Goal: Task Accomplishment & Management: Complete application form

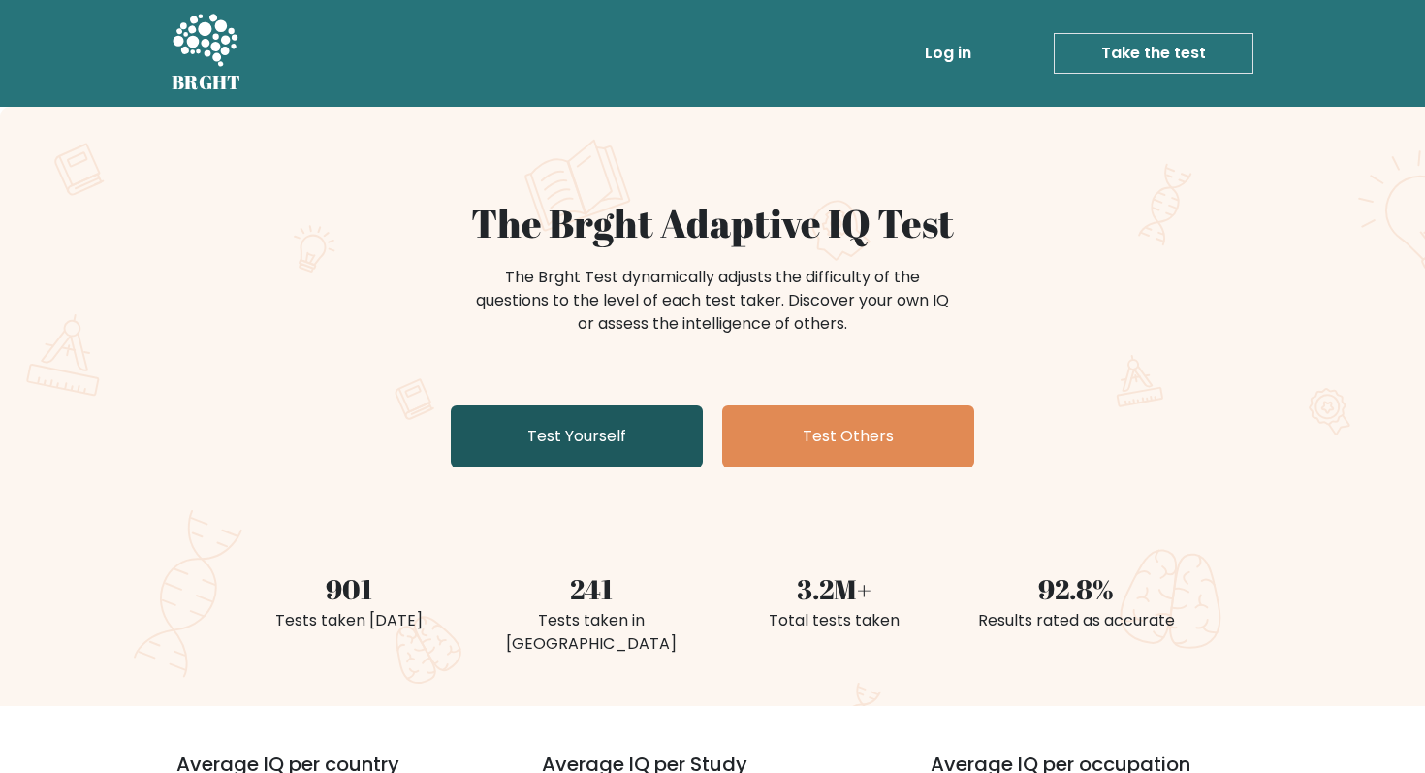
click at [642, 449] on link "Test Yourself" at bounding box center [577, 436] width 252 height 62
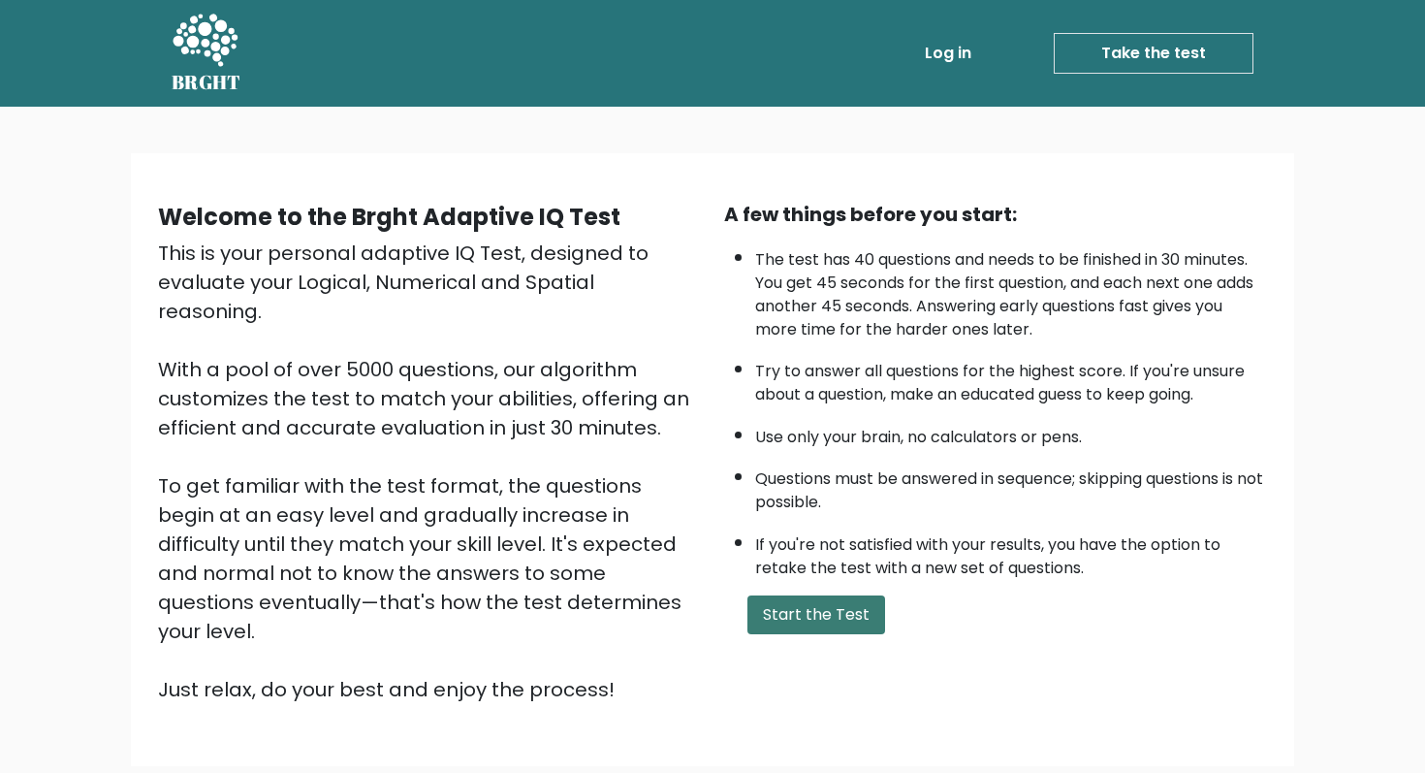
click at [798, 618] on button "Start the Test" at bounding box center [816, 614] width 138 height 39
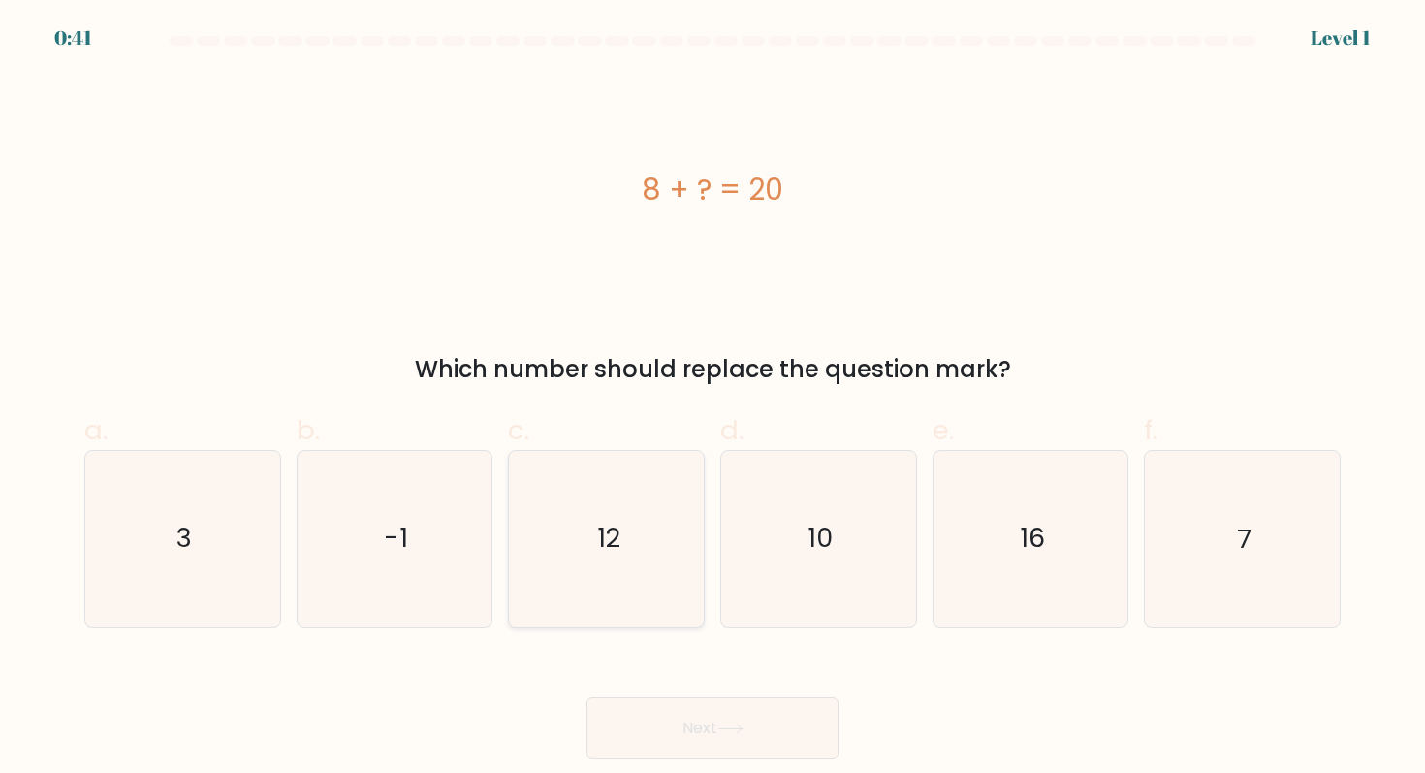
click at [650, 525] on icon "12" at bounding box center [607, 538] width 174 height 174
click at [712, 399] on input "c. 12" at bounding box center [712, 393] width 1 height 13
radio input "true"
click at [711, 711] on button "Next" at bounding box center [712, 728] width 252 height 62
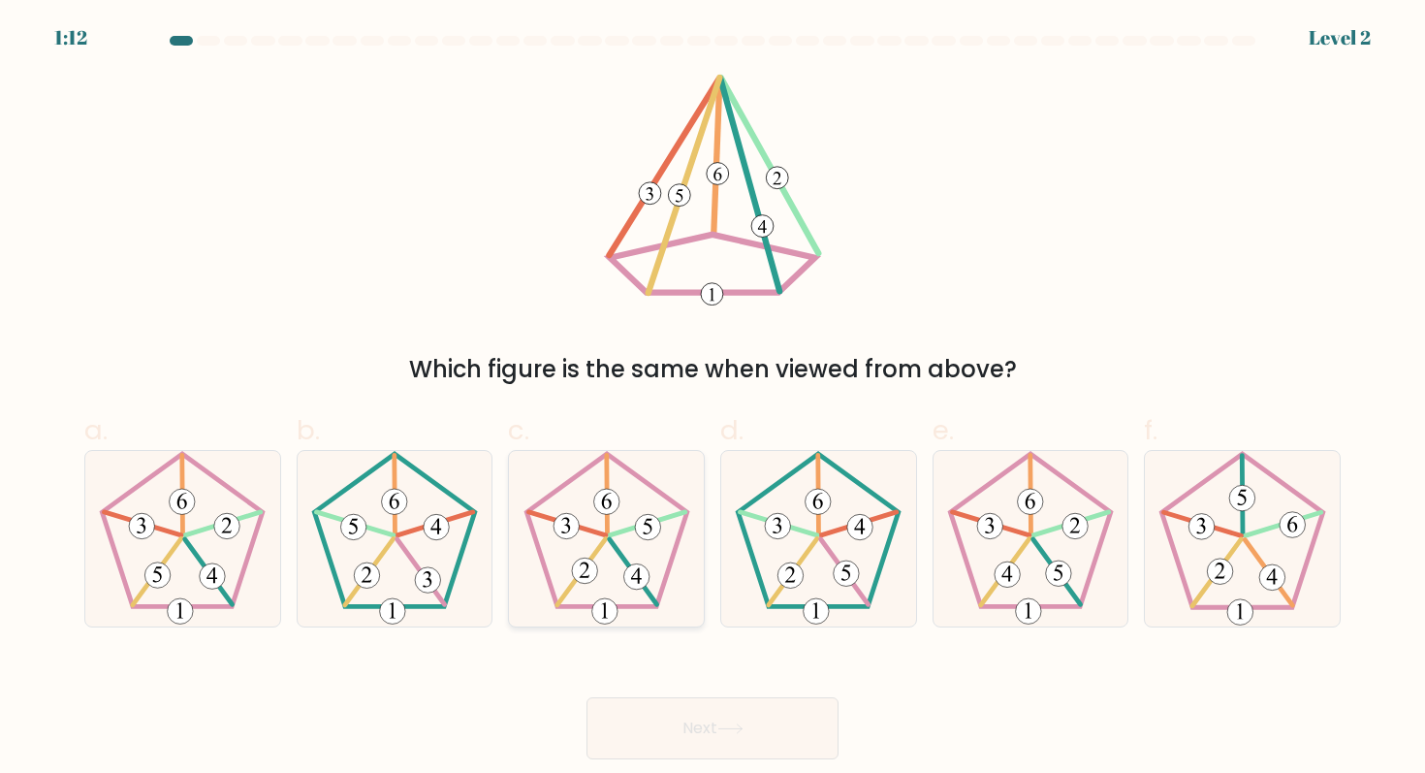
click at [614, 521] on icon at bounding box center [607, 538] width 174 height 174
click at [712, 399] on input "c." at bounding box center [712, 393] width 1 height 13
radio input "true"
click at [227, 565] on icon at bounding box center [182, 538] width 174 height 174
click at [712, 399] on input "a." at bounding box center [712, 393] width 1 height 13
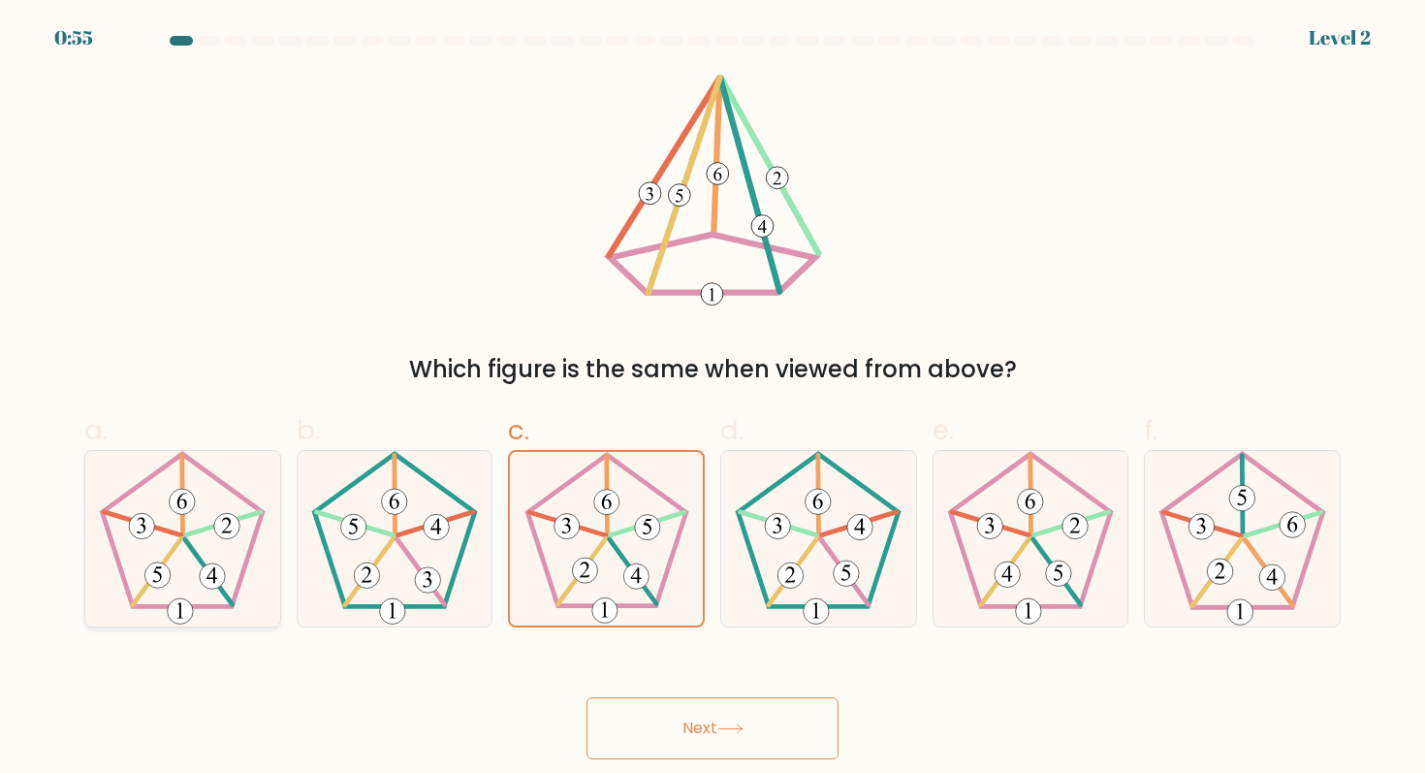
radio input "true"
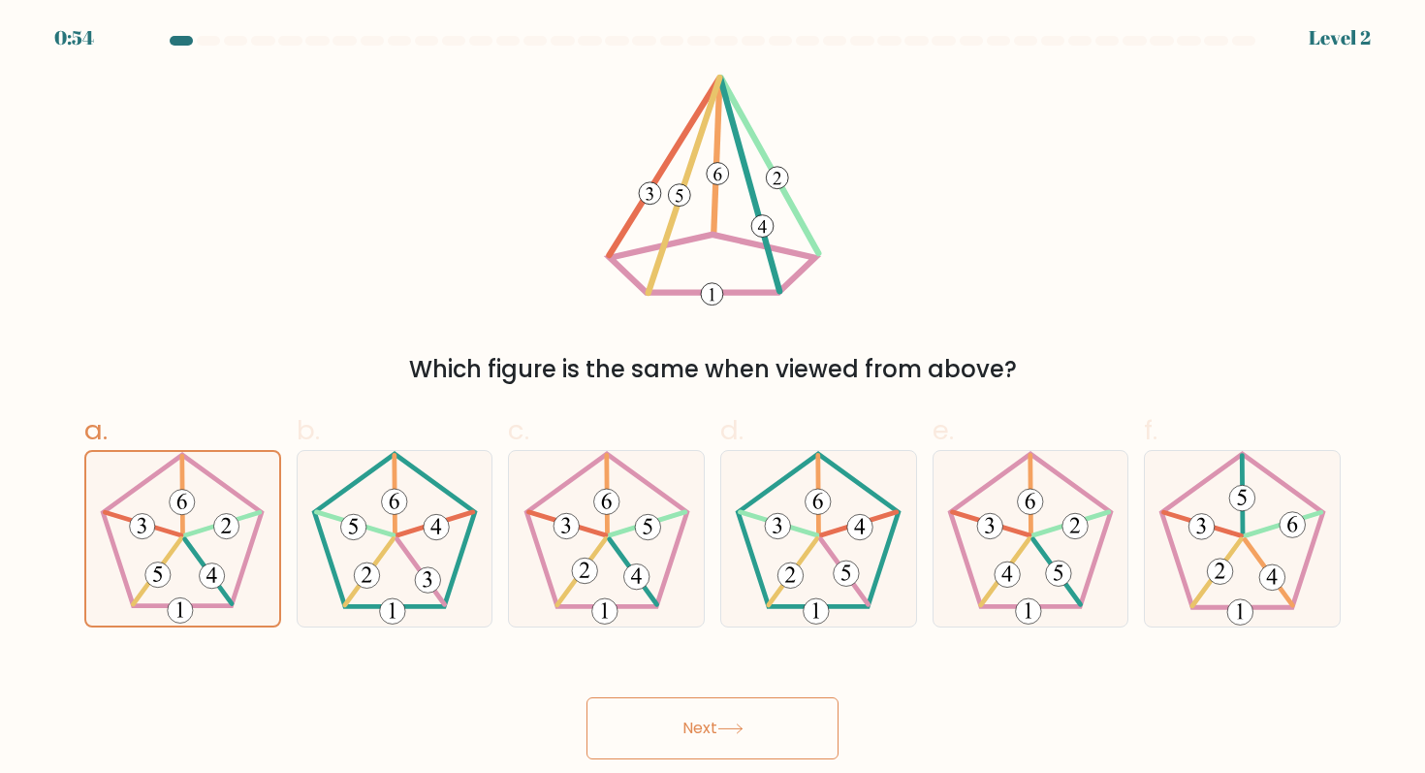
click at [716, 722] on button "Next" at bounding box center [712, 728] width 252 height 62
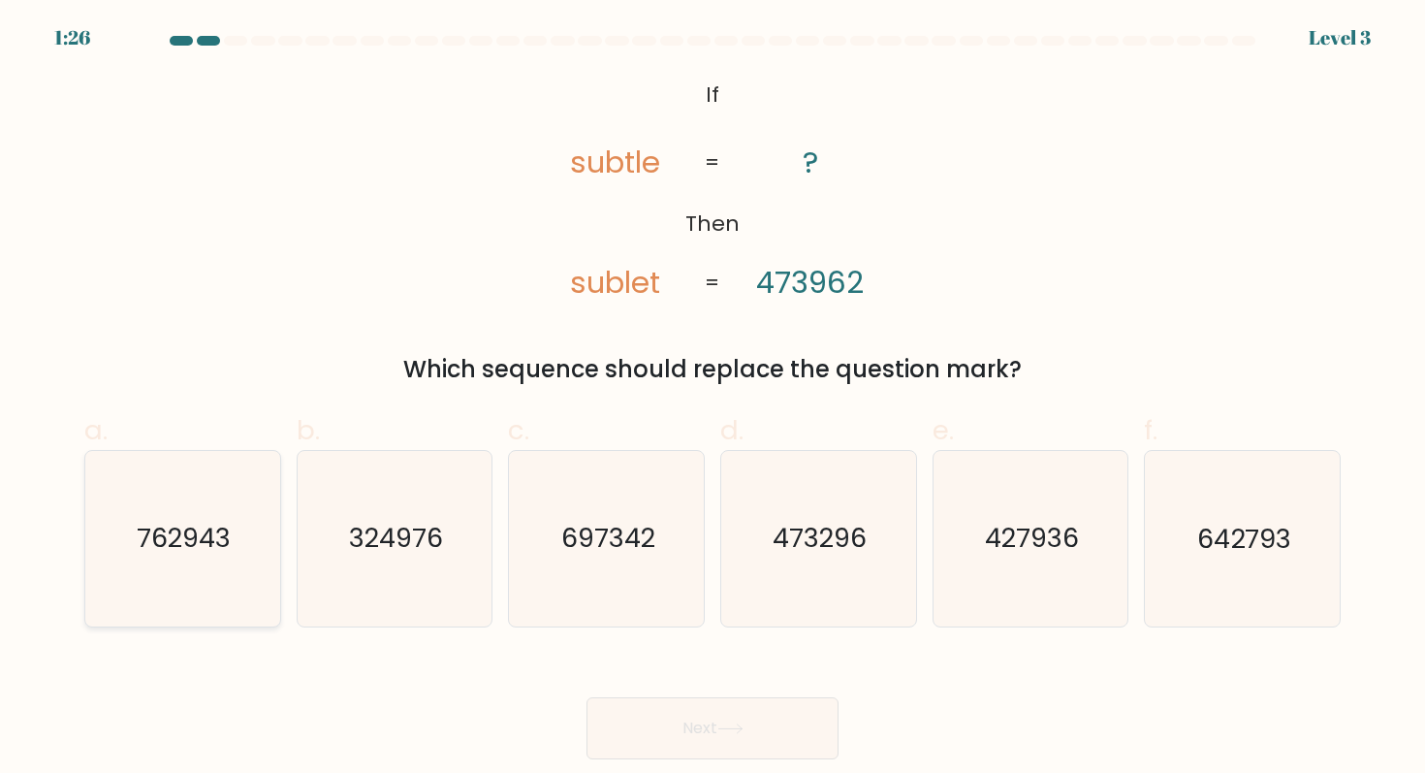
click at [265, 554] on icon "762943" at bounding box center [182, 538] width 174 height 174
click at [712, 399] on input "a. 762943" at bounding box center [712, 393] width 1 height 13
radio input "true"
click at [759, 717] on button "Next" at bounding box center [712, 728] width 252 height 62
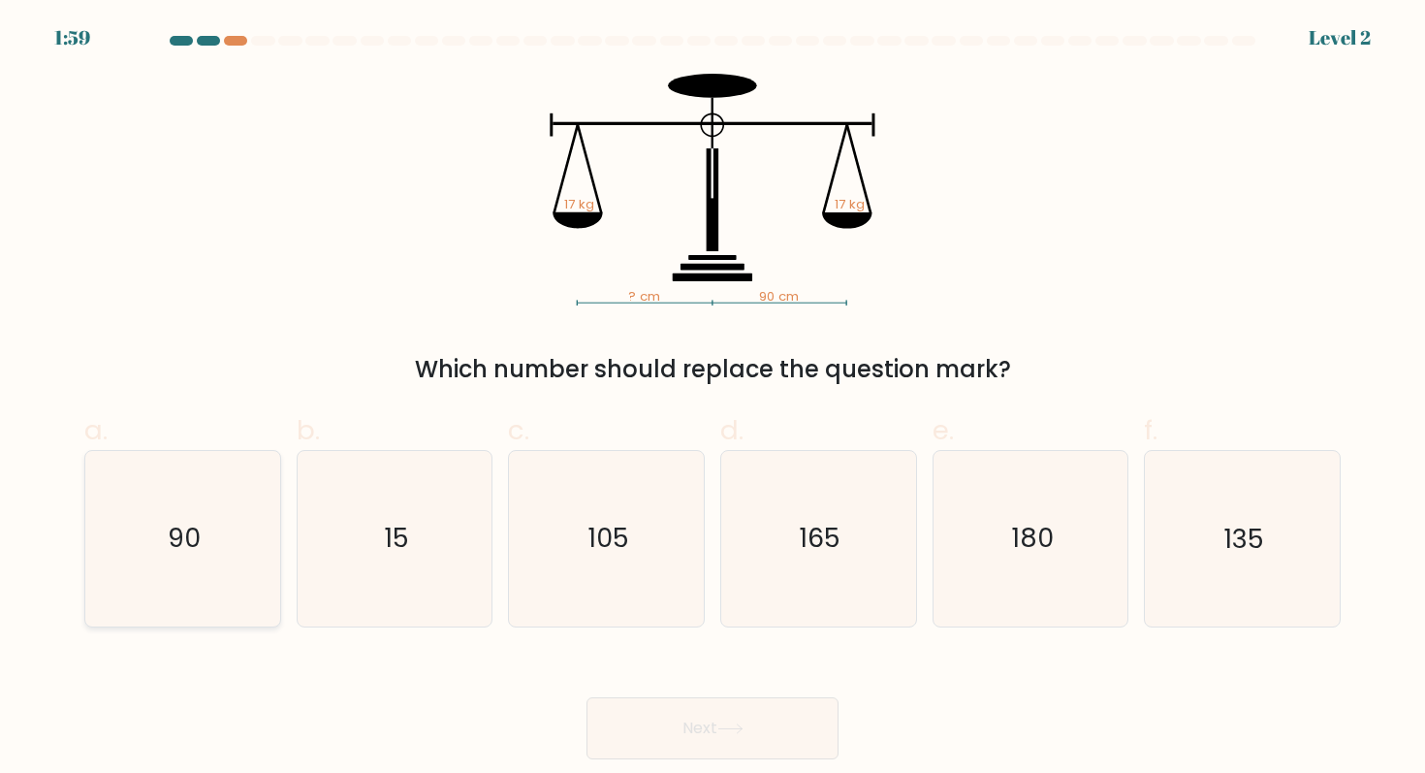
click at [239, 553] on icon "90" at bounding box center [182, 538] width 174 height 174
click at [712, 399] on input "a. 90" at bounding box center [712, 393] width 1 height 13
radio input "true"
click at [692, 723] on button "Next" at bounding box center [712, 728] width 252 height 62
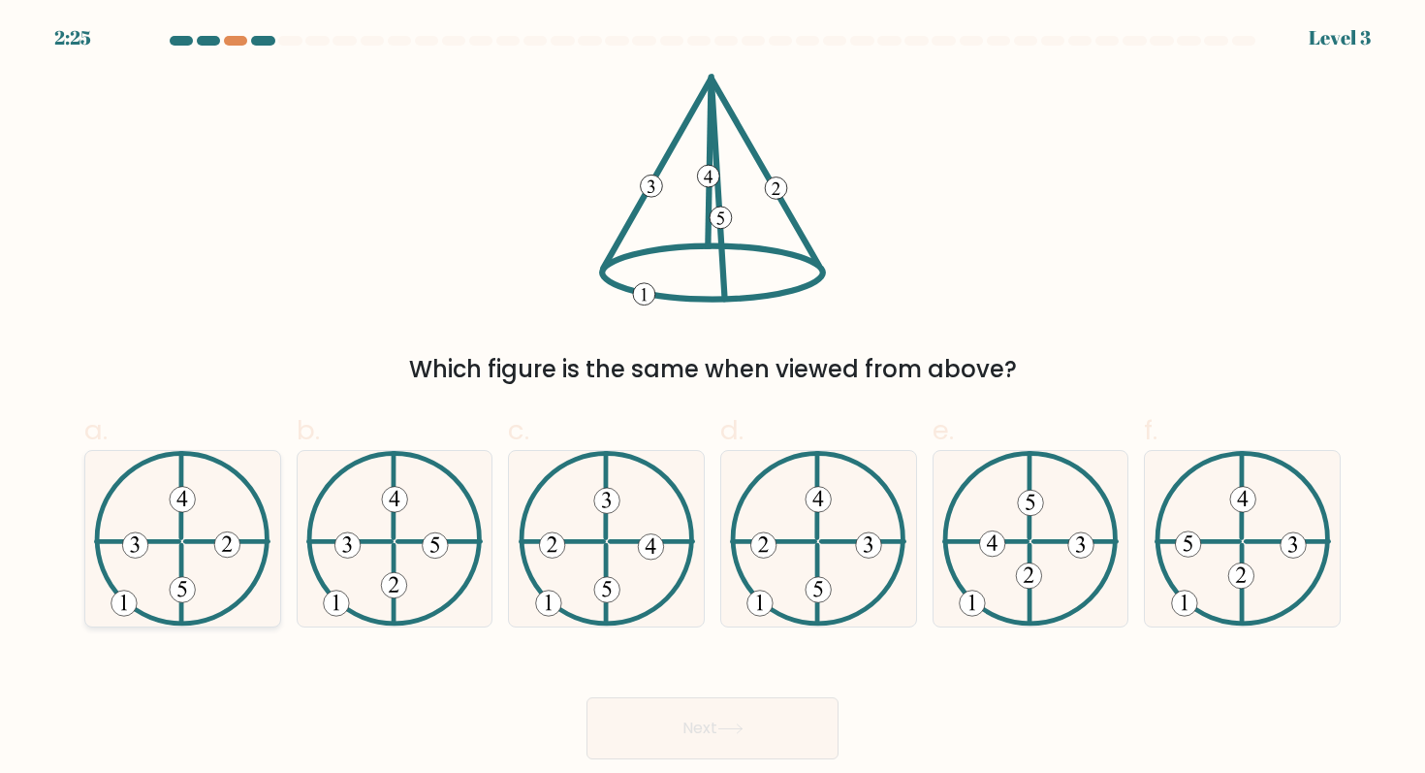
click at [260, 560] on icon at bounding box center [182, 538] width 176 height 174
click at [712, 399] on input "a." at bounding box center [712, 393] width 1 height 13
radio input "true"
click at [649, 727] on button "Next" at bounding box center [712, 728] width 252 height 62
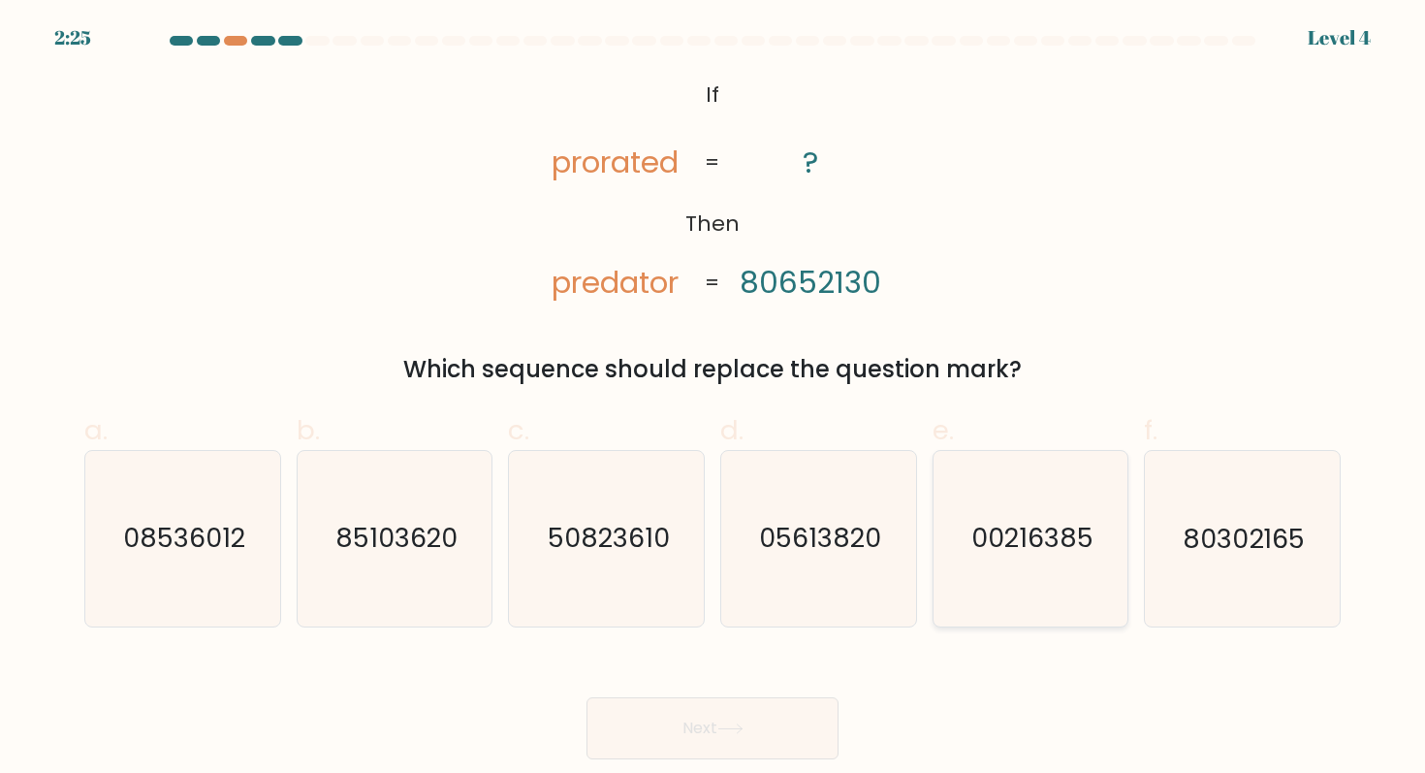
click at [1016, 566] on icon "00216385" at bounding box center [1030, 538] width 174 height 174
click at [713, 399] on input "e. 00216385" at bounding box center [712, 393] width 1 height 13
radio input "true"
click at [692, 742] on button "Next" at bounding box center [712, 728] width 252 height 62
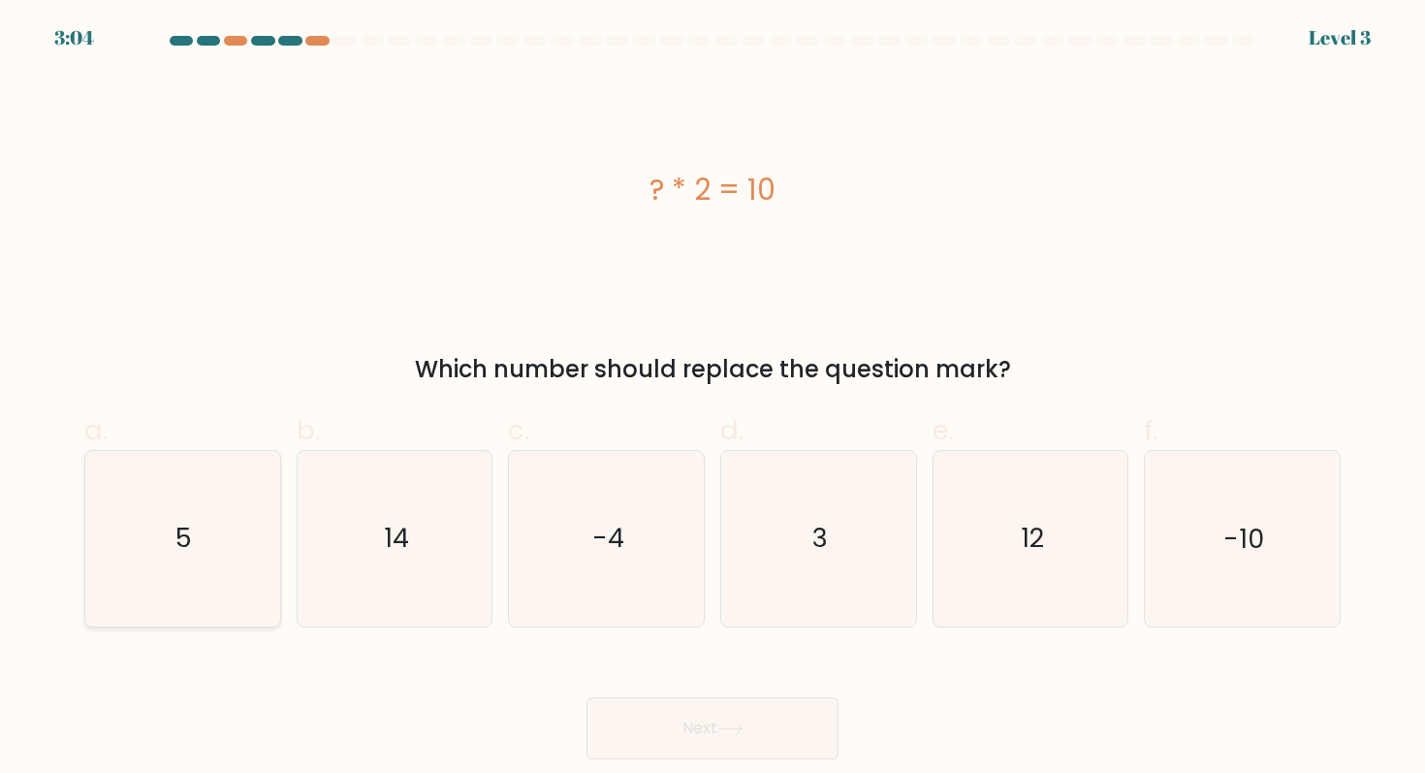
click at [231, 535] on icon "5" at bounding box center [182, 538] width 174 height 174
click at [712, 399] on input "a. 5" at bounding box center [712, 393] width 1 height 13
radio input "true"
click at [665, 732] on button "Next" at bounding box center [712, 728] width 252 height 62
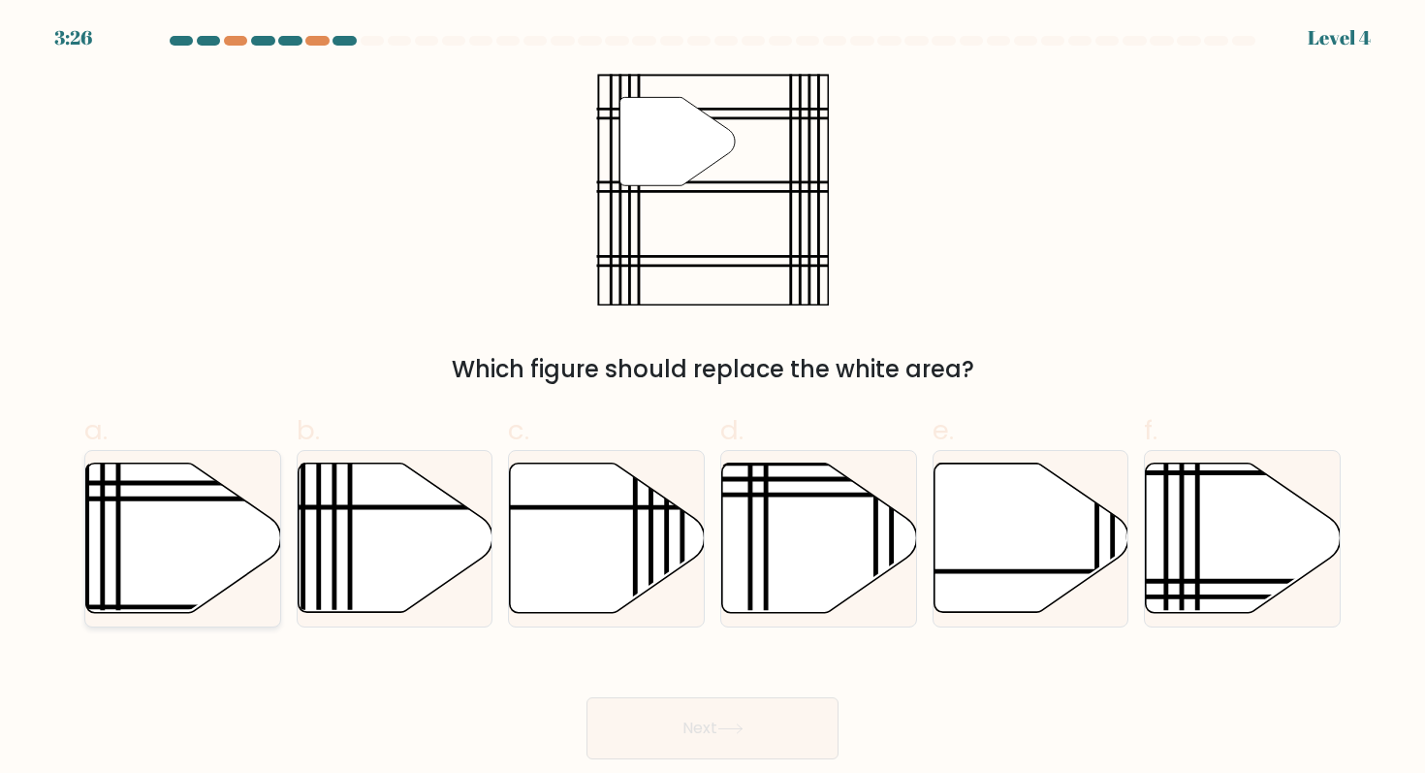
click at [128, 498] on line at bounding box center [243, 498] width 393 height 0
click at [712, 399] on input "a." at bounding box center [712, 393] width 1 height 13
radio input "true"
click at [670, 744] on button "Next" at bounding box center [712, 728] width 252 height 62
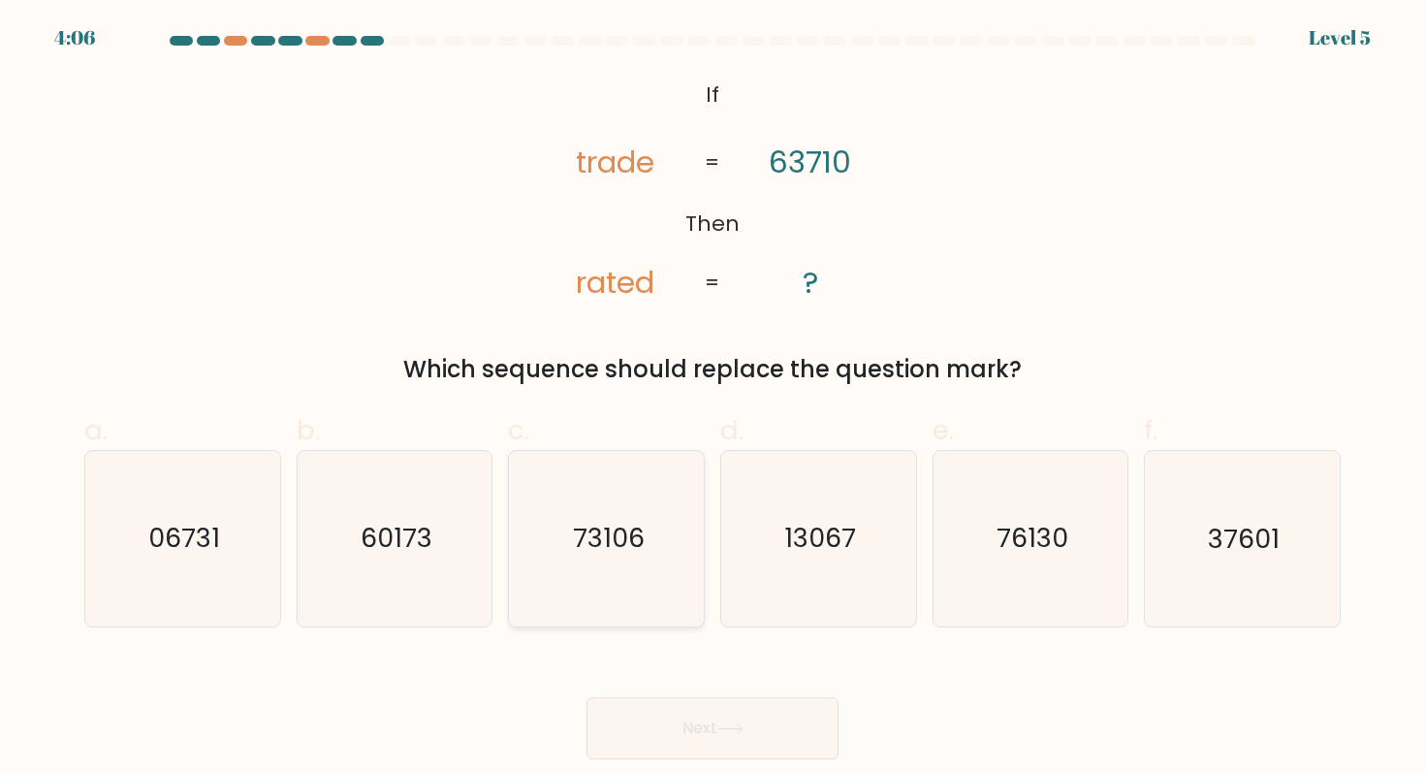
click at [659, 506] on icon "73106" at bounding box center [607, 538] width 174 height 174
click at [712, 399] on input "c. 73106" at bounding box center [712, 393] width 1 height 13
radio input "true"
click at [754, 753] on button "Next" at bounding box center [712, 728] width 252 height 62
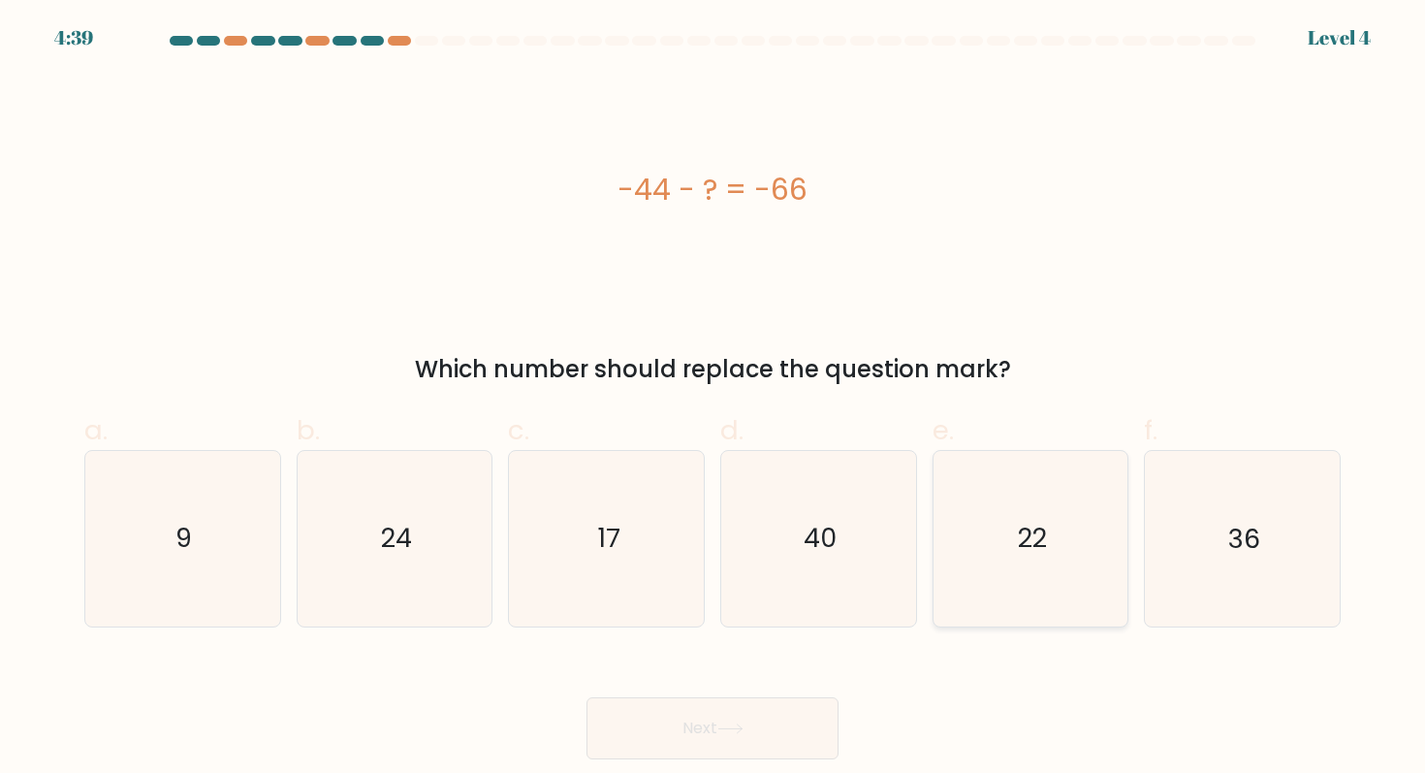
click at [1082, 532] on icon "22" at bounding box center [1030, 538] width 174 height 174
click at [713, 399] on input "e. 22" at bounding box center [712, 393] width 1 height 13
radio input "true"
click at [719, 722] on button "Next" at bounding box center [712, 728] width 252 height 62
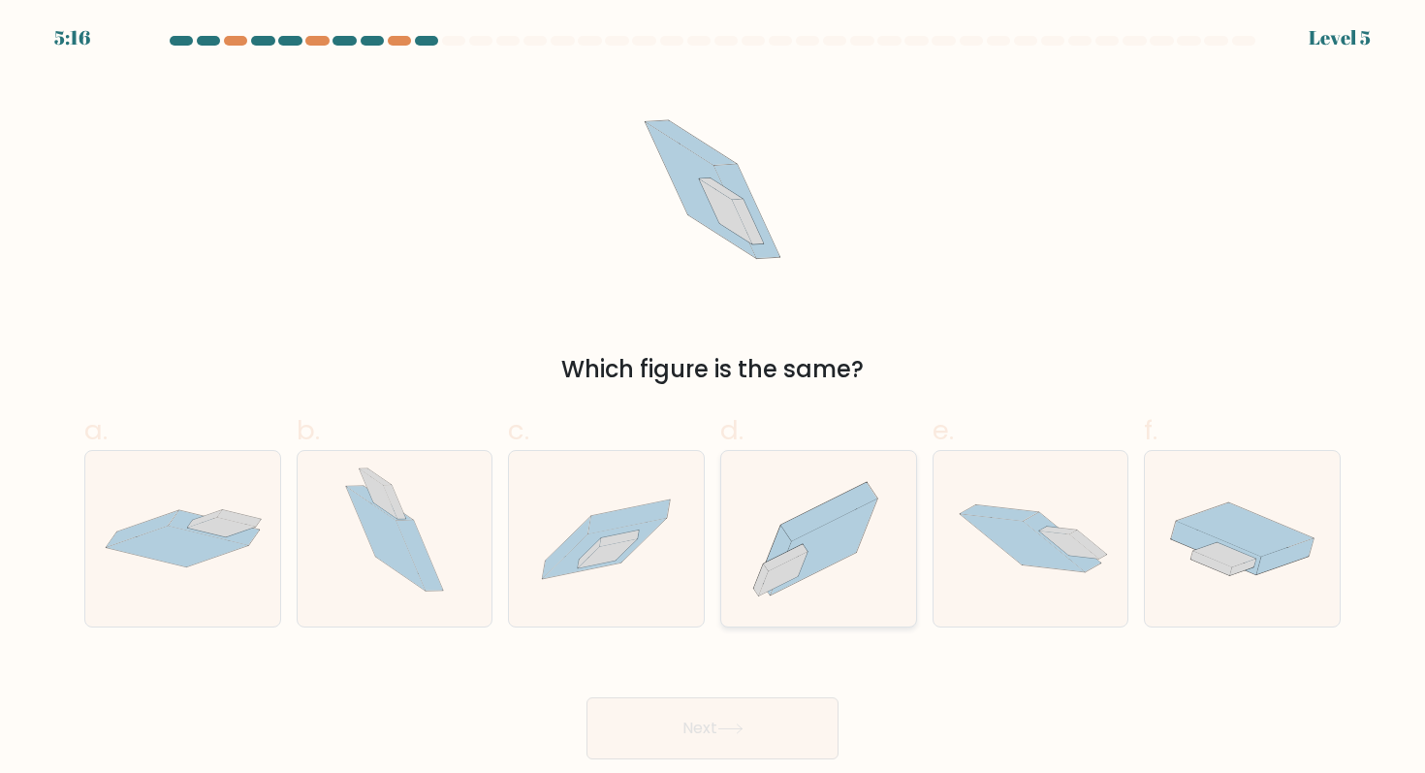
click at [782, 569] on icon at bounding box center [783, 574] width 48 height 44
click at [713, 399] on input "d." at bounding box center [712, 393] width 1 height 13
radio input "true"
click at [737, 717] on button "Next" at bounding box center [712, 728] width 252 height 62
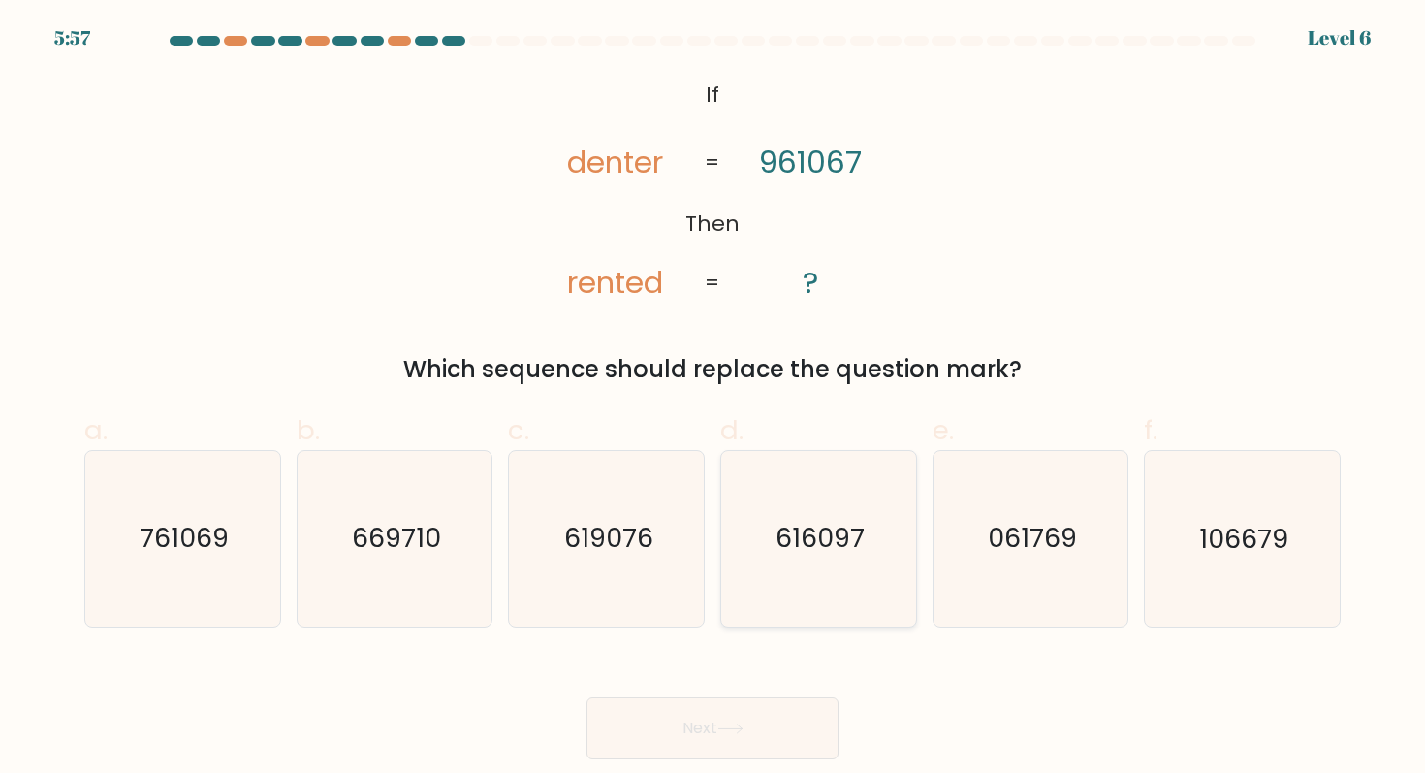
click at [779, 552] on text "616097" at bounding box center [819, 539] width 89 height 36
click at [713, 399] on input "d. 616097" at bounding box center [712, 393] width 1 height 13
radio input "true"
click at [743, 715] on button "Next" at bounding box center [712, 728] width 252 height 62
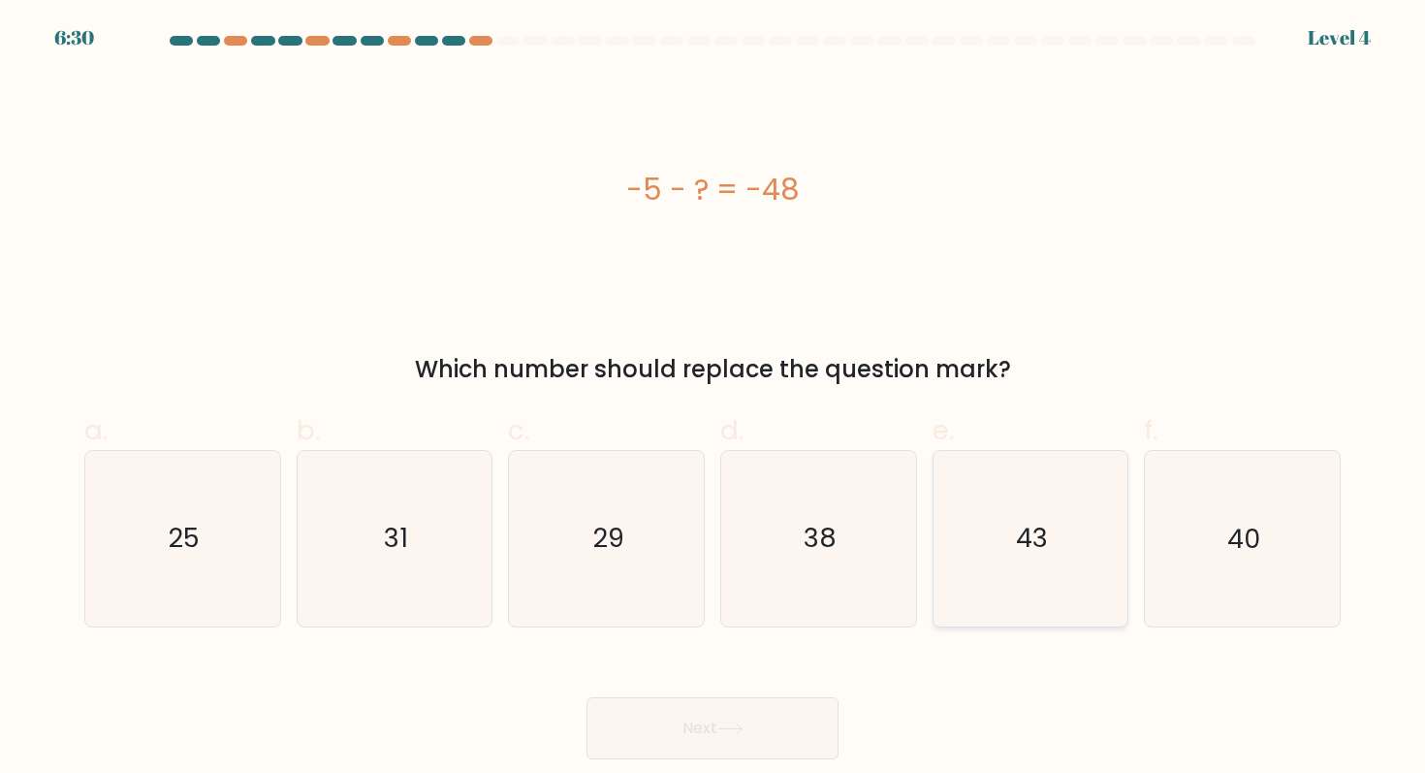
click at [1036, 562] on icon "43" at bounding box center [1030, 538] width 174 height 174
click at [713, 399] on input "e. 43" at bounding box center [712, 393] width 1 height 13
radio input "true"
click at [747, 743] on button "Next" at bounding box center [712, 728] width 252 height 62
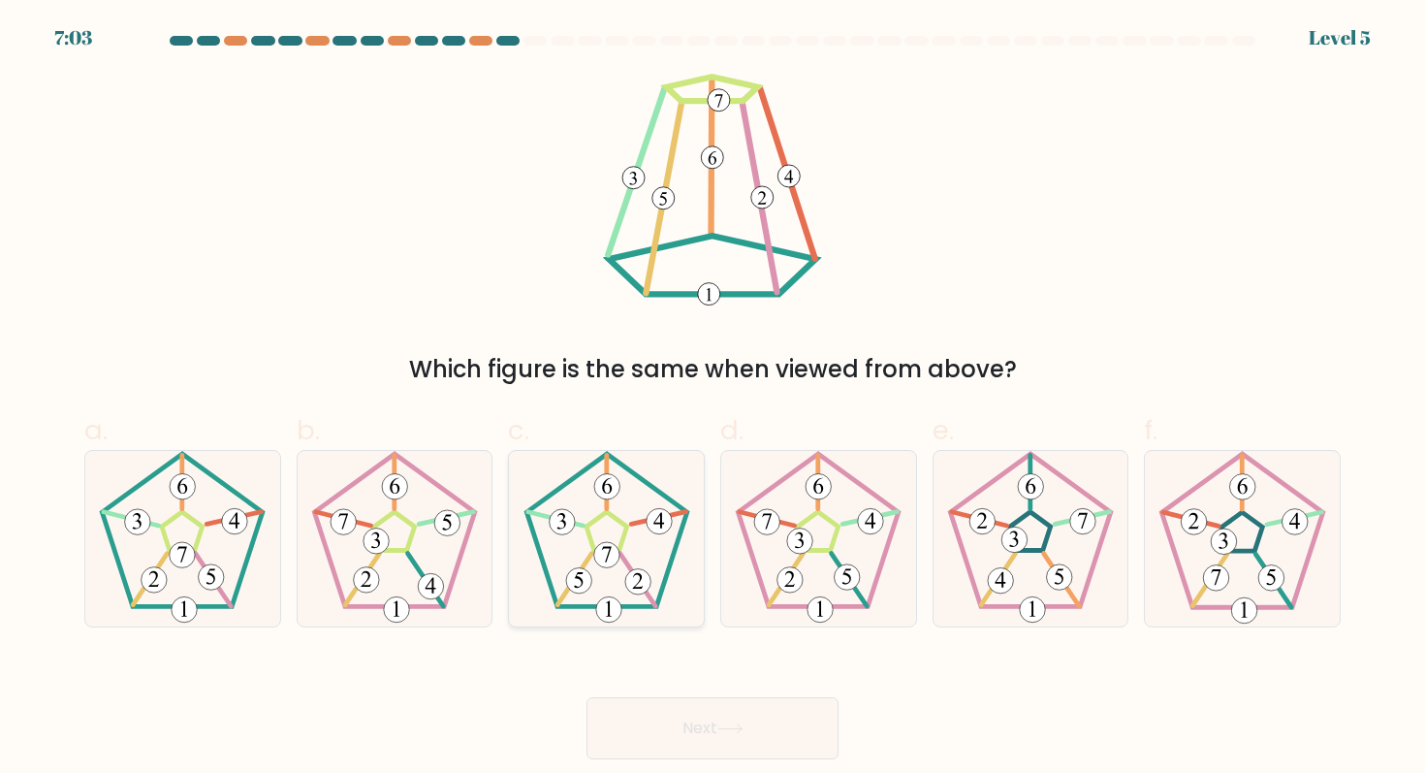
click at [628, 577] on 416 at bounding box center [637, 581] width 25 height 25
click at [712, 399] on input "c." at bounding box center [712, 393] width 1 height 13
radio input "true"
click at [701, 750] on button "Next" at bounding box center [712, 728] width 252 height 62
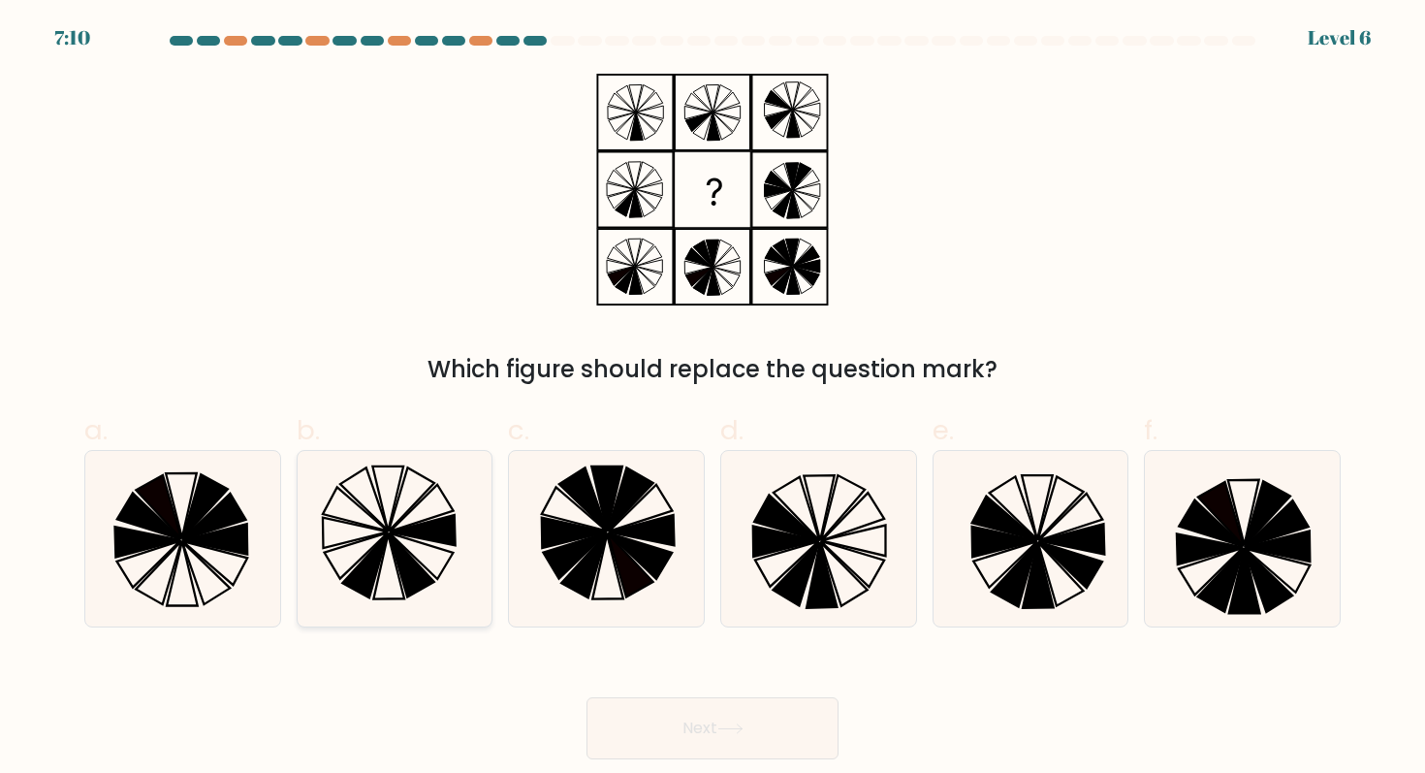
click at [451, 551] on icon at bounding box center [394, 538] width 174 height 174
click at [712, 399] on input "b." at bounding box center [712, 393] width 1 height 13
radio input "true"
click at [669, 720] on button "Next" at bounding box center [712, 728] width 252 height 62
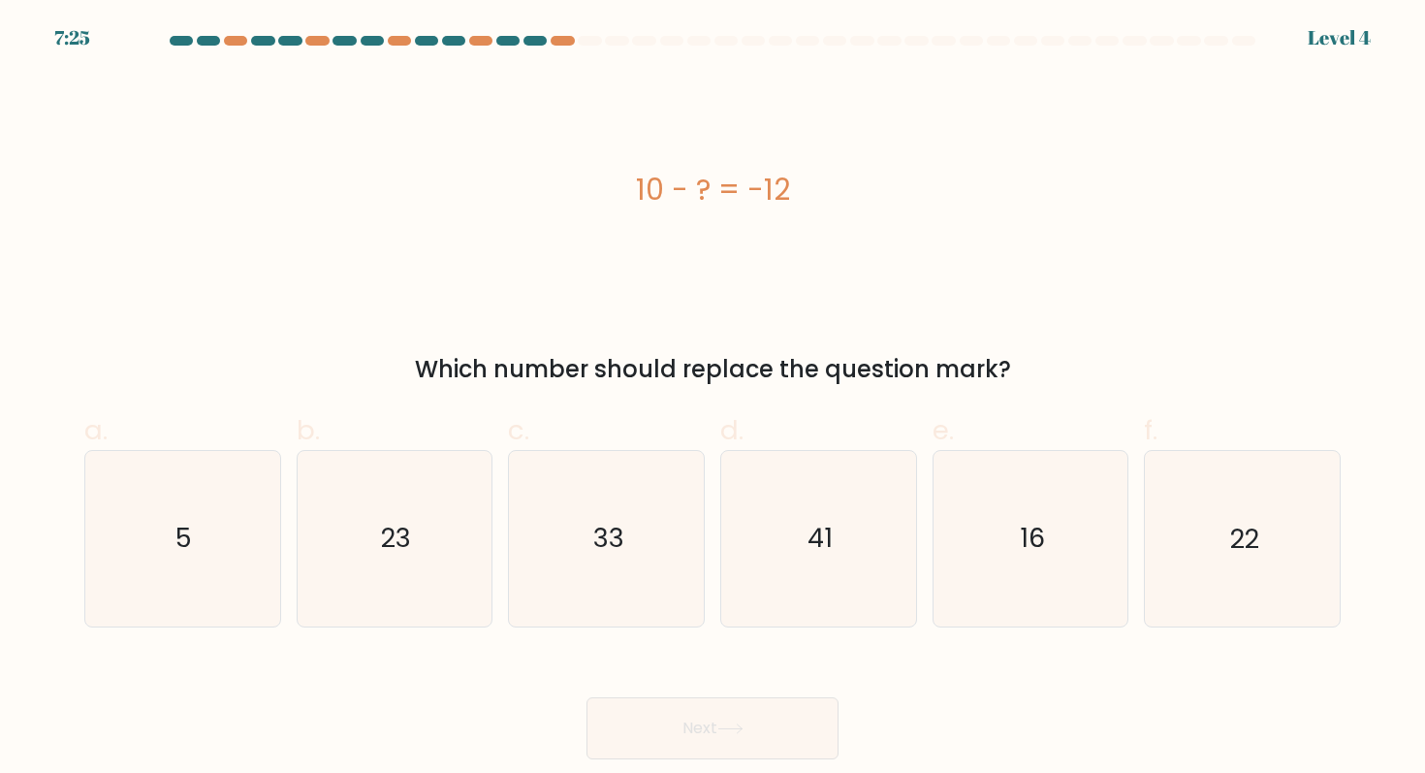
click at [1358, 556] on form "a. 5" at bounding box center [712, 397] width 1425 height 723
click at [1232, 568] on icon "22" at bounding box center [1241, 538] width 174 height 174
click at [713, 399] on input "f. 22" at bounding box center [712, 393] width 1 height 13
radio input "true"
click at [736, 720] on button "Next" at bounding box center [712, 728] width 252 height 62
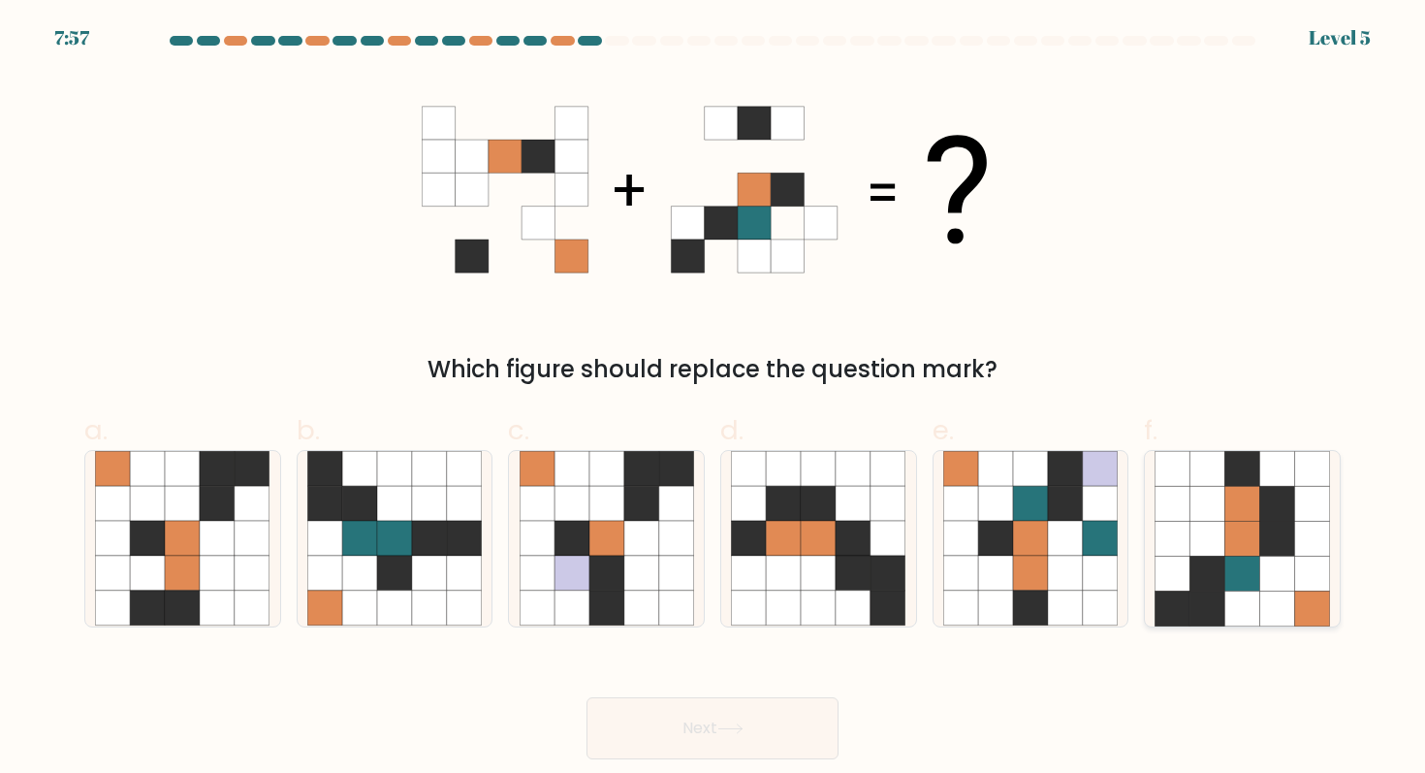
click at [1256, 540] on icon at bounding box center [1242, 538] width 35 height 35
click at [713, 399] on input "f." at bounding box center [712, 393] width 1 height 13
radio input "true"
click at [800, 725] on button "Next" at bounding box center [712, 728] width 252 height 62
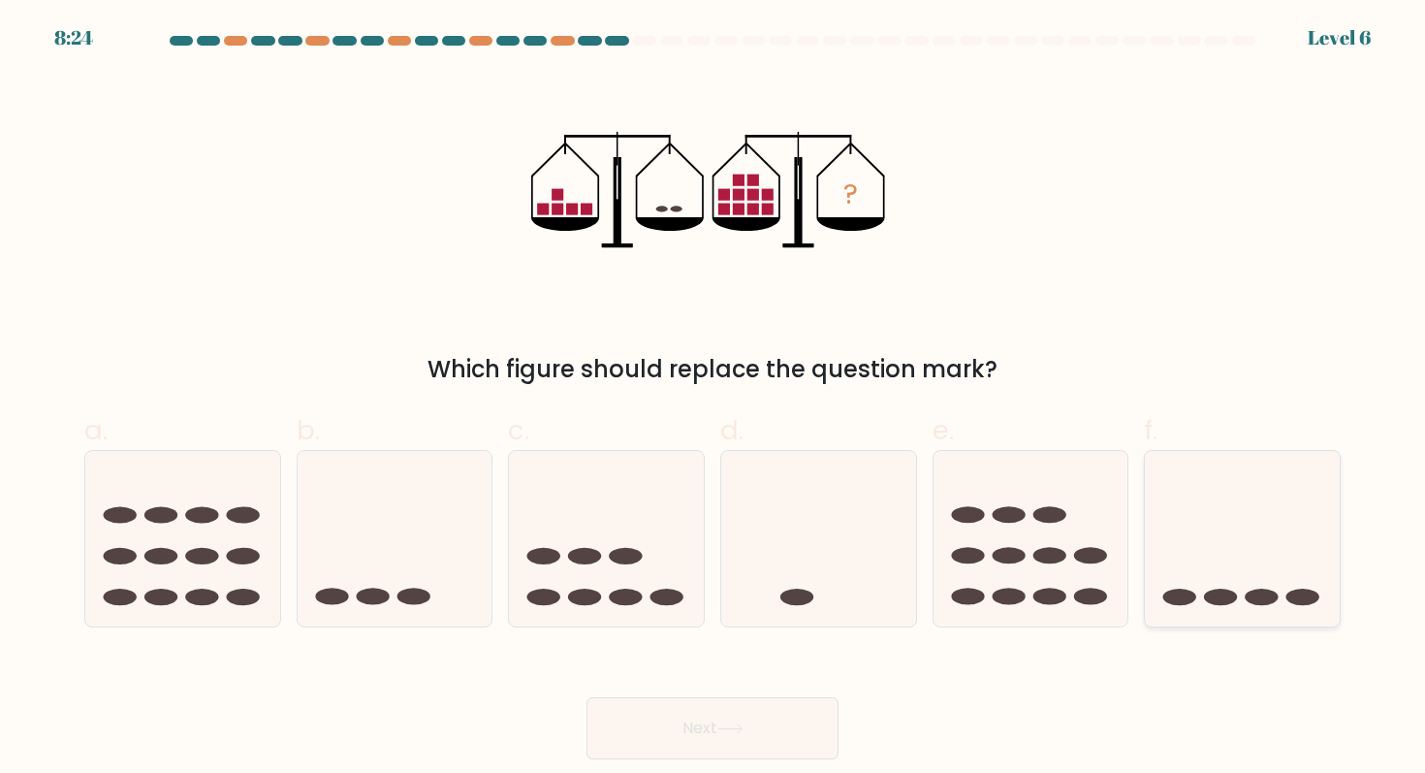
click at [1187, 557] on icon at bounding box center [1242, 538] width 195 height 161
click at [713, 399] on input "f." at bounding box center [712, 393] width 1 height 13
radio input "true"
click at [717, 733] on button "Next" at bounding box center [712, 728] width 252 height 62
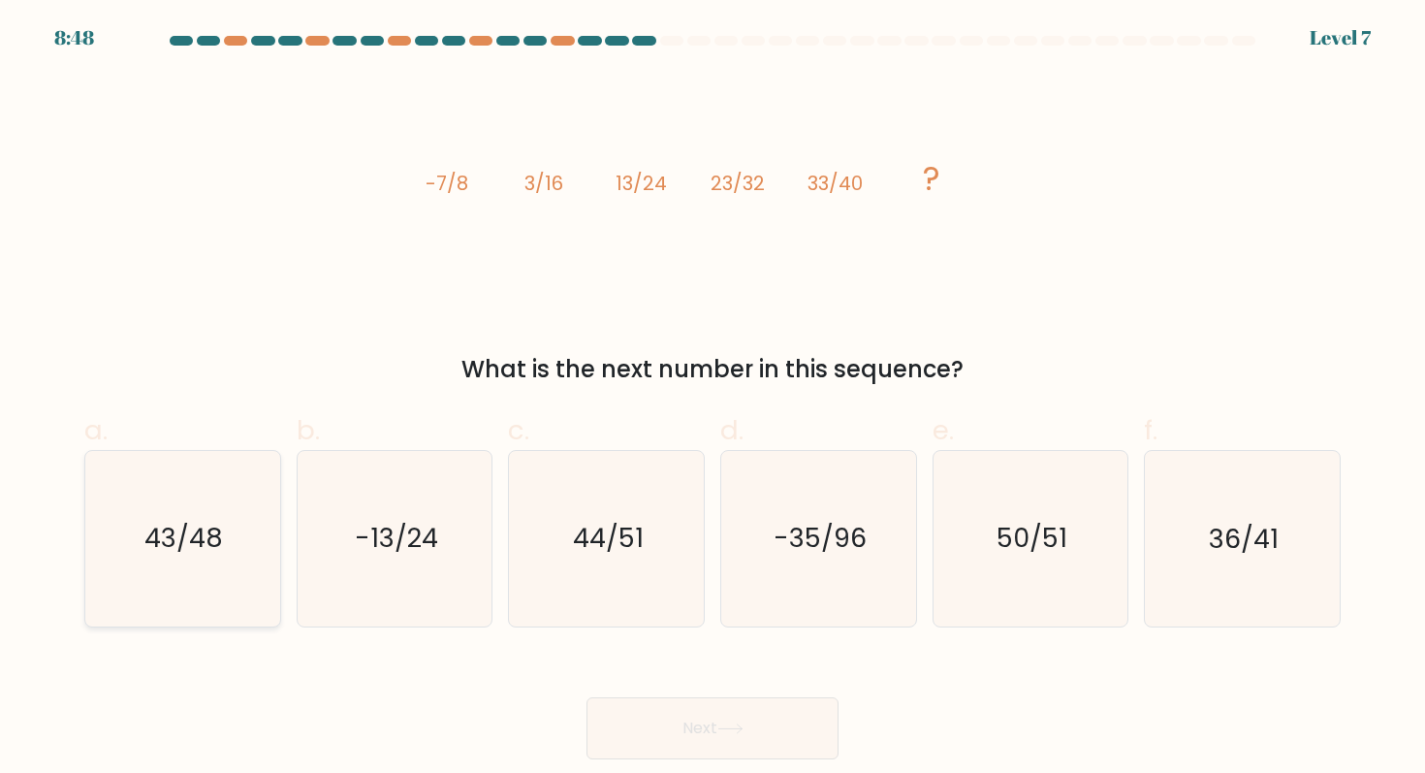
click at [169, 559] on icon "43/48" at bounding box center [182, 538] width 174 height 174
click at [712, 399] on input "a. 43/48" at bounding box center [712, 393] width 1 height 13
radio input "true"
click at [679, 734] on button "Next" at bounding box center [712, 728] width 252 height 62
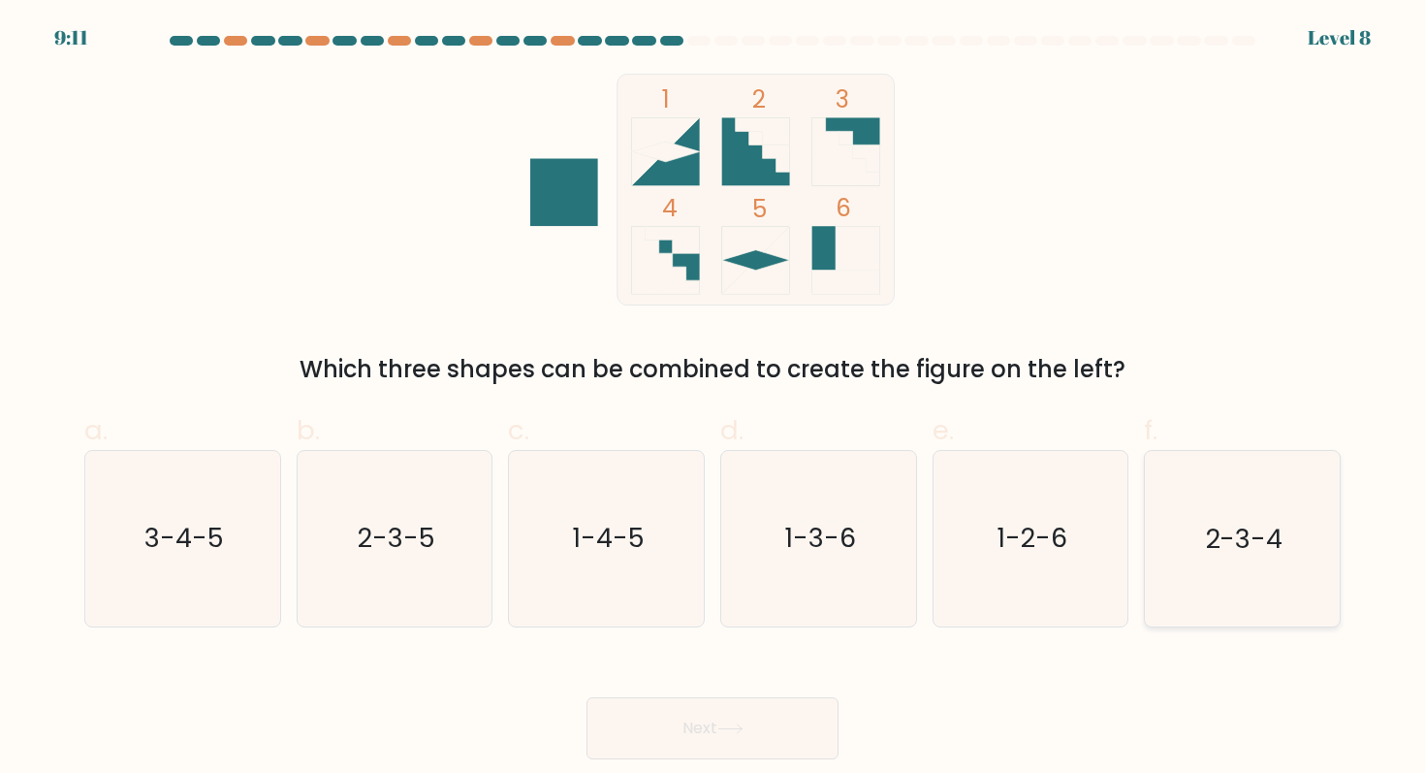
click at [1291, 548] on icon "2-3-4" at bounding box center [1241, 538] width 174 height 174
click at [713, 399] on input "f. 2-3-4" at bounding box center [712, 393] width 1 height 13
radio input "true"
click at [744, 718] on button "Next" at bounding box center [712, 728] width 252 height 62
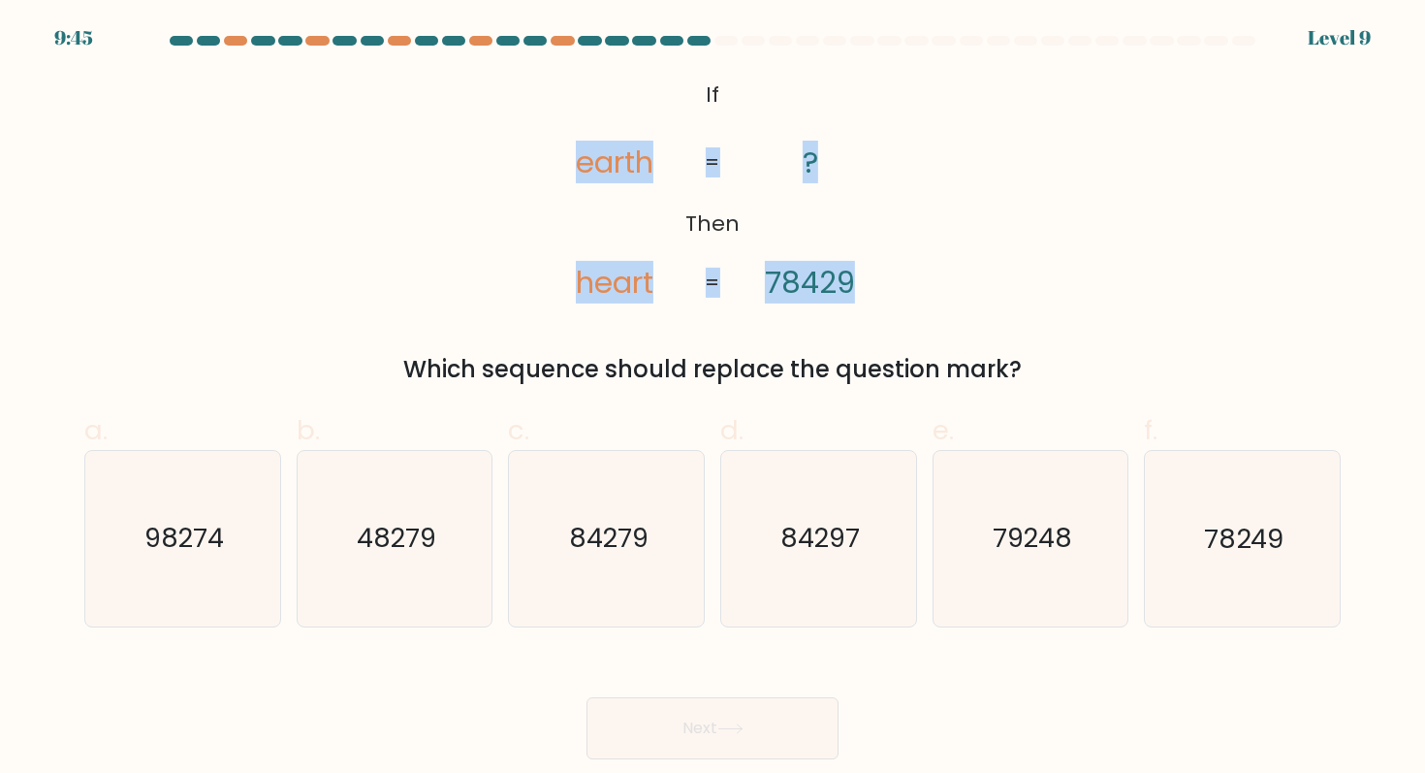
drag, startPoint x: 553, startPoint y: 161, endPoint x: 885, endPoint y: 310, distance: 363.6
click at [885, 310] on div "@import url('https://fonts.googleapis.com/css?family=Abril+Fatface:400,100,100i…" at bounding box center [712, 230] width 1279 height 313
copy div "earth heart ? 78429 = ="
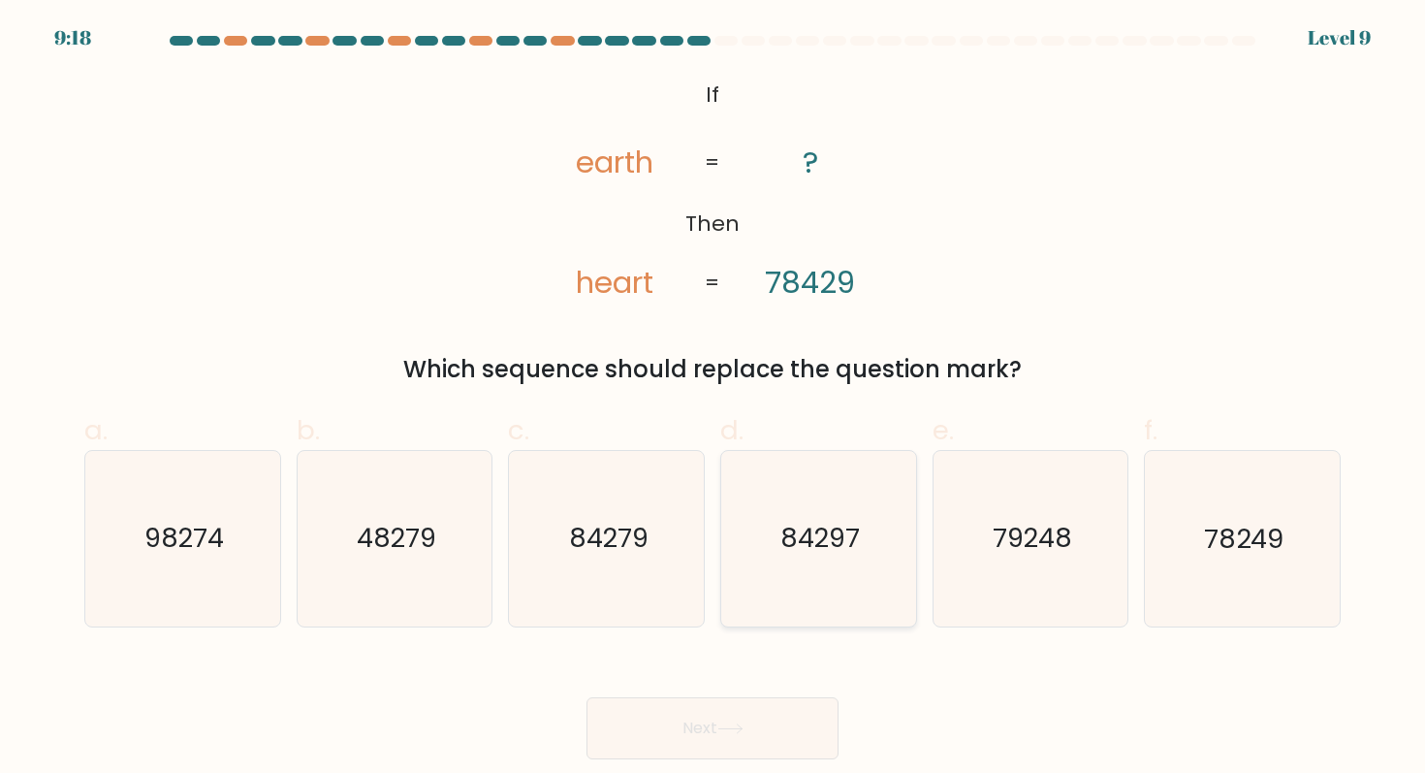
click at [880, 527] on icon "84297" at bounding box center [818, 538] width 174 height 174
click at [713, 399] on input "d. 84297" at bounding box center [712, 393] width 1 height 13
radio input "true"
click at [737, 763] on body "9:17 Level 9 If" at bounding box center [712, 386] width 1425 height 773
click at [721, 728] on button "Next" at bounding box center [712, 728] width 252 height 62
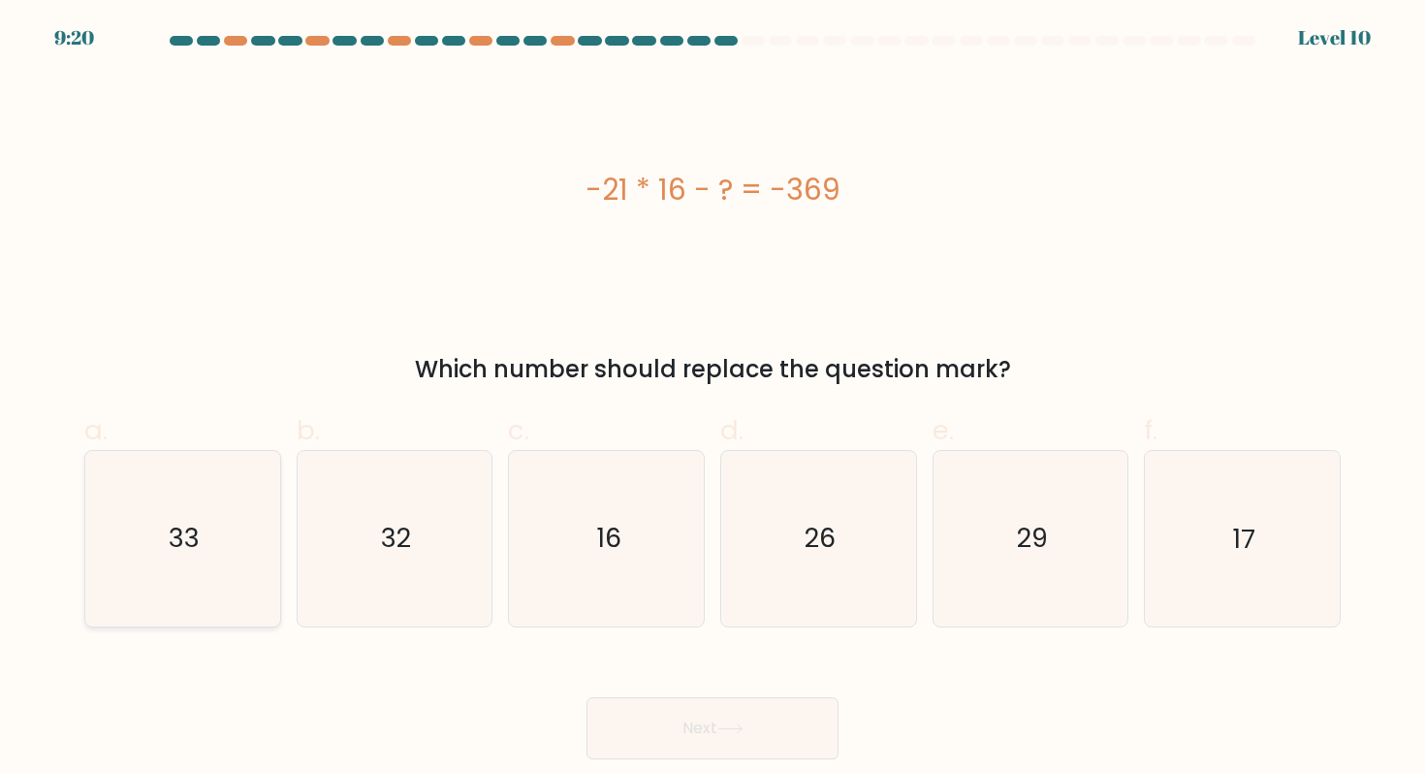
click at [255, 575] on icon "33" at bounding box center [182, 538] width 174 height 174
click at [712, 399] on input "a. 33" at bounding box center [712, 393] width 1 height 13
radio input "true"
click at [659, 727] on button "Next" at bounding box center [712, 728] width 252 height 62
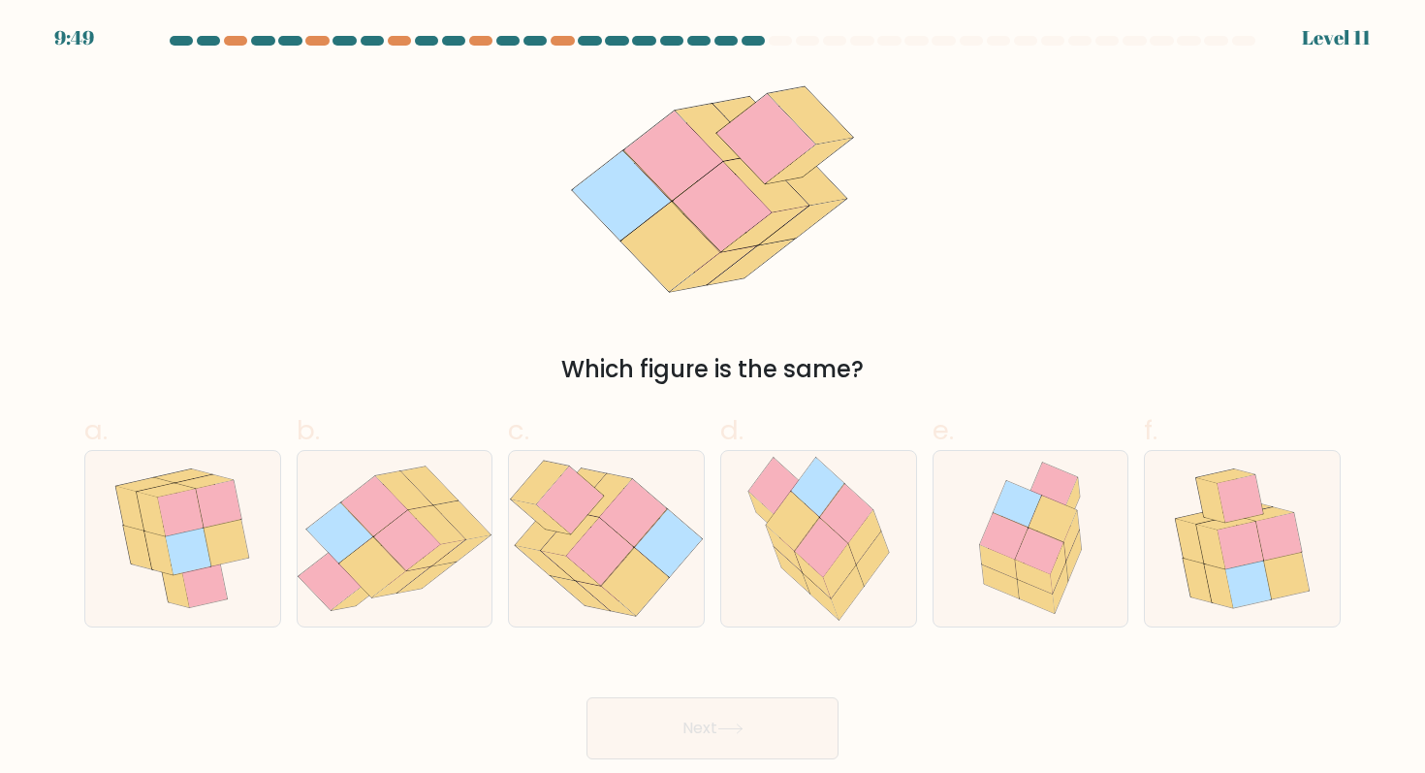
click at [1261, 640] on form at bounding box center [712, 397] width 1425 height 723
click at [1219, 562] on icon at bounding box center [1210, 546] width 29 height 45
click at [713, 399] on input "f." at bounding box center [712, 393] width 1 height 13
radio input "true"
click at [780, 723] on button "Next" at bounding box center [712, 728] width 252 height 62
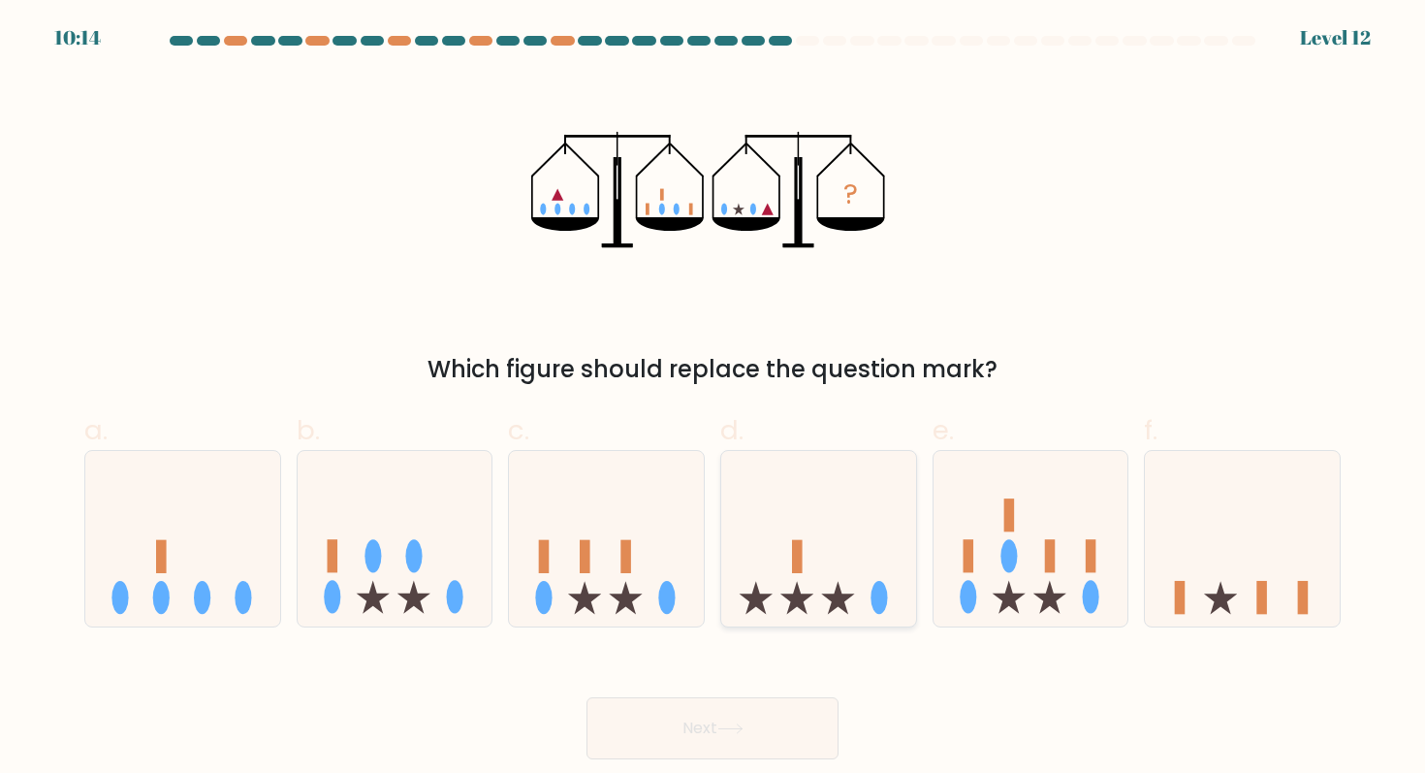
click at [795, 561] on rect at bounding box center [797, 556] width 11 height 33
click at [713, 399] on input "d." at bounding box center [712, 393] width 1 height 13
radio input "true"
click at [668, 543] on icon at bounding box center [606, 538] width 195 height 161
click at [712, 399] on input "c." at bounding box center [712, 393] width 1 height 13
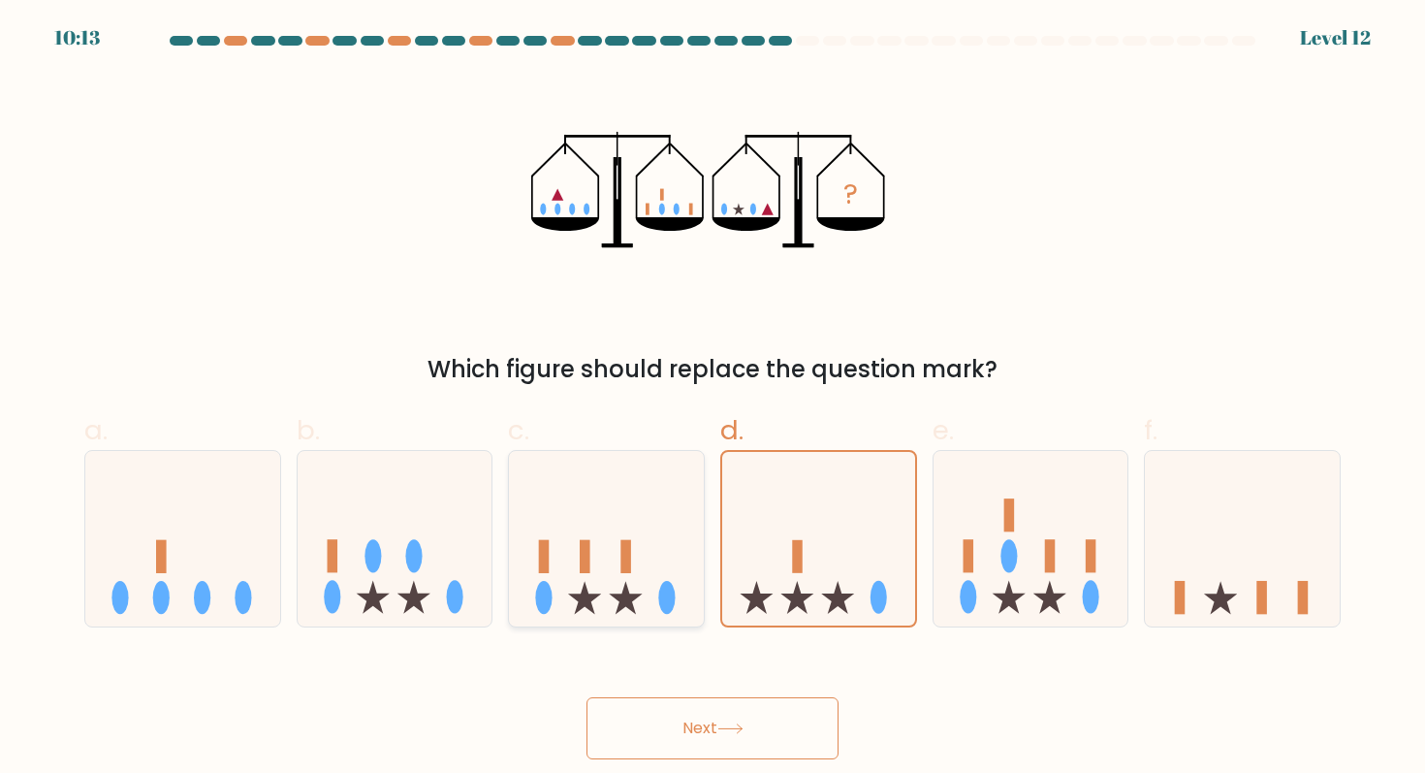
radio input "true"
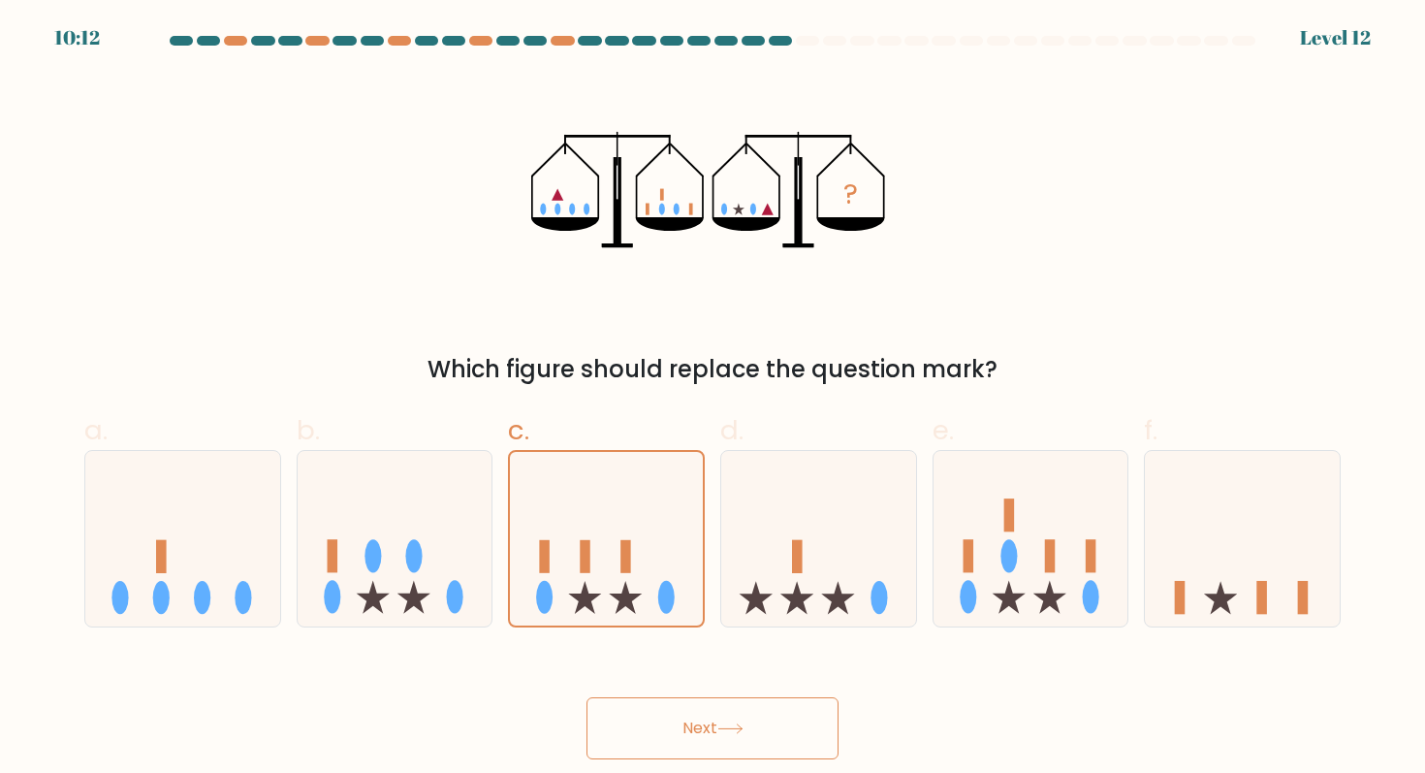
click at [716, 717] on button "Next" at bounding box center [712, 728] width 252 height 62
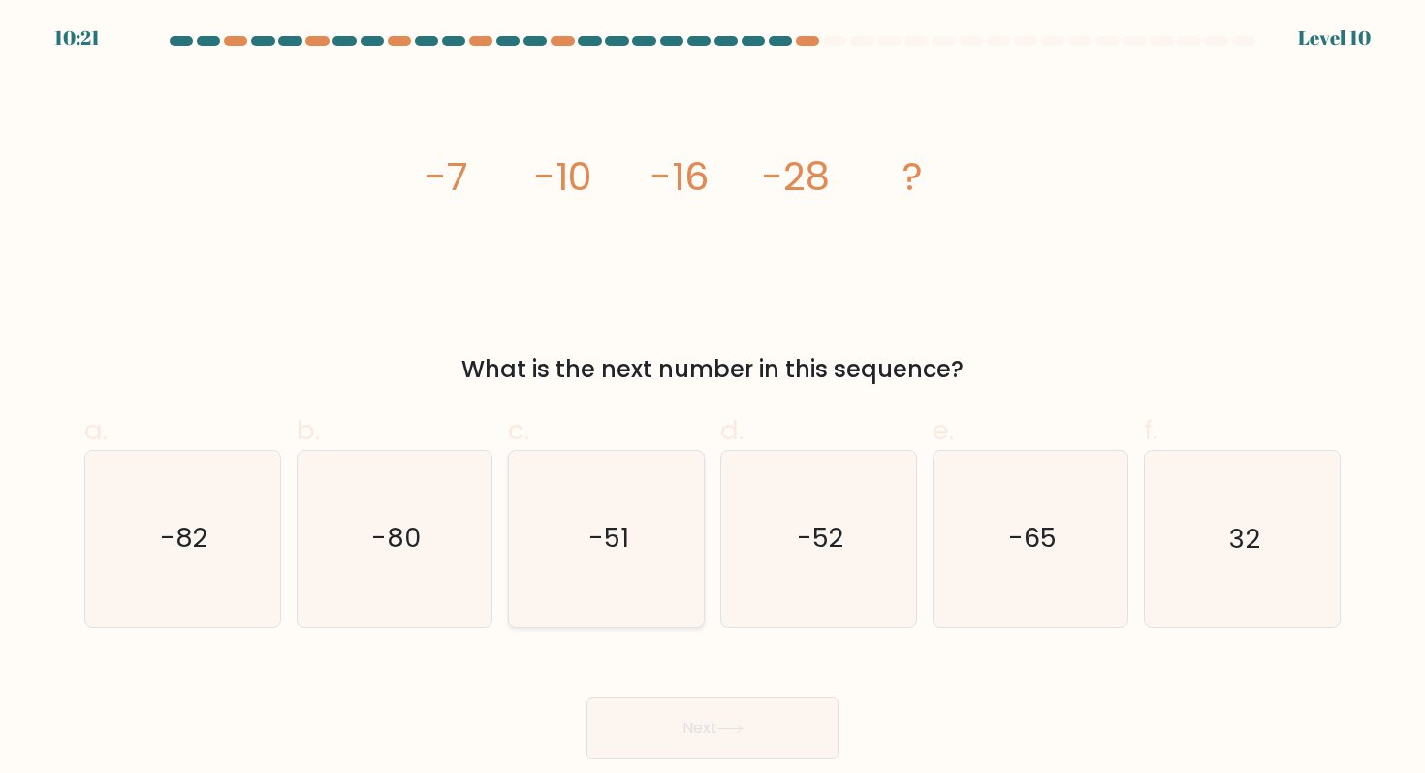
click at [614, 555] on text "-51" at bounding box center [607, 539] width 41 height 36
click at [712, 399] on input "c. -51" at bounding box center [712, 393] width 1 height 13
radio input "true"
click at [701, 712] on button "Next" at bounding box center [712, 728] width 252 height 62
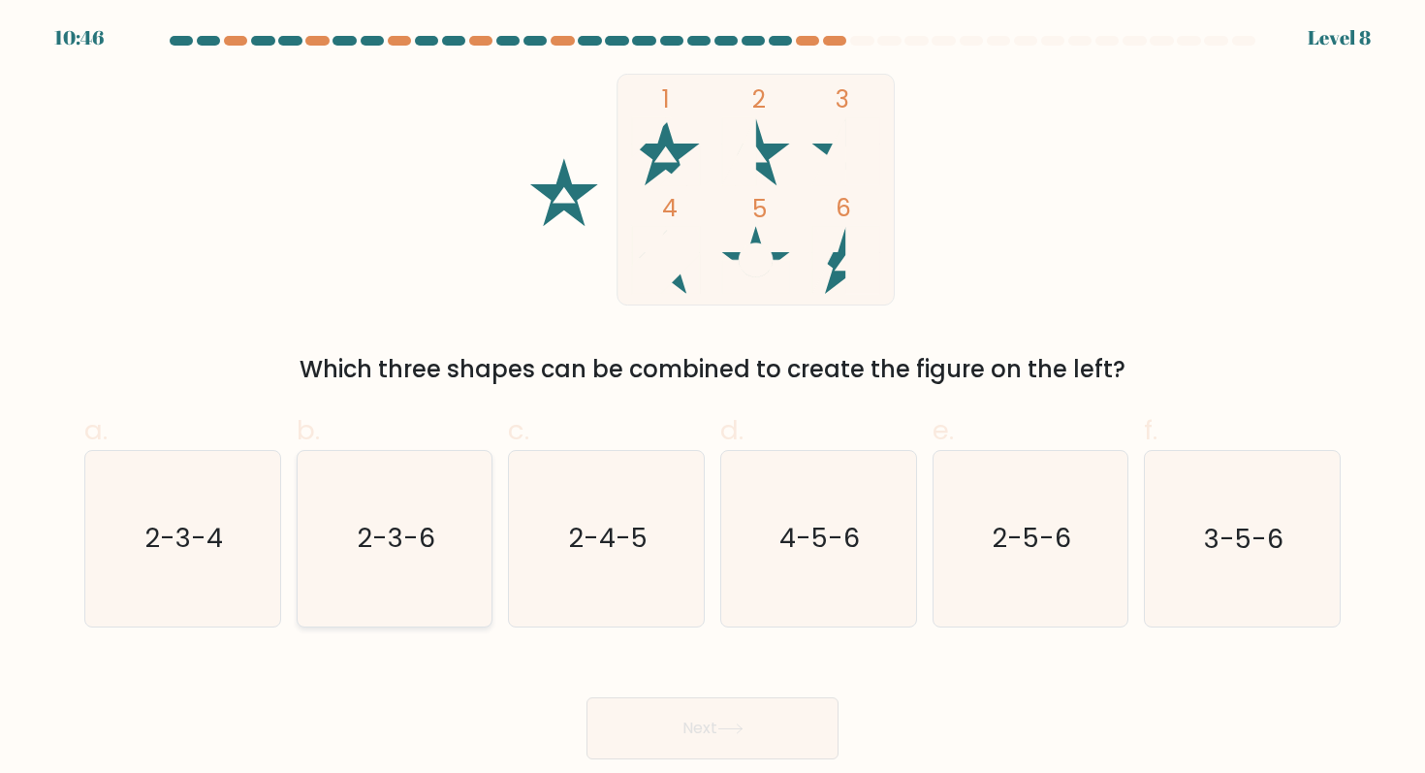
click at [481, 572] on icon "2-3-6" at bounding box center [394, 538] width 174 height 174
click at [712, 399] on input "b. 2-3-6" at bounding box center [712, 393] width 1 height 13
radio input "true"
click at [681, 741] on button "Next" at bounding box center [712, 728] width 252 height 62
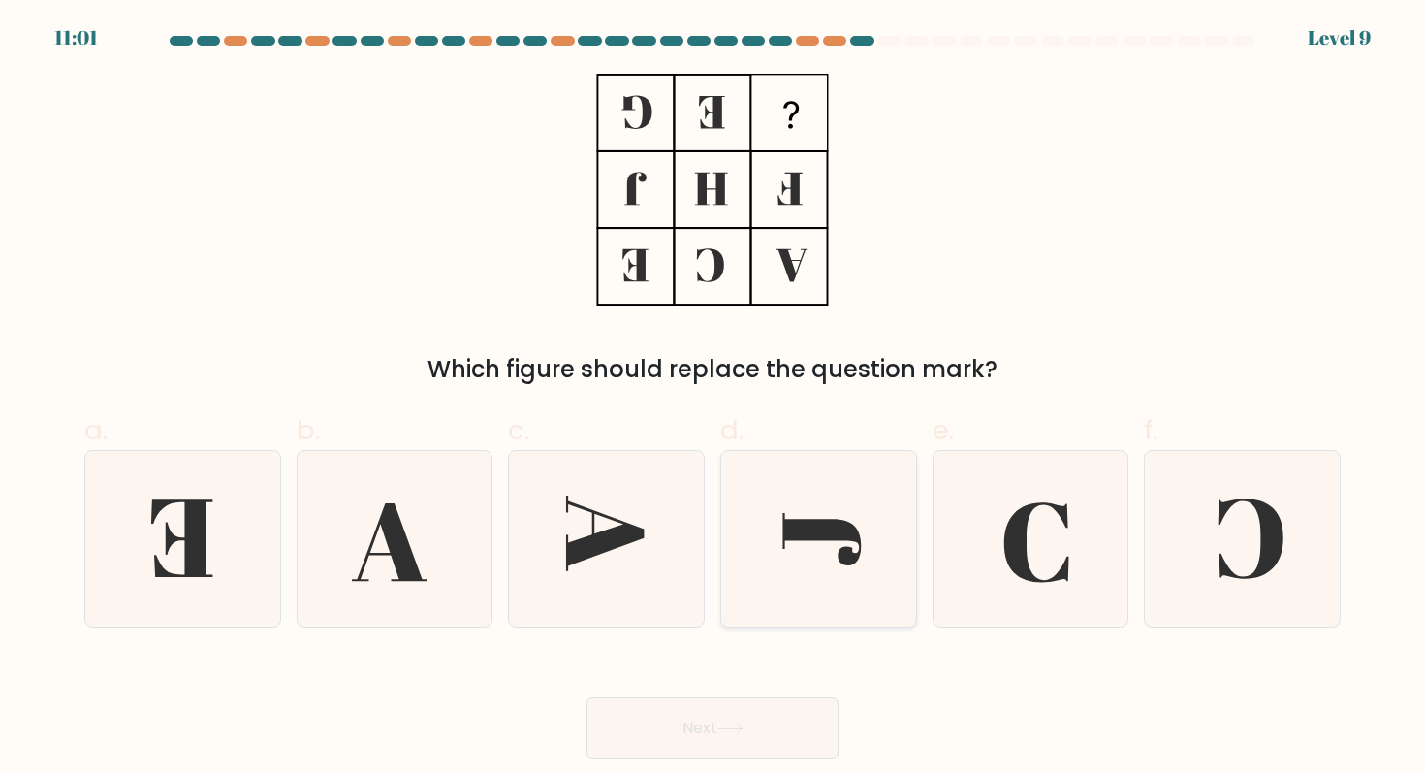
click at [779, 541] on icon at bounding box center [818, 538] width 174 height 174
click at [713, 399] on input "d." at bounding box center [712, 393] width 1 height 13
radio input "true"
click at [999, 549] on icon at bounding box center [1030, 538] width 174 height 174
click at [713, 399] on input "e." at bounding box center [712, 393] width 1 height 13
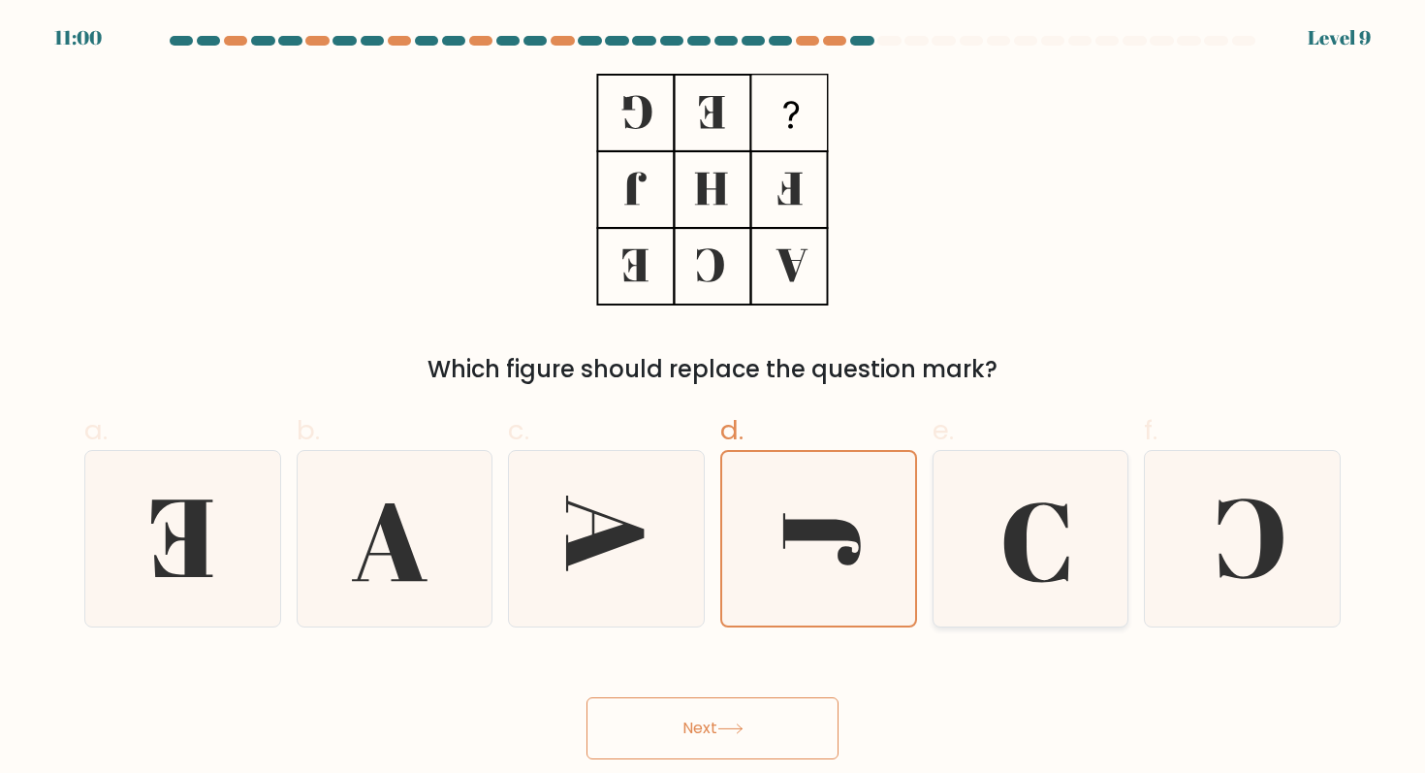
radio input "true"
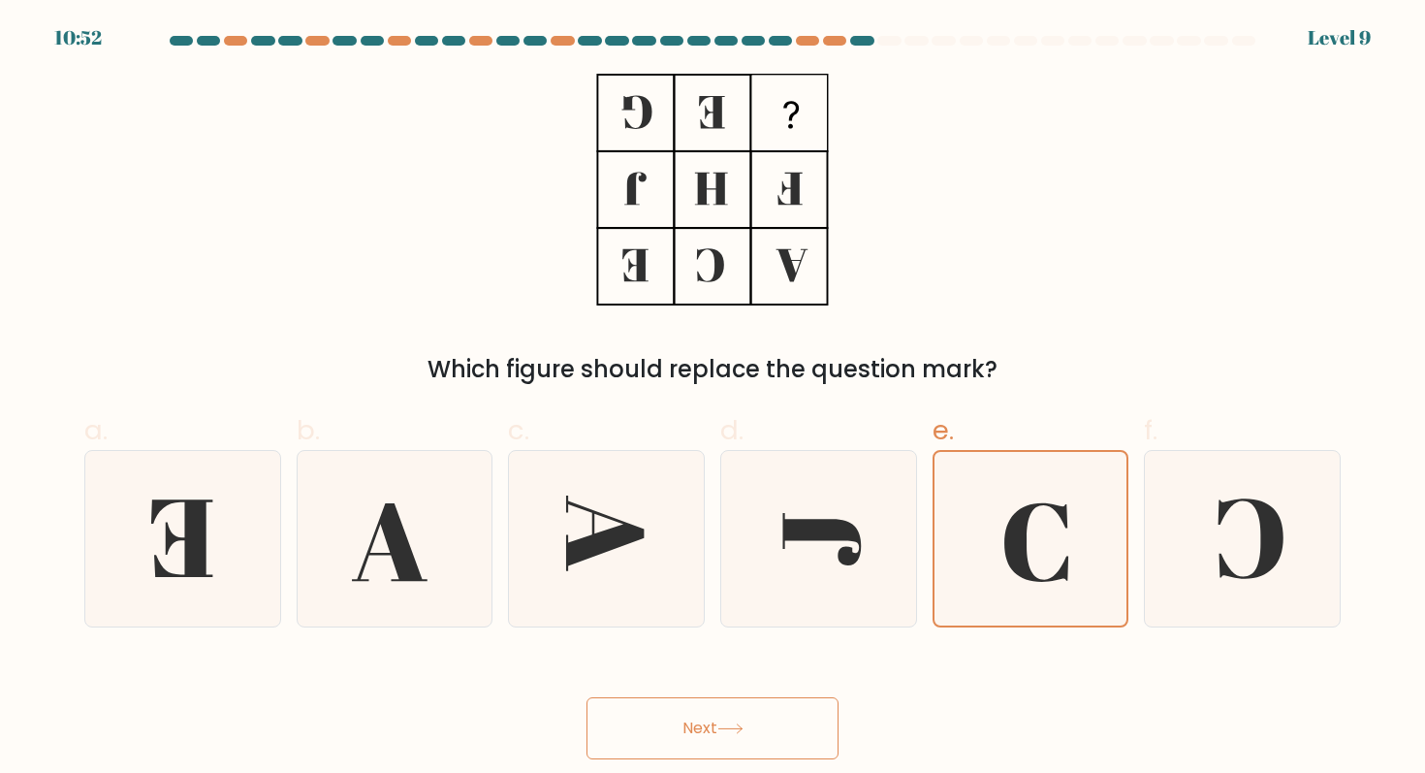
click at [749, 726] on button "Next" at bounding box center [712, 728] width 252 height 62
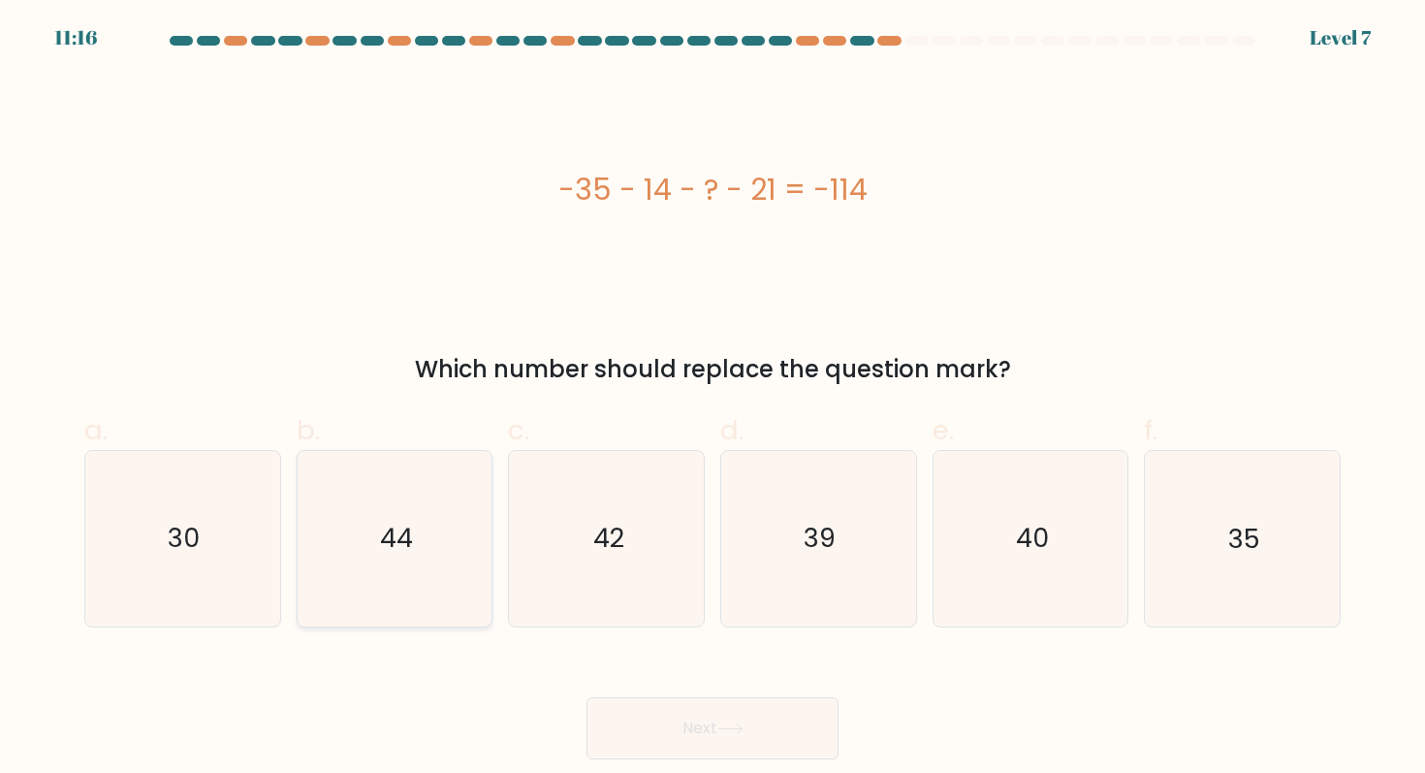
click at [464, 540] on icon "44" at bounding box center [394, 538] width 174 height 174
click at [712, 399] on input "b. 44" at bounding box center [712, 393] width 1 height 13
radio input "true"
click at [662, 759] on body "11:16 Level 7" at bounding box center [712, 386] width 1425 height 773
click at [654, 743] on button "Next" at bounding box center [712, 728] width 252 height 62
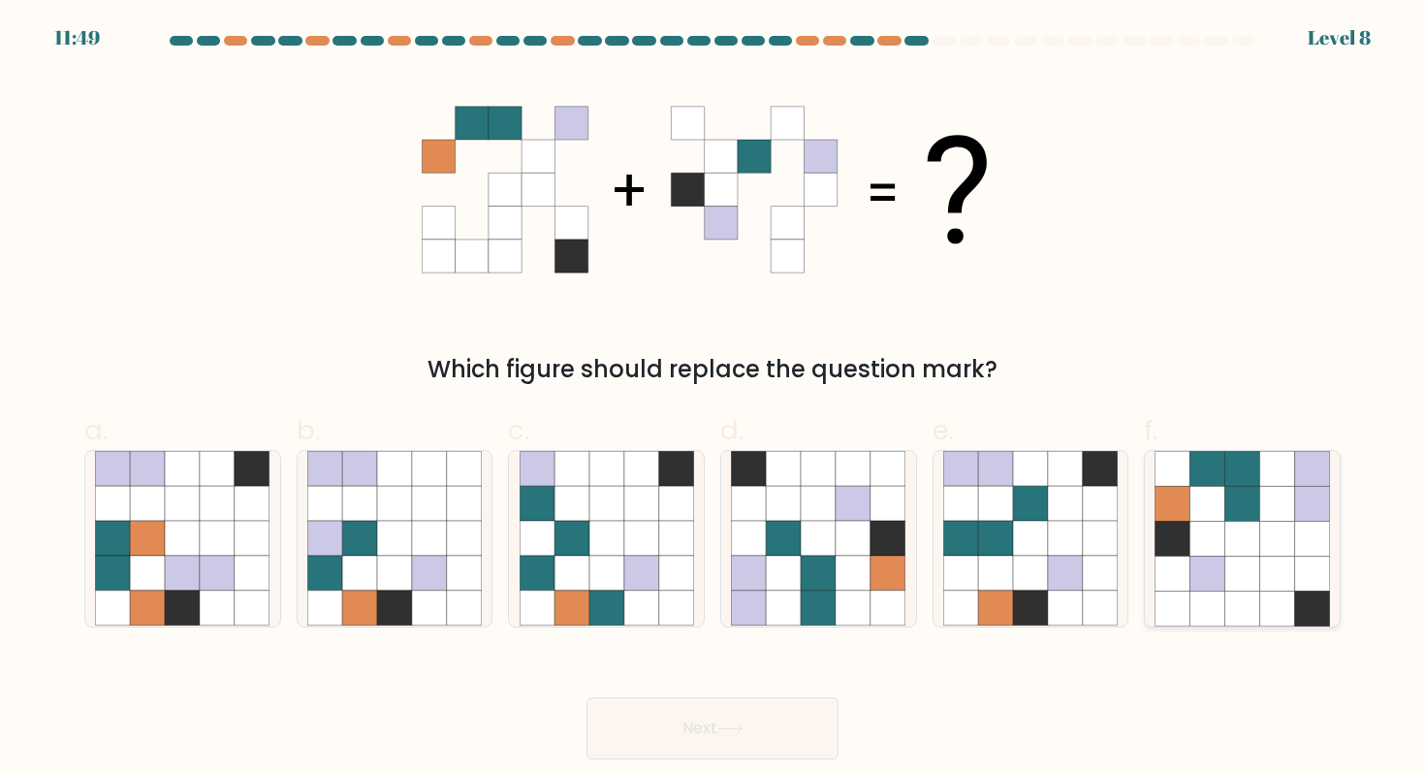
click at [1198, 560] on icon at bounding box center [1207, 572] width 35 height 35
click at [713, 399] on input "f." at bounding box center [712, 393] width 1 height 13
radio input "true"
click at [769, 711] on button "Next" at bounding box center [712, 728] width 252 height 62
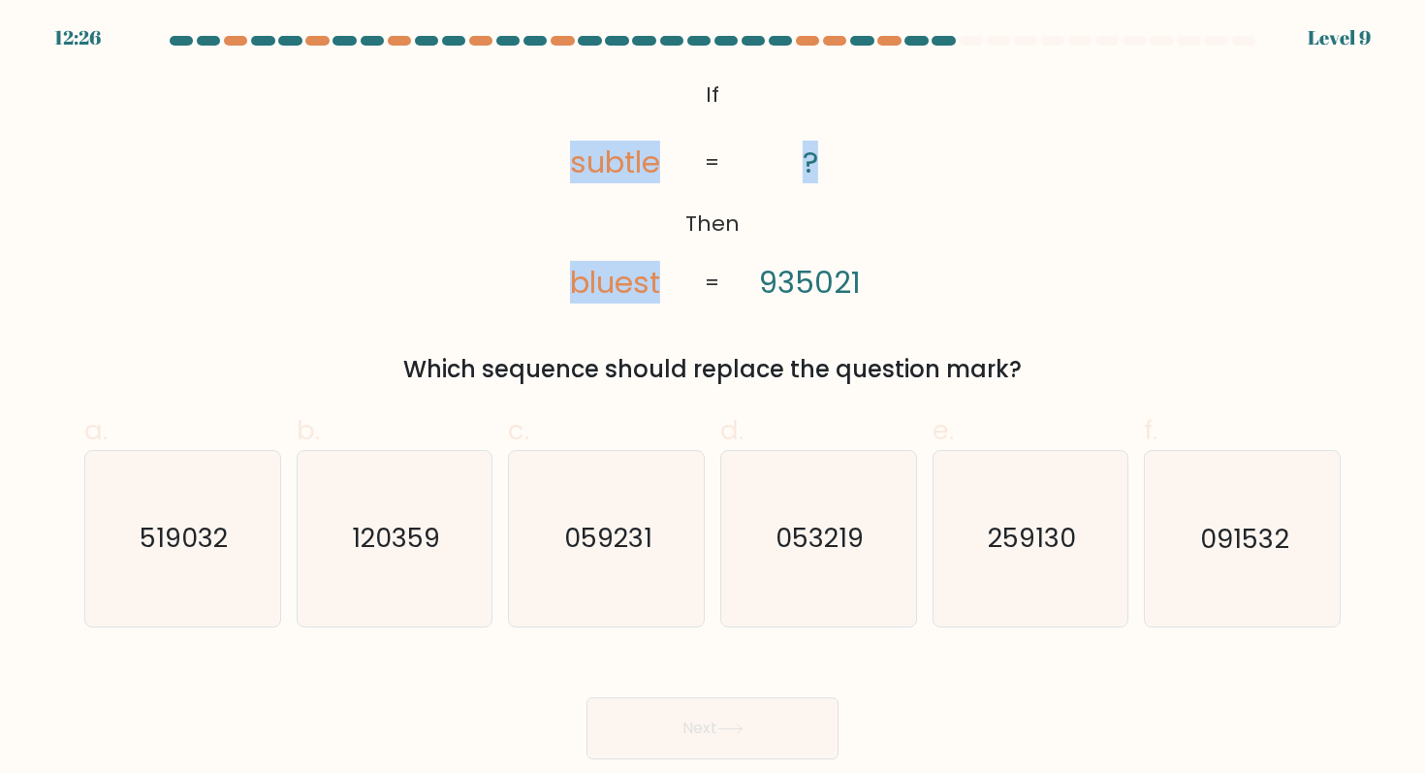
drag, startPoint x: 569, startPoint y: 82, endPoint x: 805, endPoint y: 167, distance: 250.2
click at [805, 167] on icon "@import url('https://fonts.googleapis.com/css?family=Abril+Fatface:400,100,100i…" at bounding box center [712, 190] width 376 height 232
click at [663, 62] on form "If ?" at bounding box center [712, 397] width 1425 height 723
drag, startPoint x: 679, startPoint y: 74, endPoint x: 921, endPoint y: 255, distance: 301.8
click at [921, 255] on div "@import url('https://fonts.googleapis.com/css?family=Abril+Fatface:400,100,100i…" at bounding box center [712, 230] width 1279 height 313
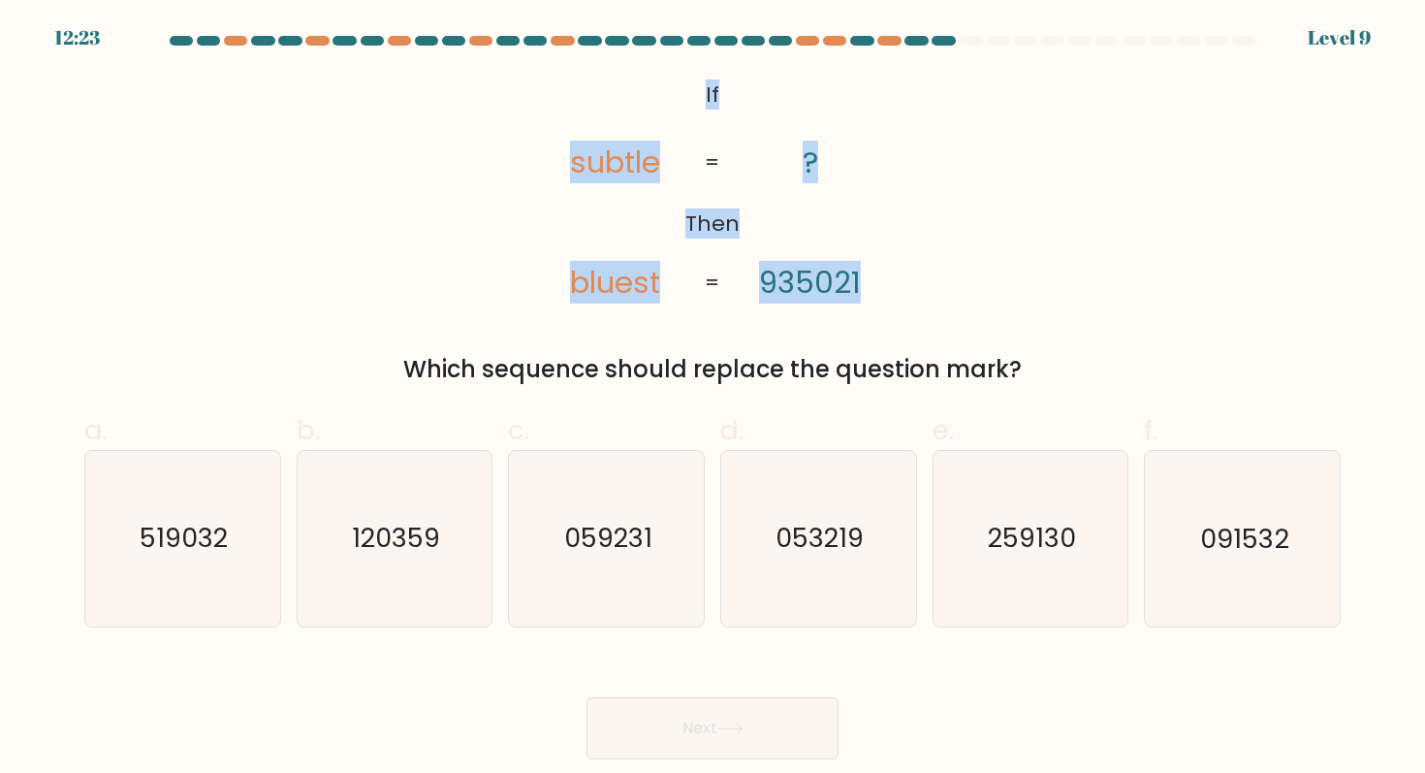
copy icon "If Then subtle bluest ? 935021"
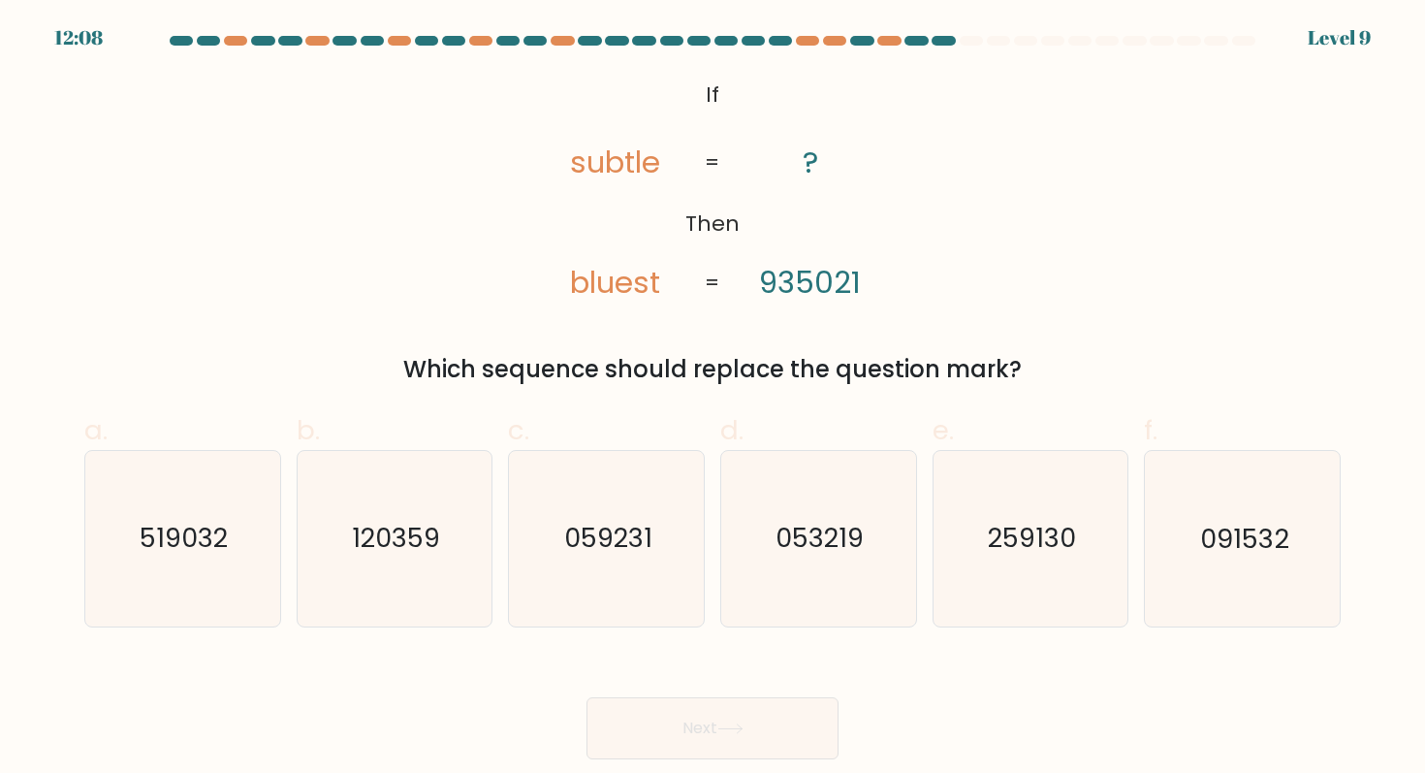
click at [822, 270] on tspan "935021" at bounding box center [810, 282] width 102 height 43
click at [994, 549] on text "259130" at bounding box center [1032, 539] width 88 height 36
click at [713, 399] on input "e. 259130" at bounding box center [712, 393] width 1 height 13
radio input "true"
click at [772, 719] on button "Next" at bounding box center [712, 728] width 252 height 62
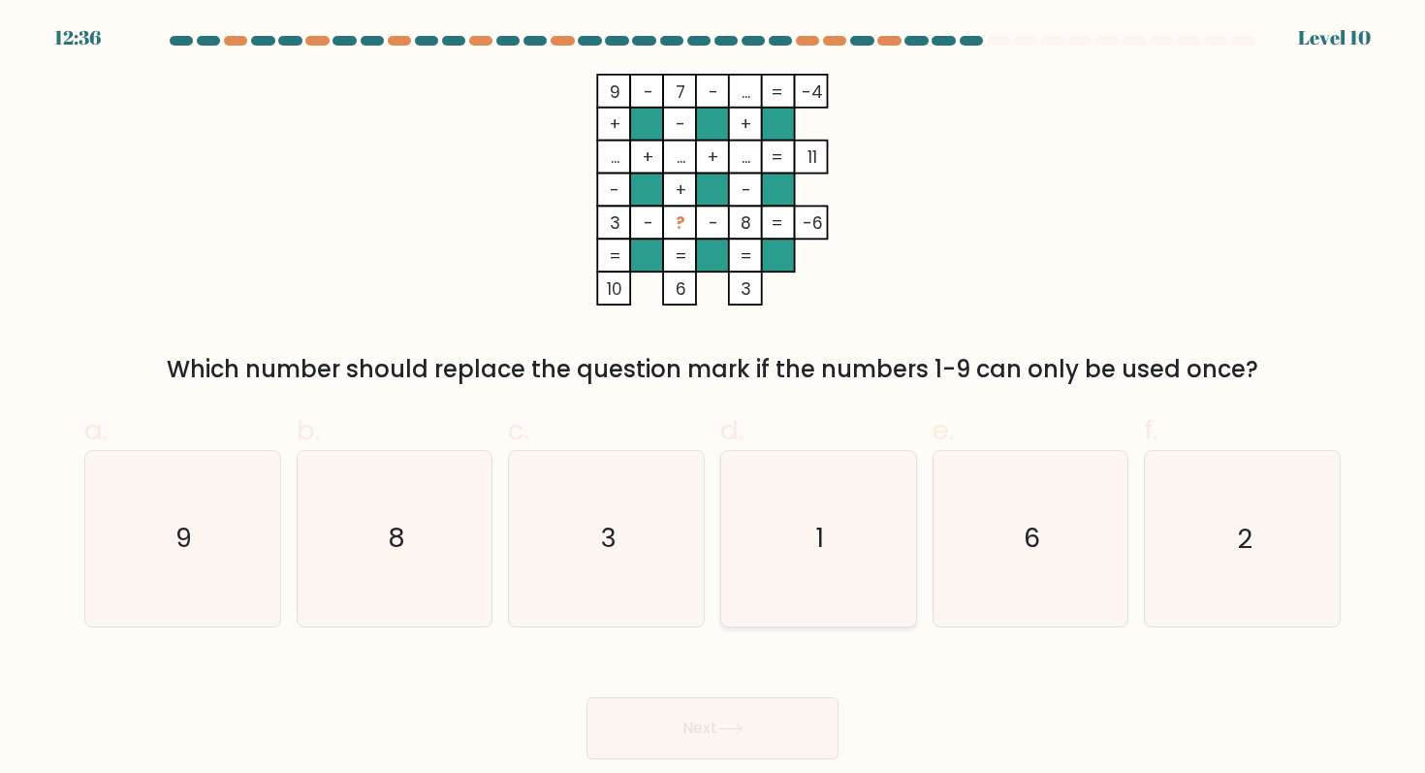
click at [764, 472] on icon "1" at bounding box center [818, 538] width 174 height 174
click at [713, 399] on input "d. 1" at bounding box center [712, 393] width 1 height 13
radio input "true"
click at [666, 493] on icon "3" at bounding box center [607, 538] width 174 height 174
click at [712, 399] on input "c. 3" at bounding box center [712, 393] width 1 height 13
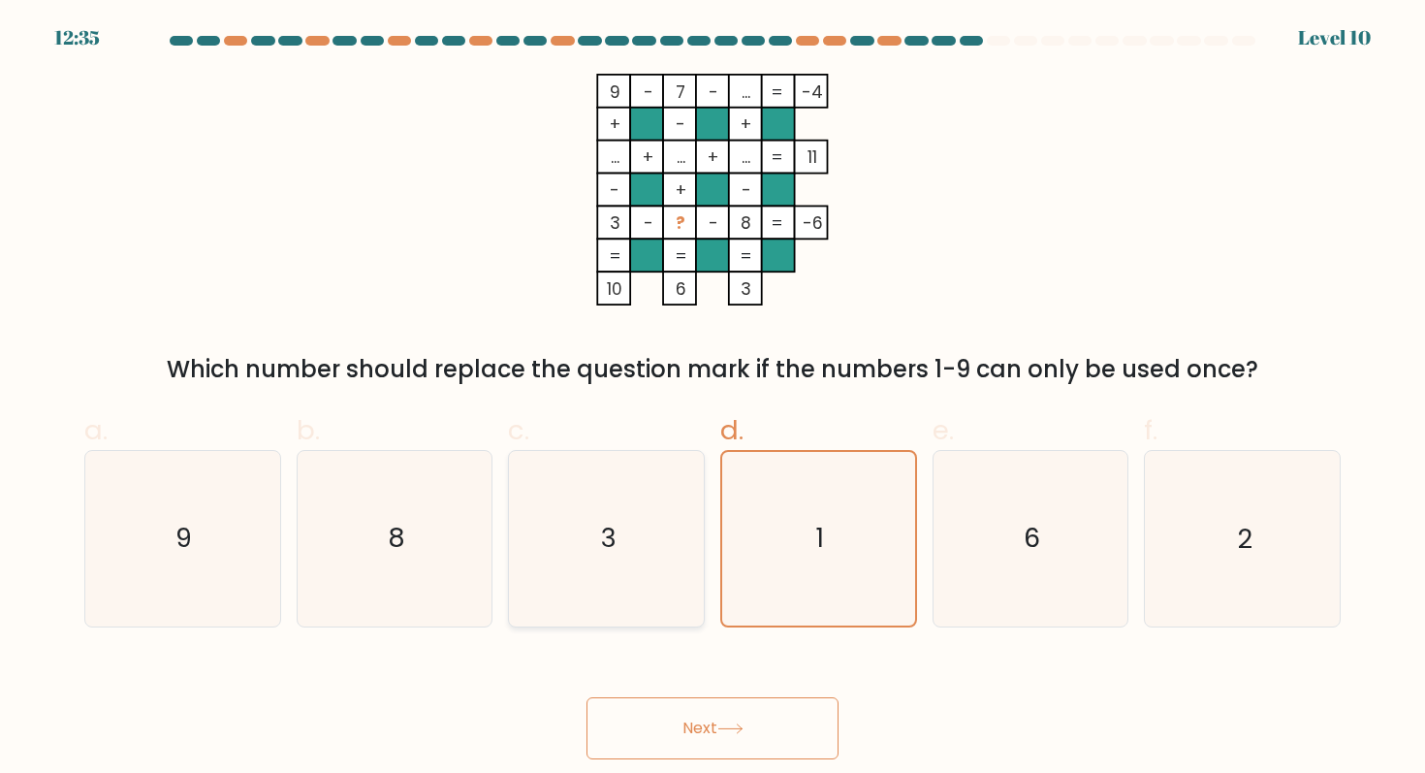
radio input "true"
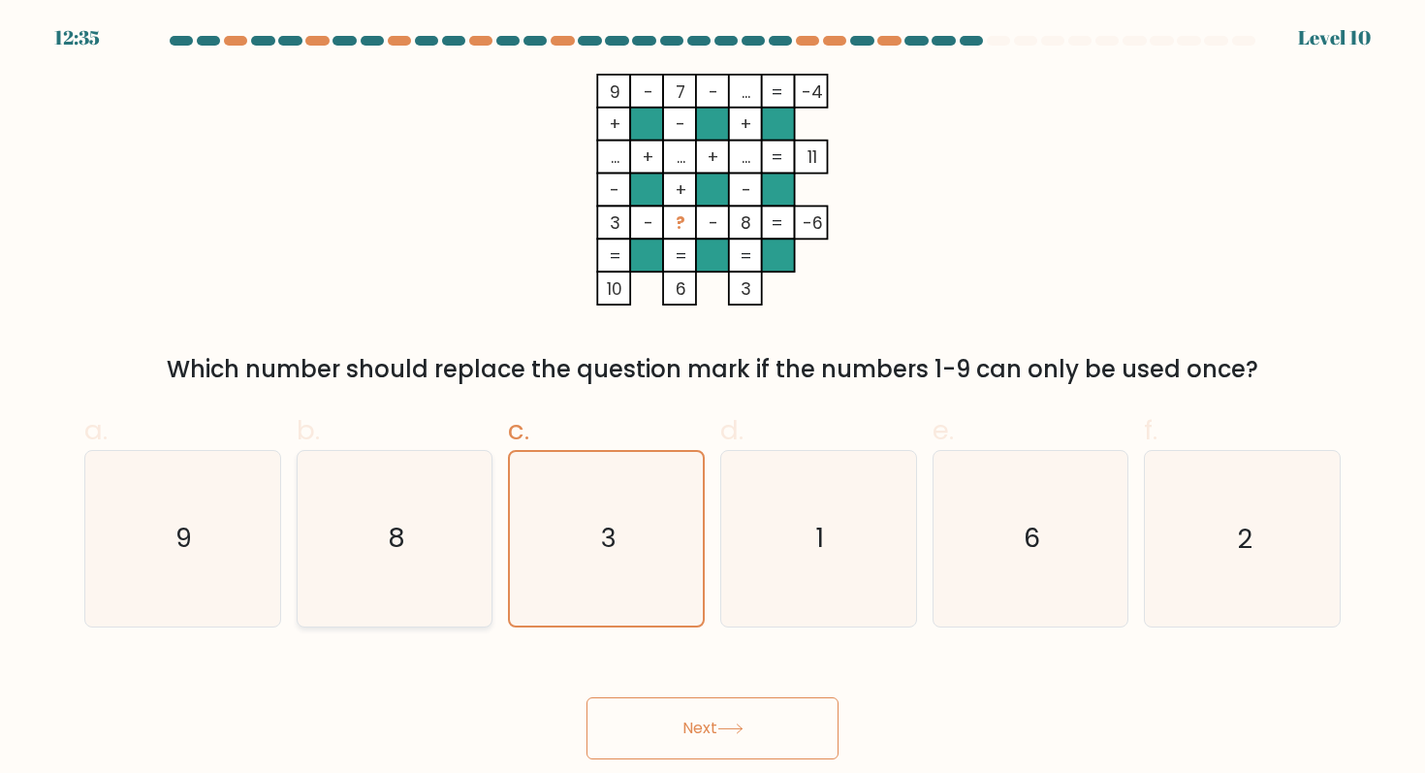
click at [453, 490] on icon "8" at bounding box center [394, 538] width 174 height 174
click at [712, 399] on input "b. 8" at bounding box center [712, 393] width 1 height 13
radio input "true"
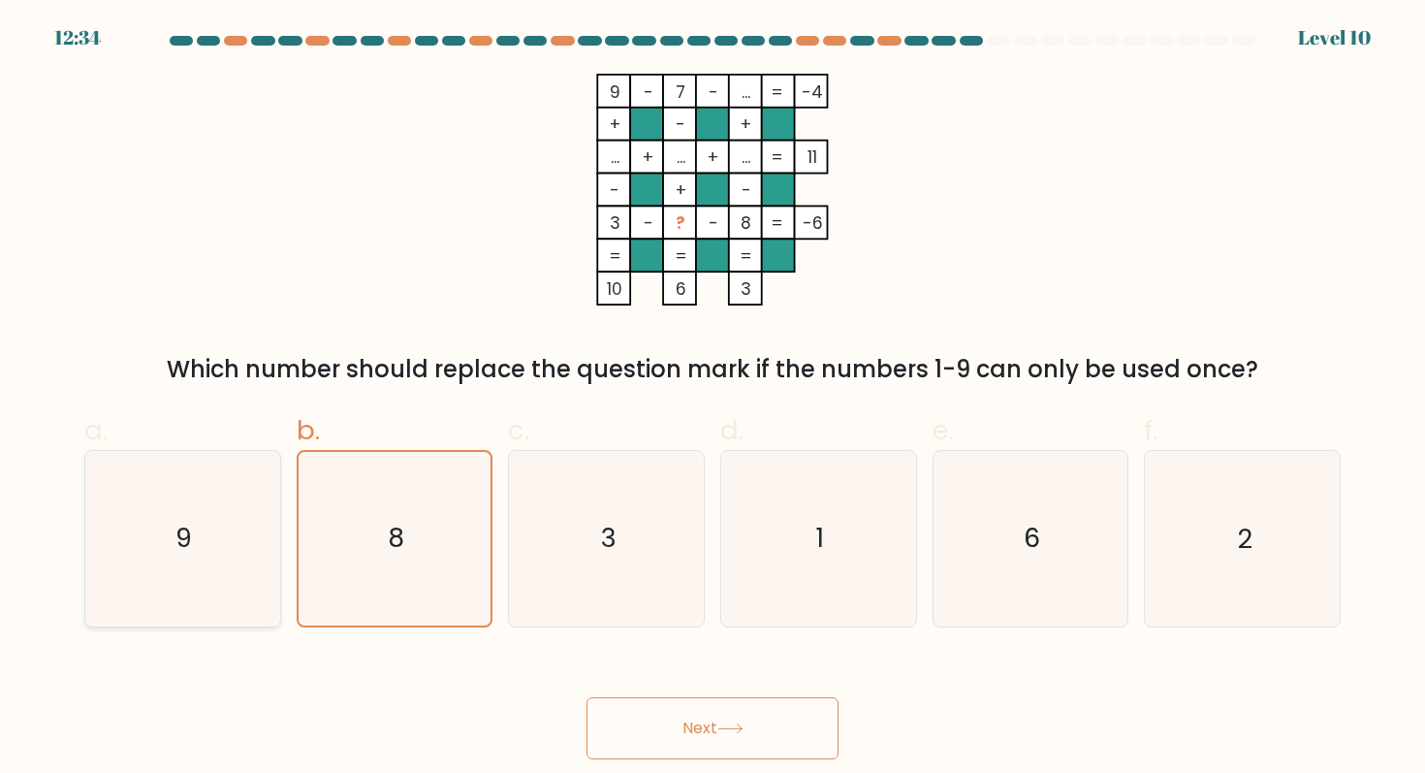
click at [238, 523] on icon "9" at bounding box center [182, 538] width 174 height 174
click at [712, 399] on input "a. 9" at bounding box center [712, 393] width 1 height 13
radio input "true"
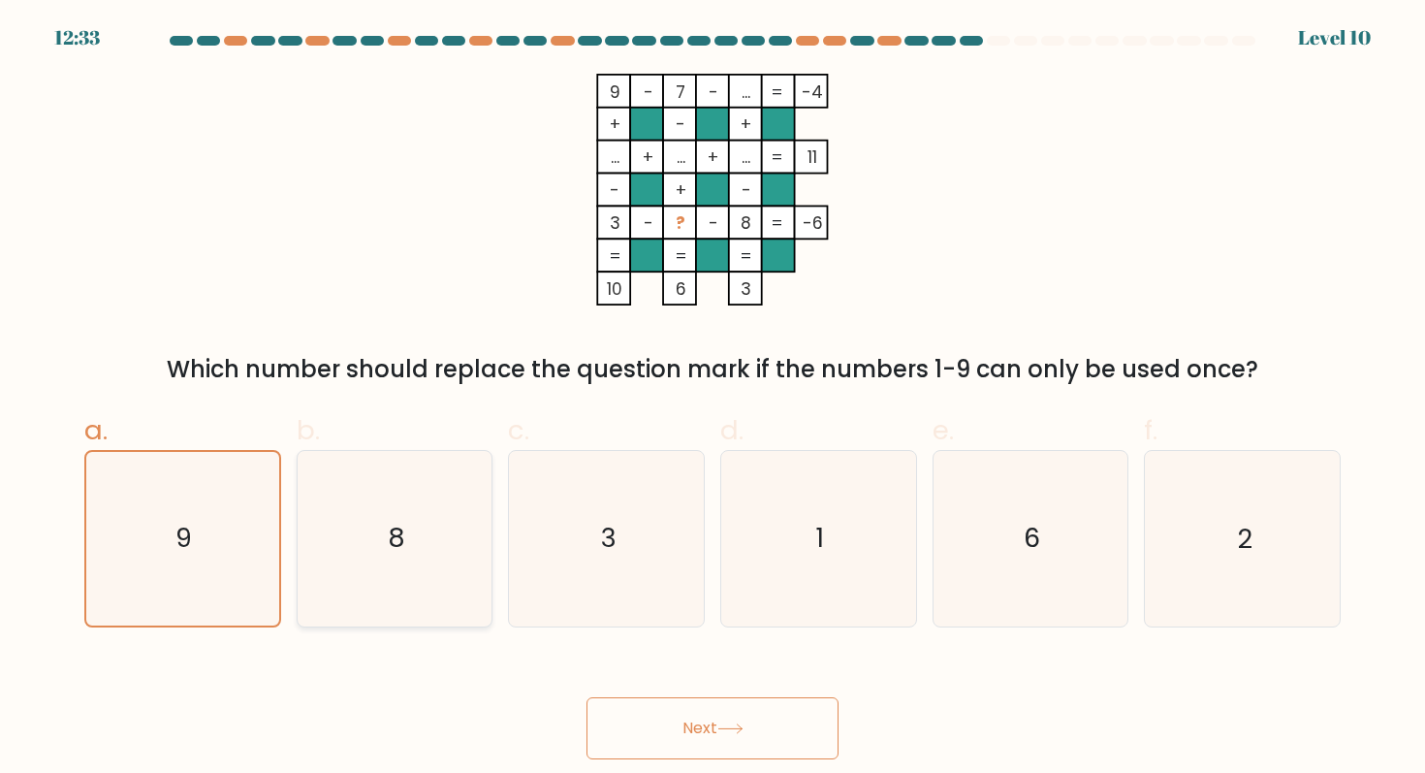
click at [346, 530] on icon "8" at bounding box center [394, 538] width 174 height 174
click at [712, 399] on input "b. 8" at bounding box center [712, 393] width 1 height 13
radio input "true"
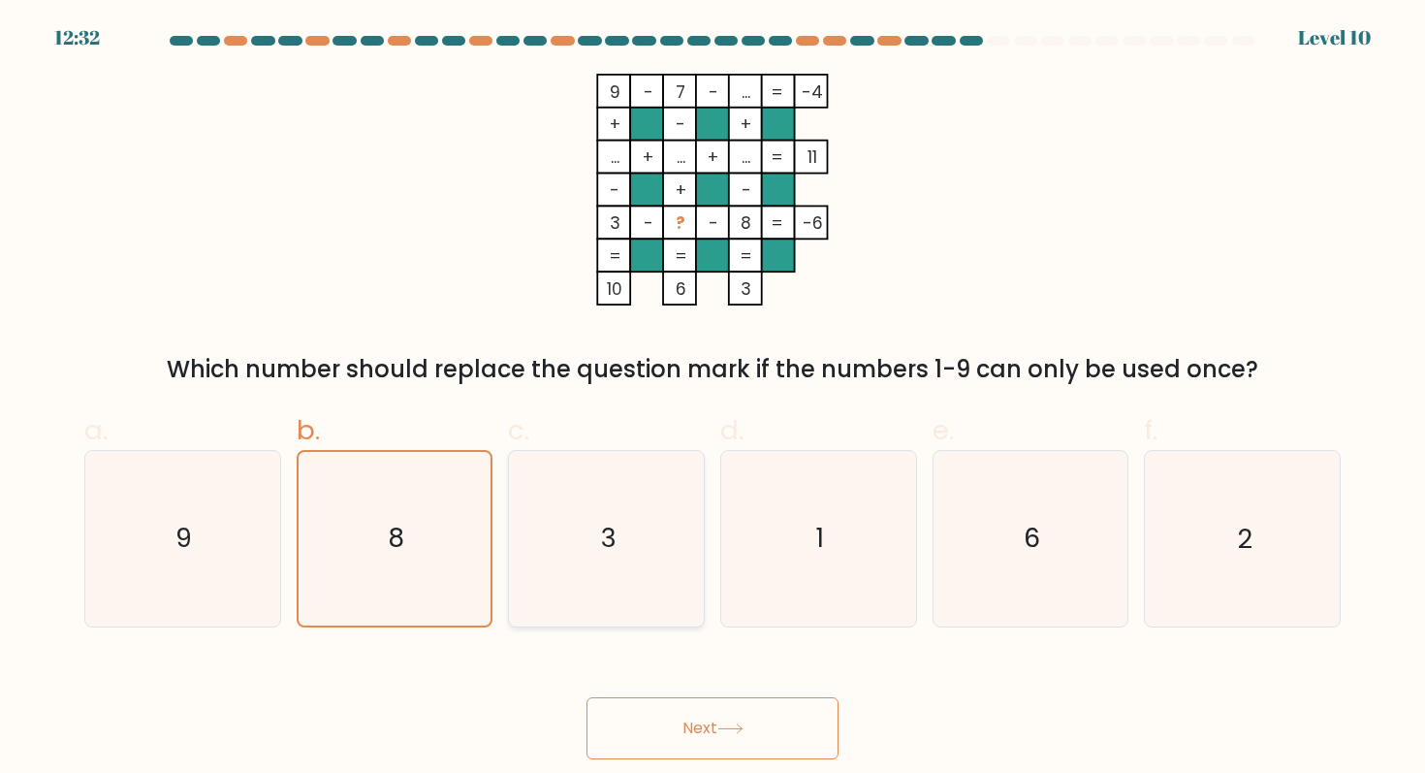
click at [520, 546] on icon "3" at bounding box center [607, 538] width 174 height 174
click at [712, 399] on input "c. 3" at bounding box center [712, 393] width 1 height 13
radio input "true"
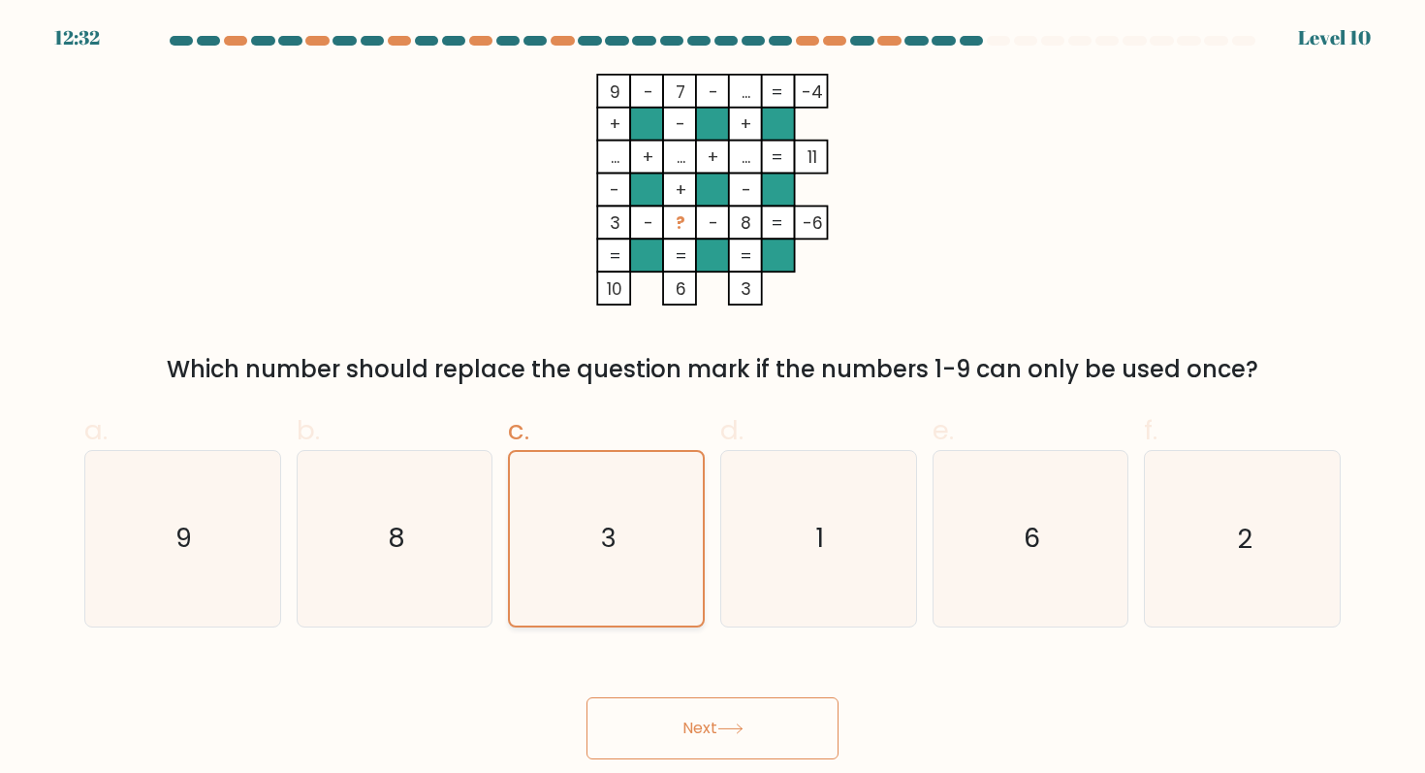
click at [695, 567] on div "3" at bounding box center [606, 538] width 197 height 176
click at [712, 399] on input "c. 3" at bounding box center [712, 393] width 1 height 13
click at [836, 574] on icon "1" at bounding box center [818, 538] width 174 height 174
click at [713, 399] on input "d. 1" at bounding box center [712, 393] width 1 height 13
radio input "true"
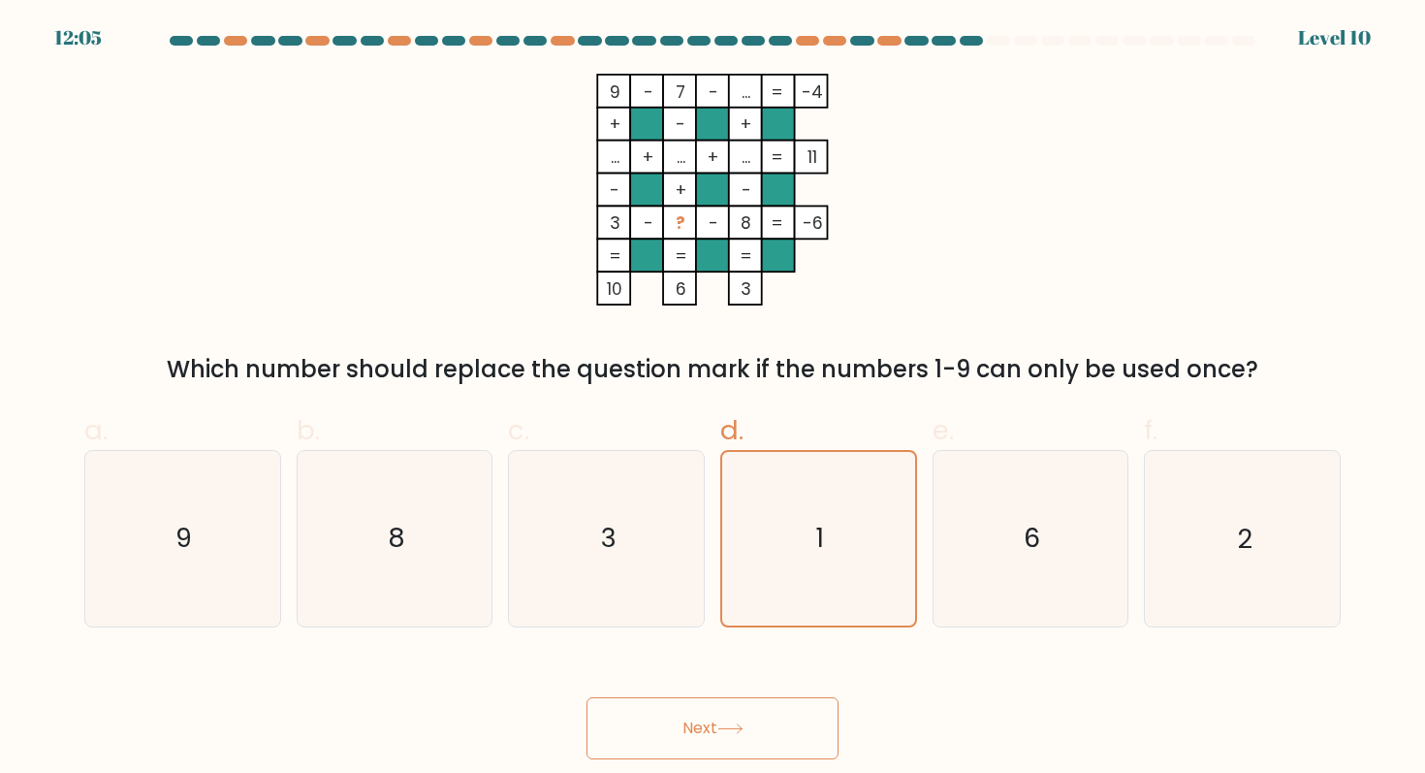
drag, startPoint x: 596, startPoint y: 82, endPoint x: 782, endPoint y: 289, distance: 278.0
click at [782, 289] on icon "9 - 7 - ... -4 + - + ... + ... + ... 11 - + - 3 - ? - 8 = -6 = = = = 10 6 3 =" at bounding box center [713, 190] width 582 height 232
copy icon "9 - 7 - ... -4 + - + ... + ... + ... 11 - + - 3 - ? - 8 = -6 = = = = 10 6 3"
click at [699, 745] on button "Next" at bounding box center [712, 728] width 252 height 62
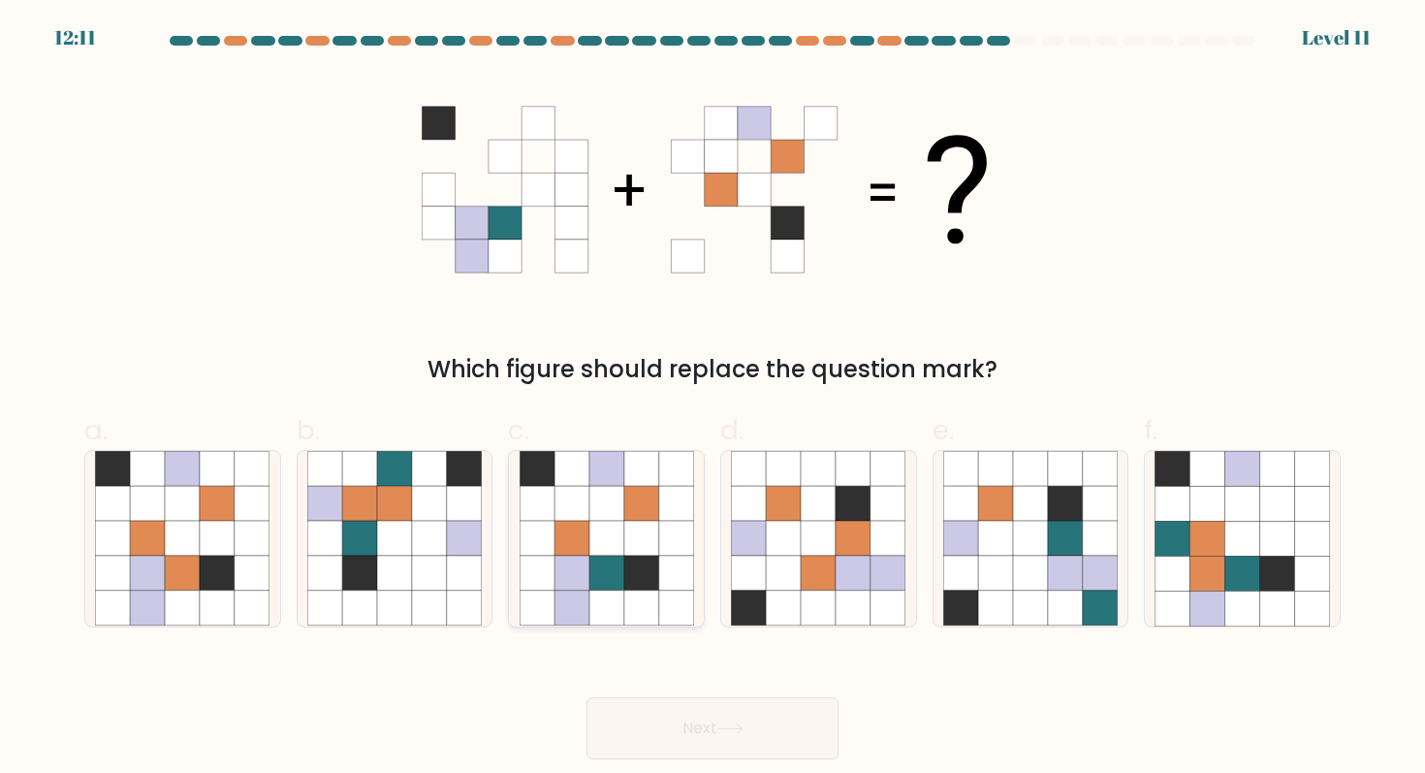
click at [601, 591] on icon at bounding box center [606, 607] width 35 height 35
click at [712, 399] on input "c." at bounding box center [712, 393] width 1 height 13
radio input "true"
click at [674, 738] on button "Next" at bounding box center [712, 728] width 252 height 62
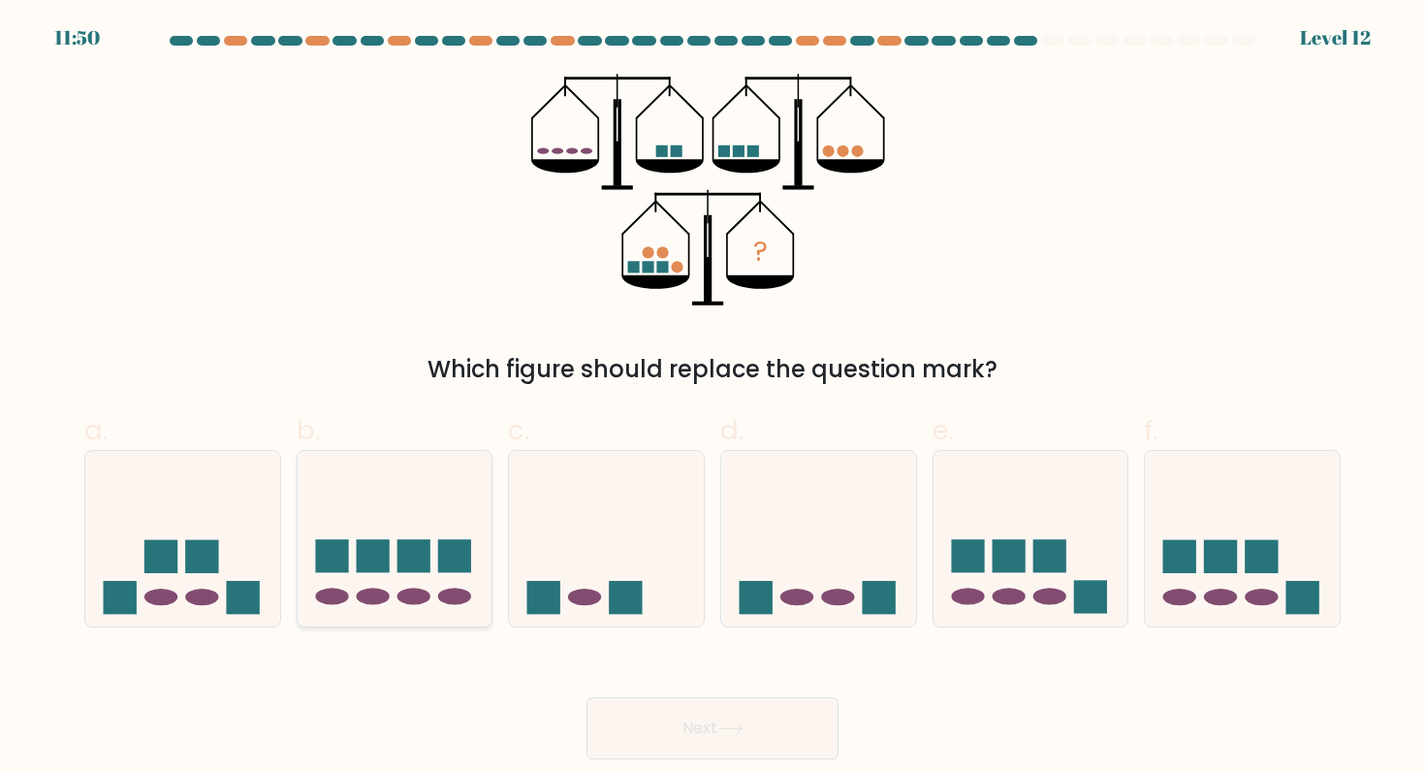
click at [433, 554] on icon at bounding box center [395, 538] width 195 height 161
click at [712, 399] on input "b." at bounding box center [712, 393] width 1 height 13
radio input "true"
click at [659, 726] on button "Next" at bounding box center [712, 728] width 252 height 62
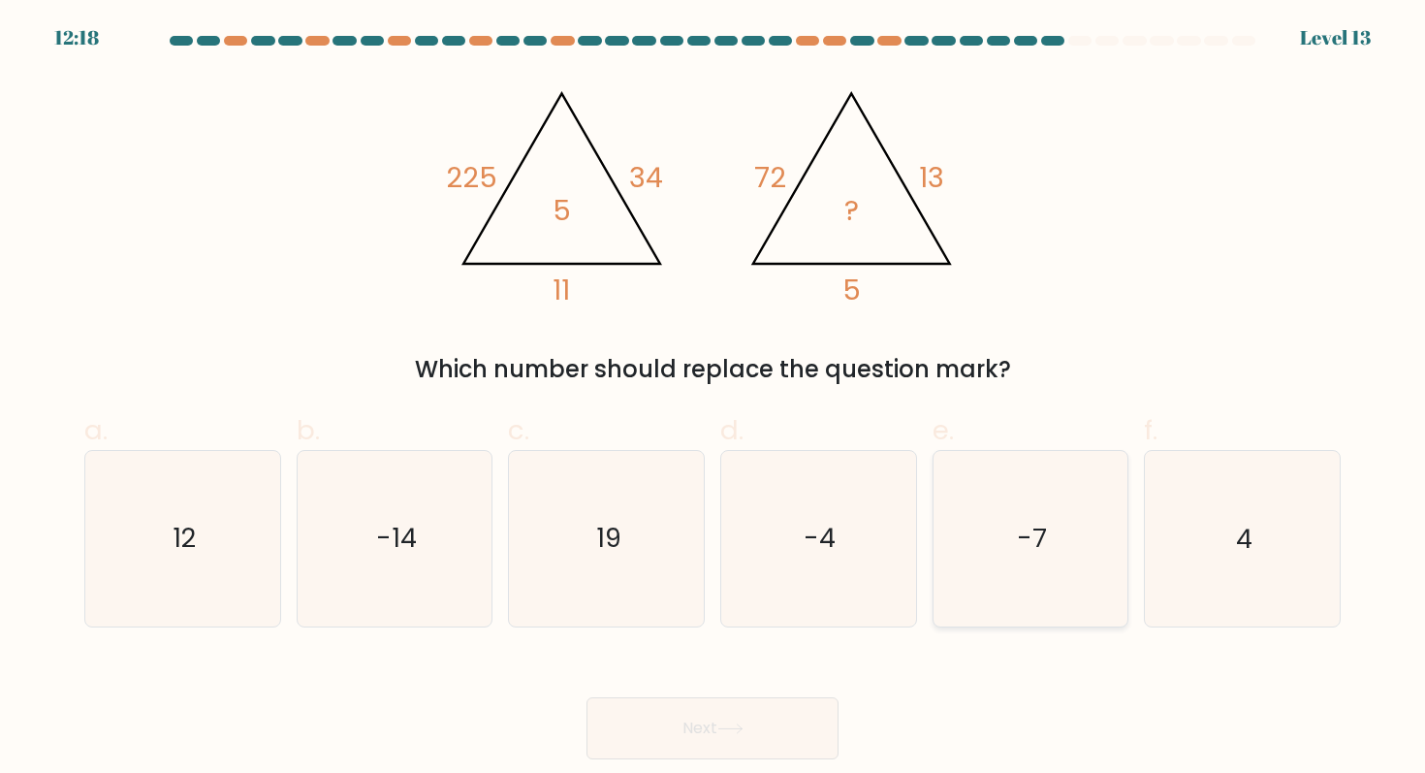
click at [1055, 520] on icon "-7" at bounding box center [1030, 538] width 174 height 174
click at [713, 399] on input "e. -7" at bounding box center [712, 393] width 1 height 13
radio input "true"
click at [763, 720] on button "Next" at bounding box center [712, 728] width 252 height 62
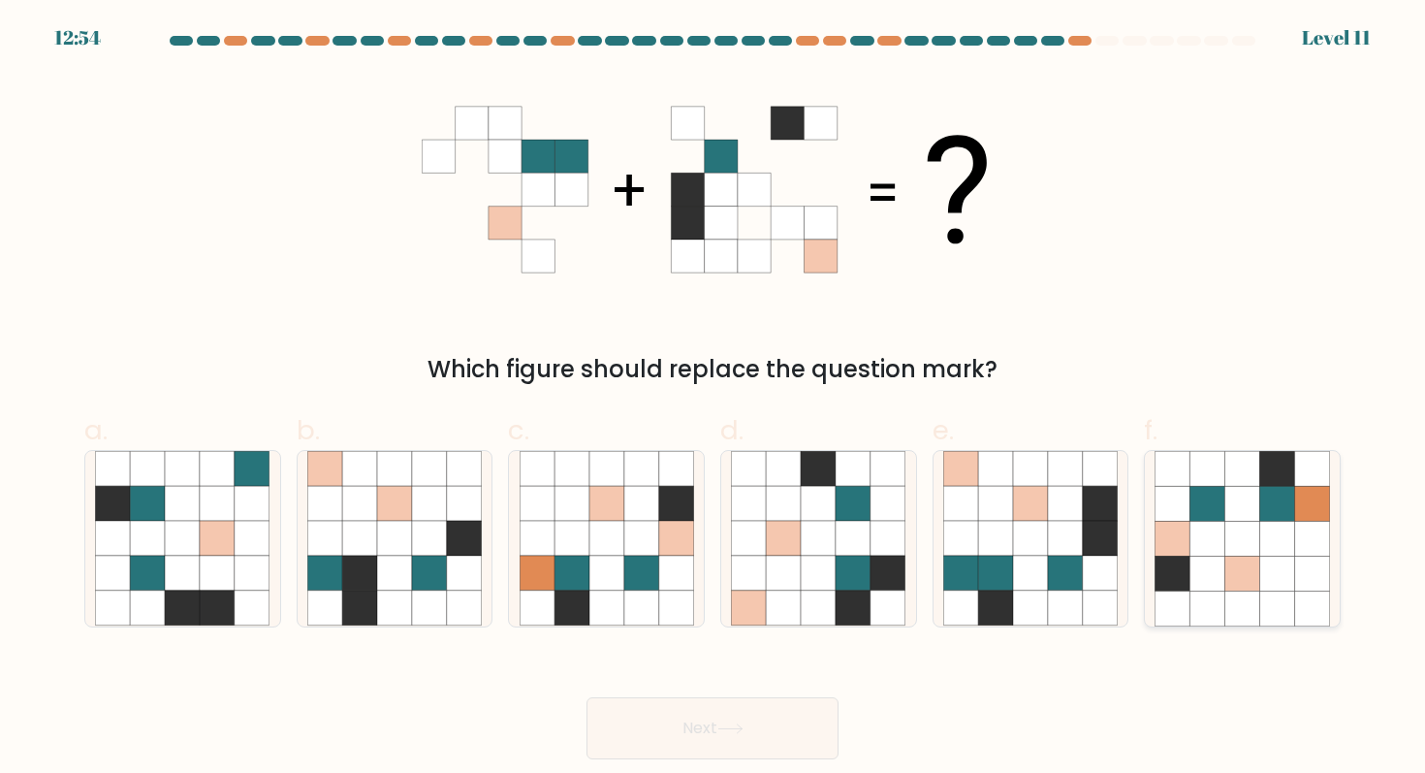
click at [1175, 549] on icon at bounding box center [1172, 538] width 35 height 35
click at [713, 399] on input "f." at bounding box center [712, 393] width 1 height 13
radio input "true"
click at [743, 716] on button "Next" at bounding box center [712, 728] width 252 height 62
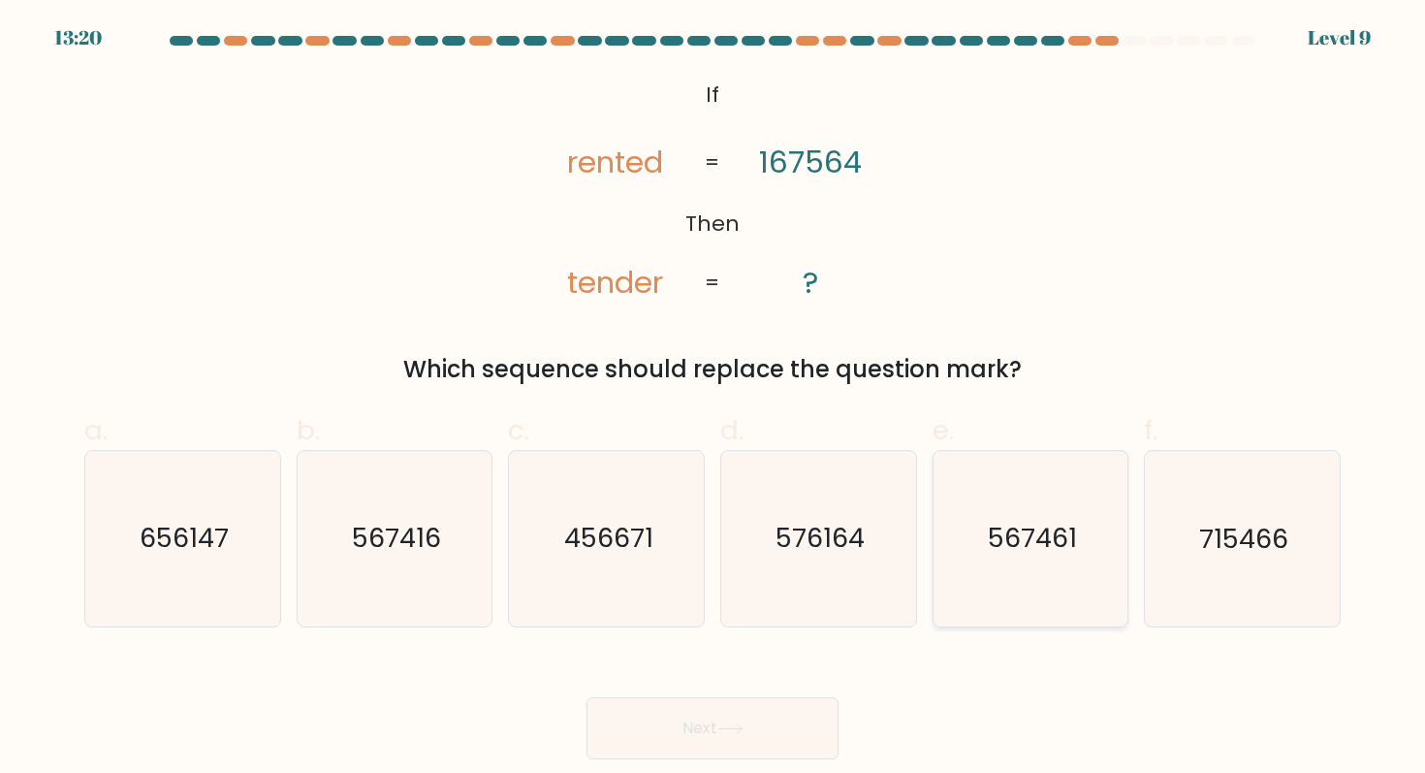
click at [957, 514] on icon "567461" at bounding box center [1030, 538] width 174 height 174
click at [713, 399] on input "e. 567461" at bounding box center [712, 393] width 1 height 13
radio input "true"
click at [968, 556] on icon "567461" at bounding box center [1030, 538] width 173 height 173
click at [713, 399] on input "e. 567461" at bounding box center [712, 393] width 1 height 13
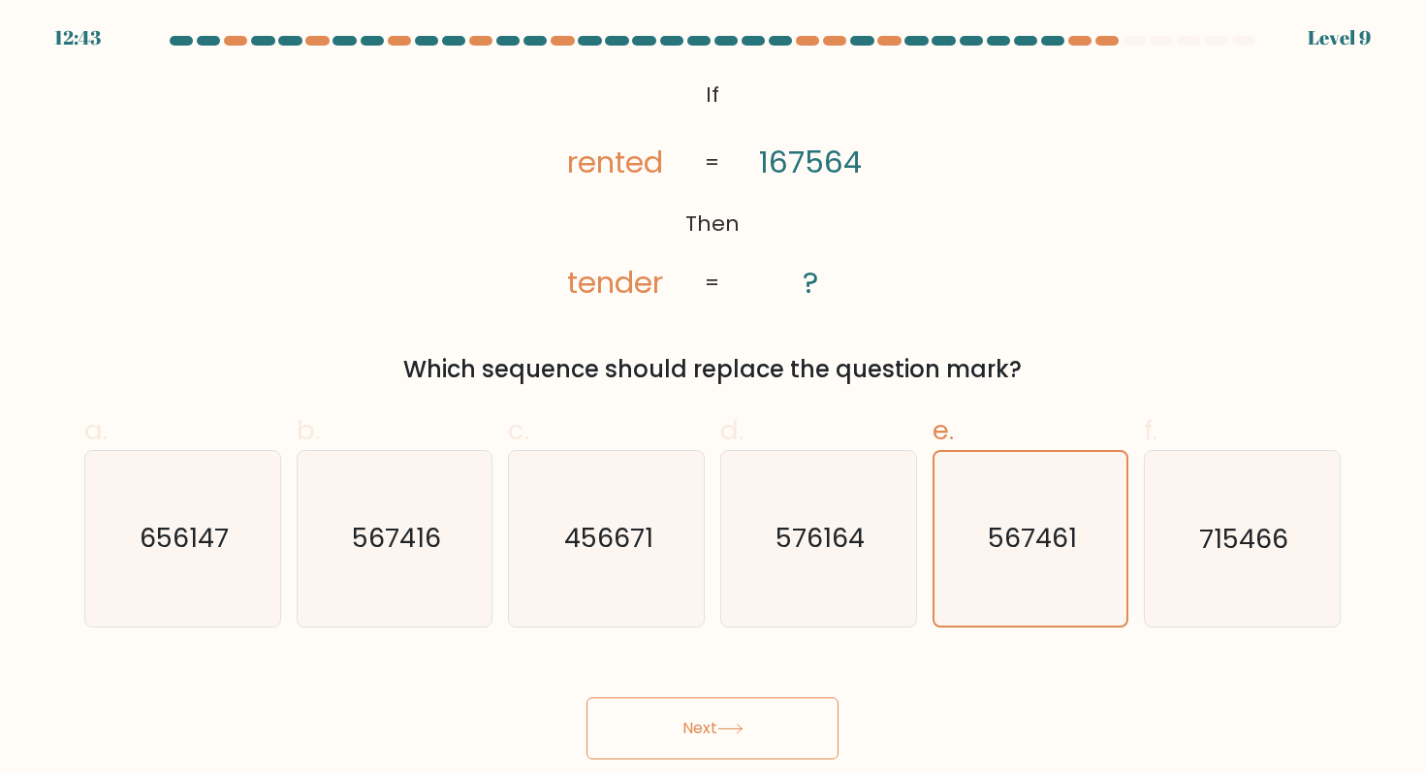
click at [799, 698] on button "Next" at bounding box center [712, 728] width 252 height 62
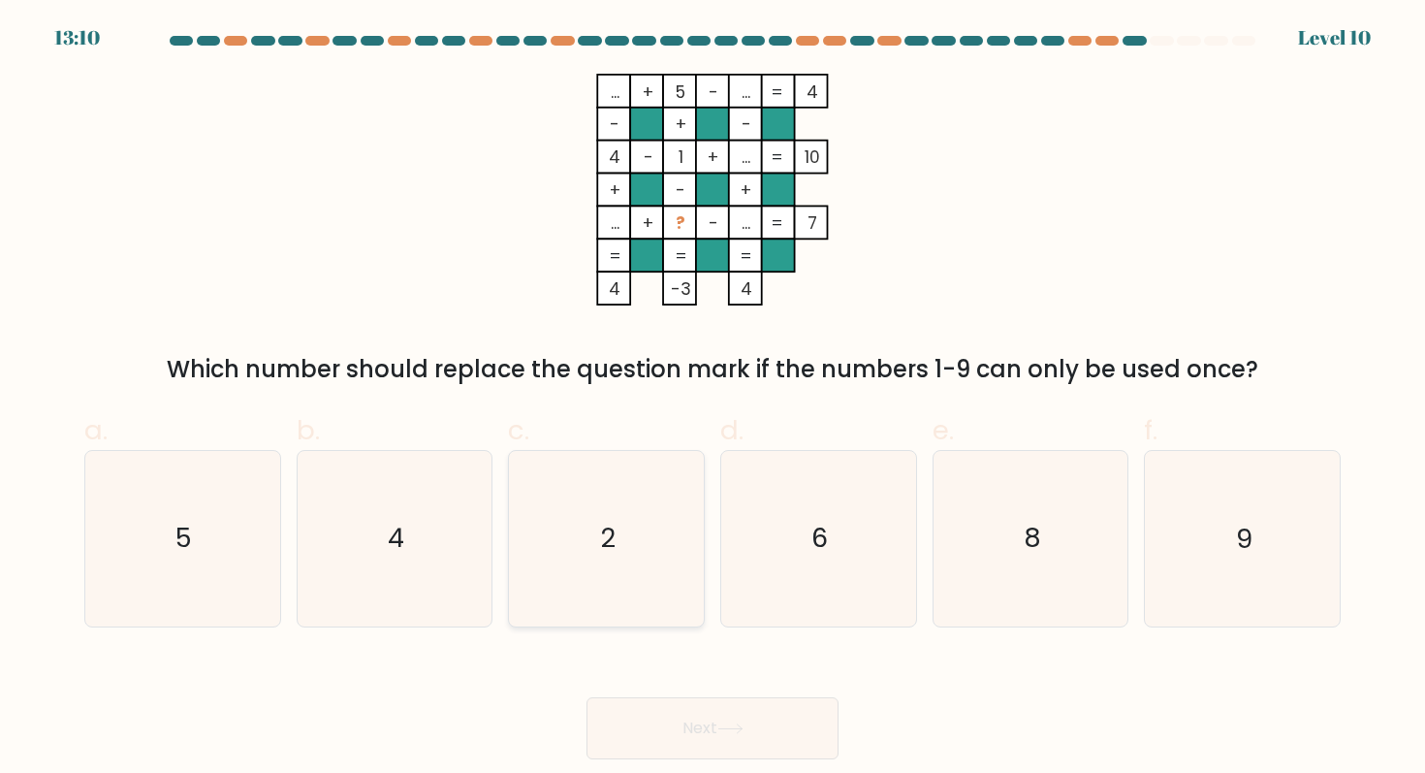
click at [661, 496] on icon "2" at bounding box center [607, 538] width 174 height 174
click at [712, 399] on input "c. 2" at bounding box center [712, 393] width 1 height 13
radio input "true"
click at [754, 727] on button "Next" at bounding box center [712, 728] width 252 height 62
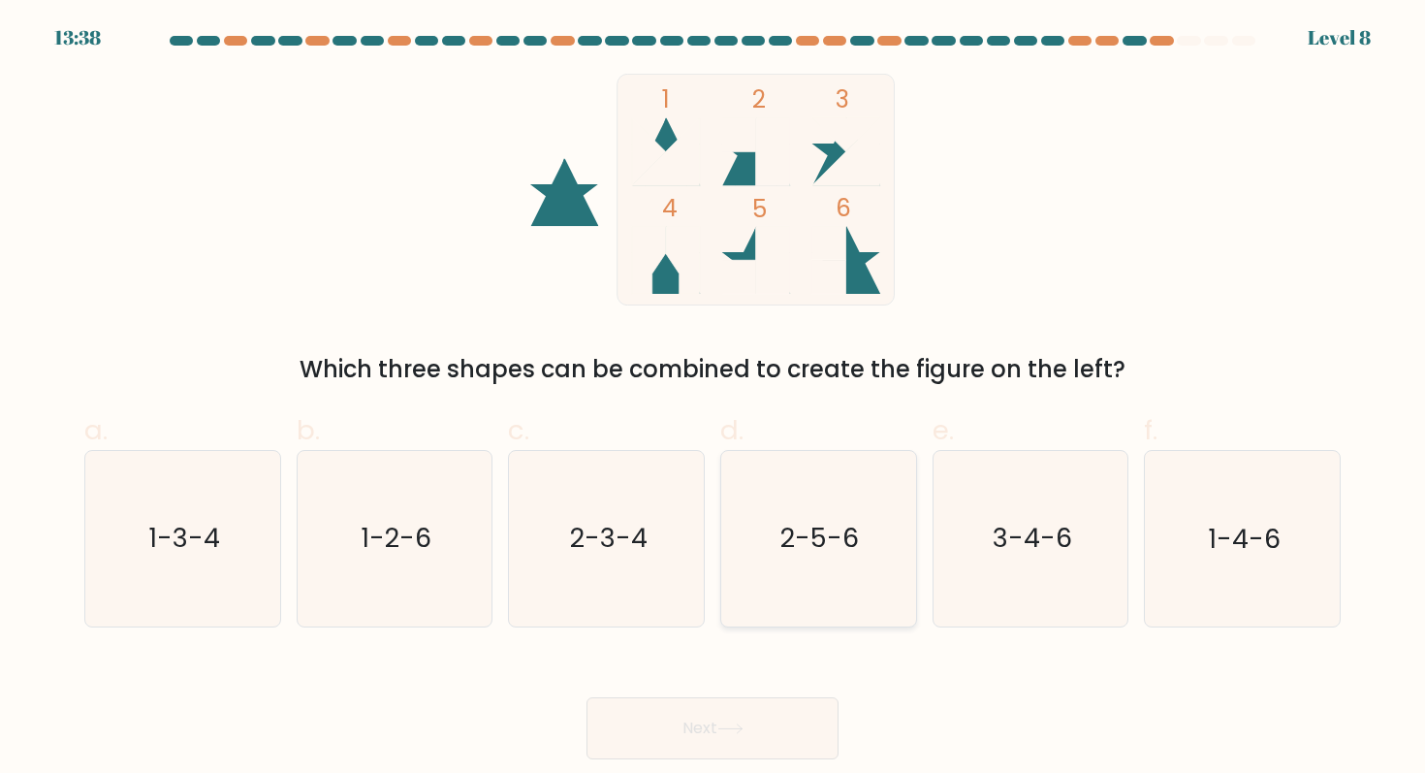
click at [810, 572] on icon "2-5-6" at bounding box center [818, 538] width 174 height 174
click at [713, 399] on input "d. 2-5-6" at bounding box center [712, 393] width 1 height 13
radio input "true"
click at [777, 688] on div "Next" at bounding box center [712, 704] width 1279 height 109
click at [777, 732] on button "Next" at bounding box center [712, 728] width 252 height 62
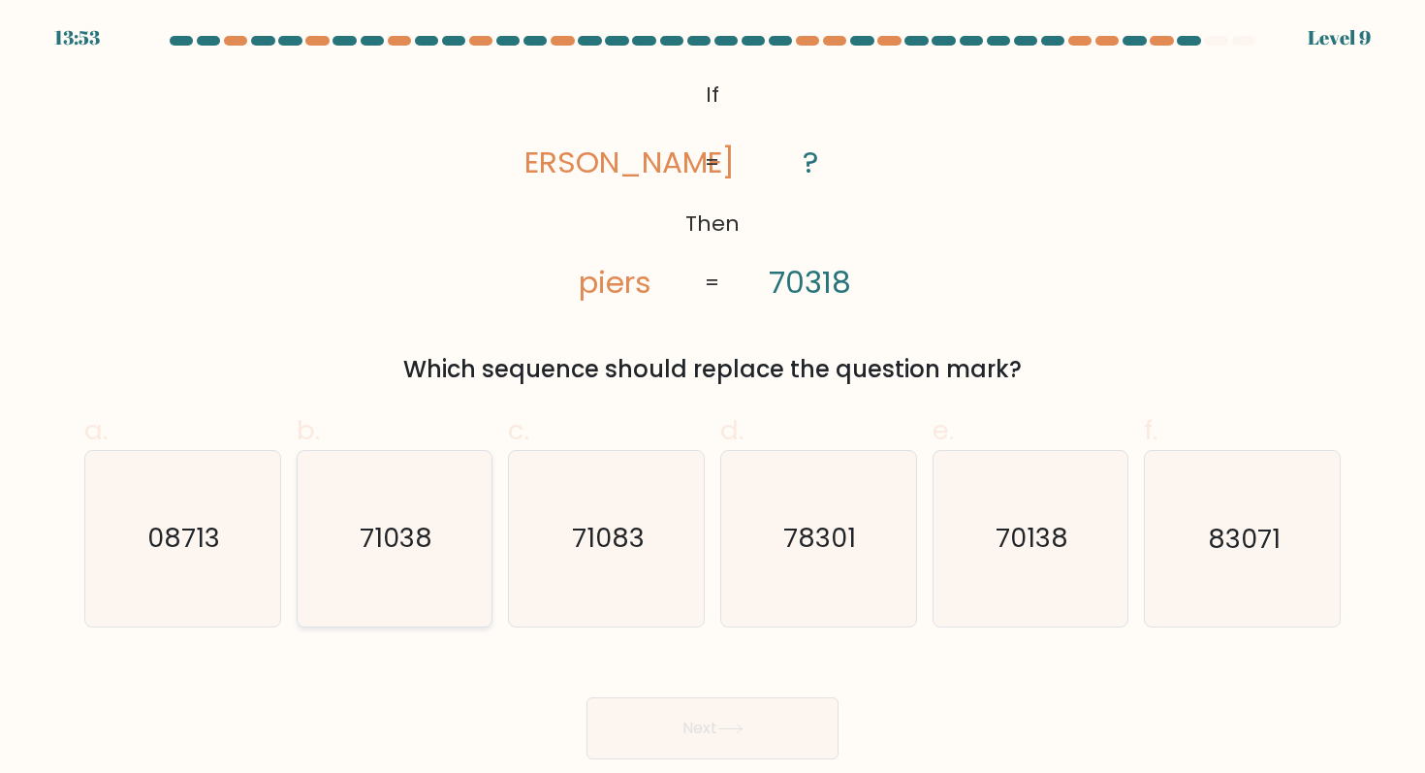
click at [463, 521] on icon "71038" at bounding box center [394, 538] width 174 height 174
click at [712, 399] on input "b. 71038" at bounding box center [712, 393] width 1 height 13
radio input "true"
click at [699, 723] on button "Next" at bounding box center [712, 728] width 252 height 62
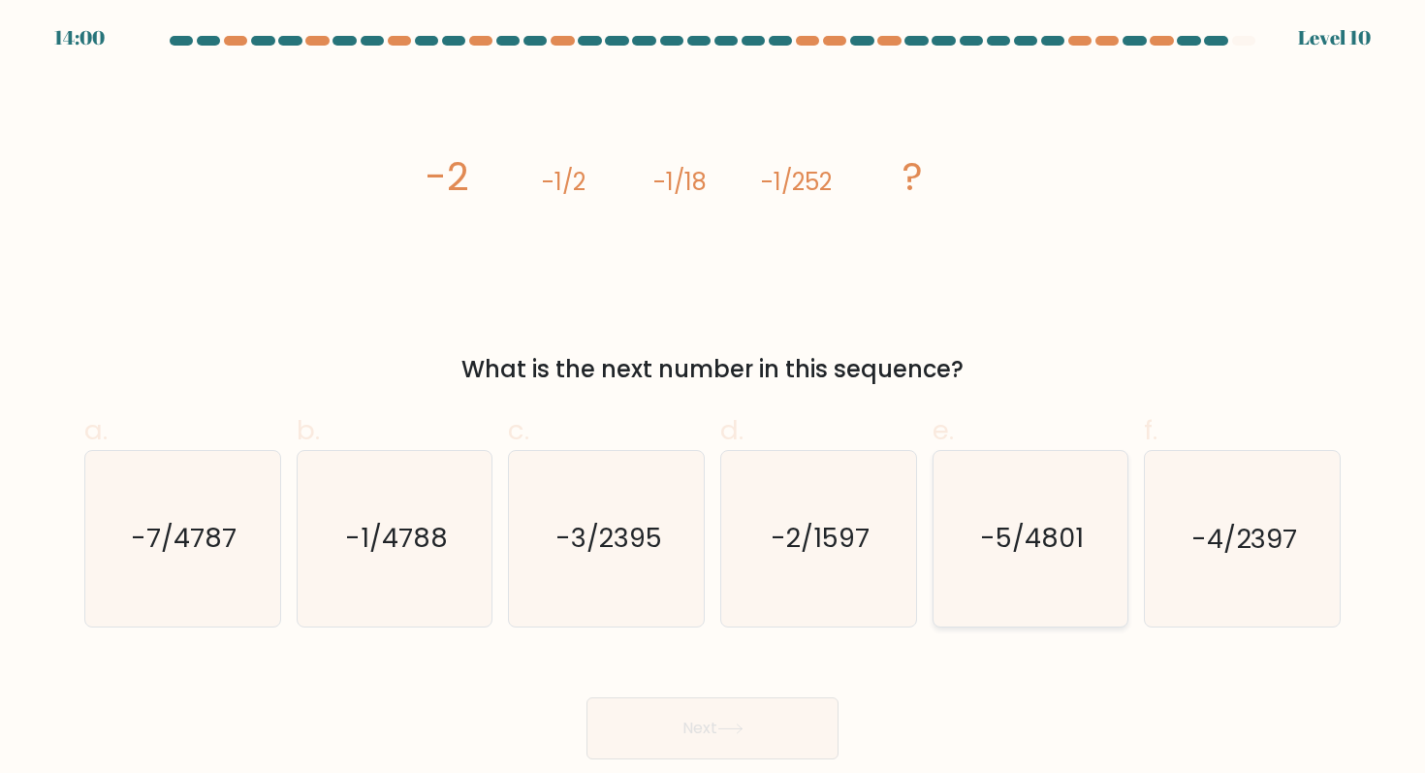
click at [961, 513] on icon "-5/4801" at bounding box center [1030, 538] width 174 height 174
click at [713, 399] on input "e. -5/4801" at bounding box center [712, 393] width 1 height 13
radio input "true"
click at [795, 705] on button "Next" at bounding box center [712, 728] width 252 height 62
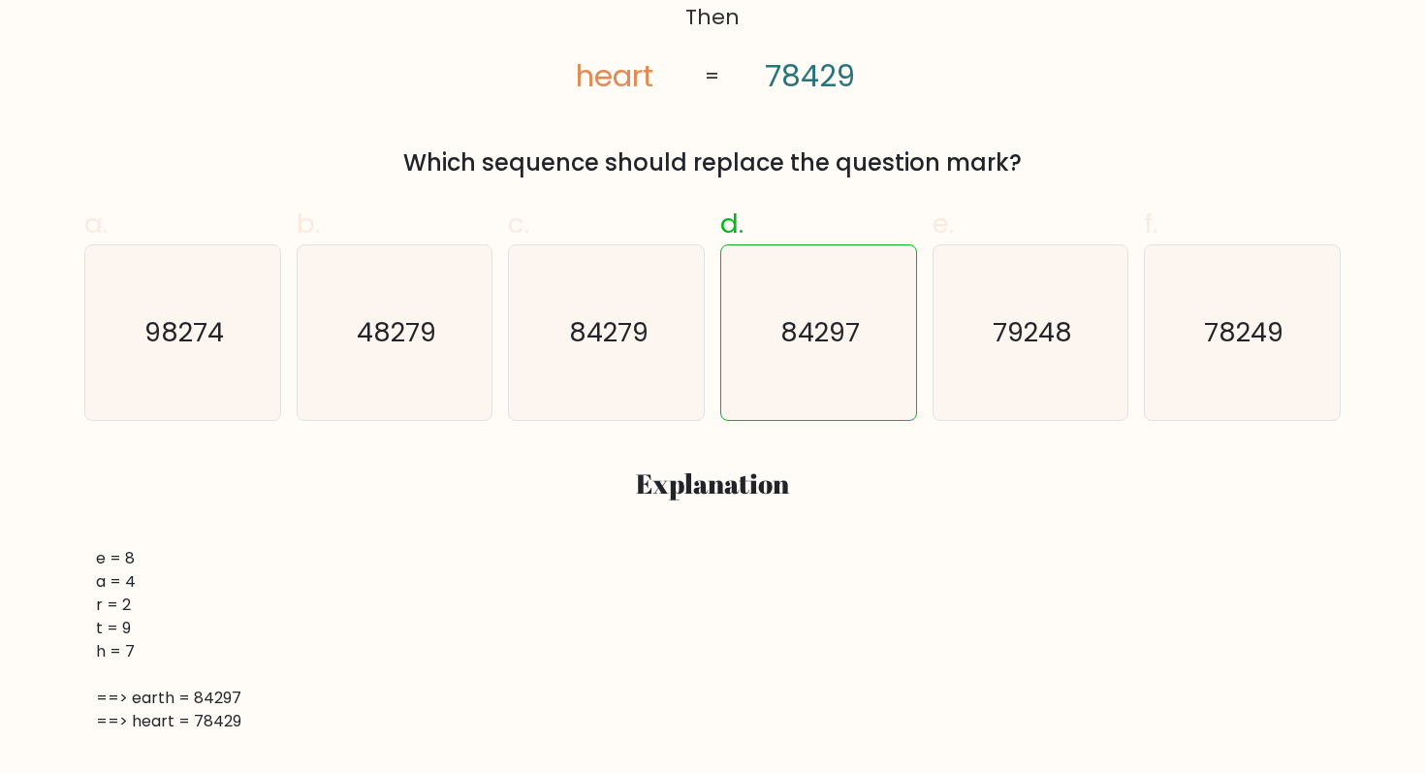
scroll to position [459, 0]
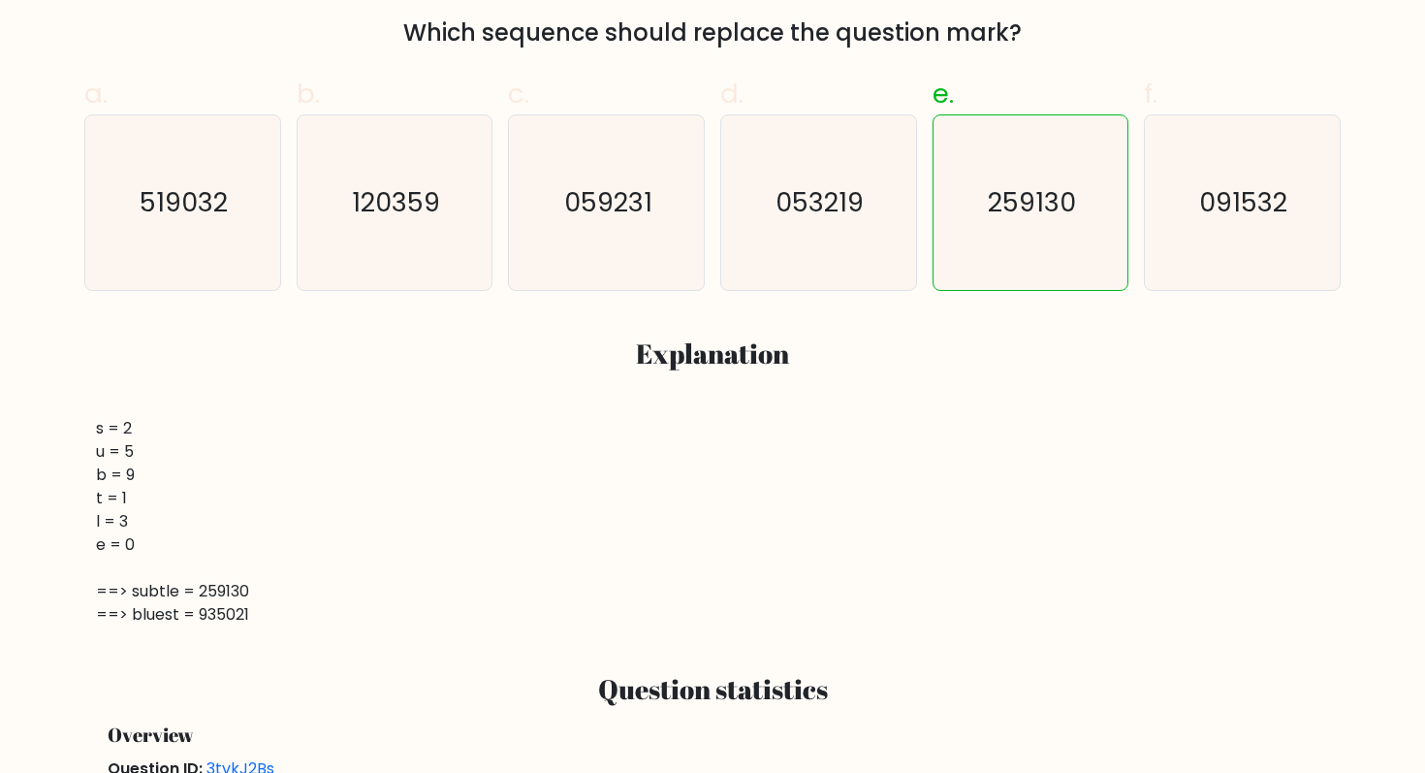
scroll to position [600, 0]
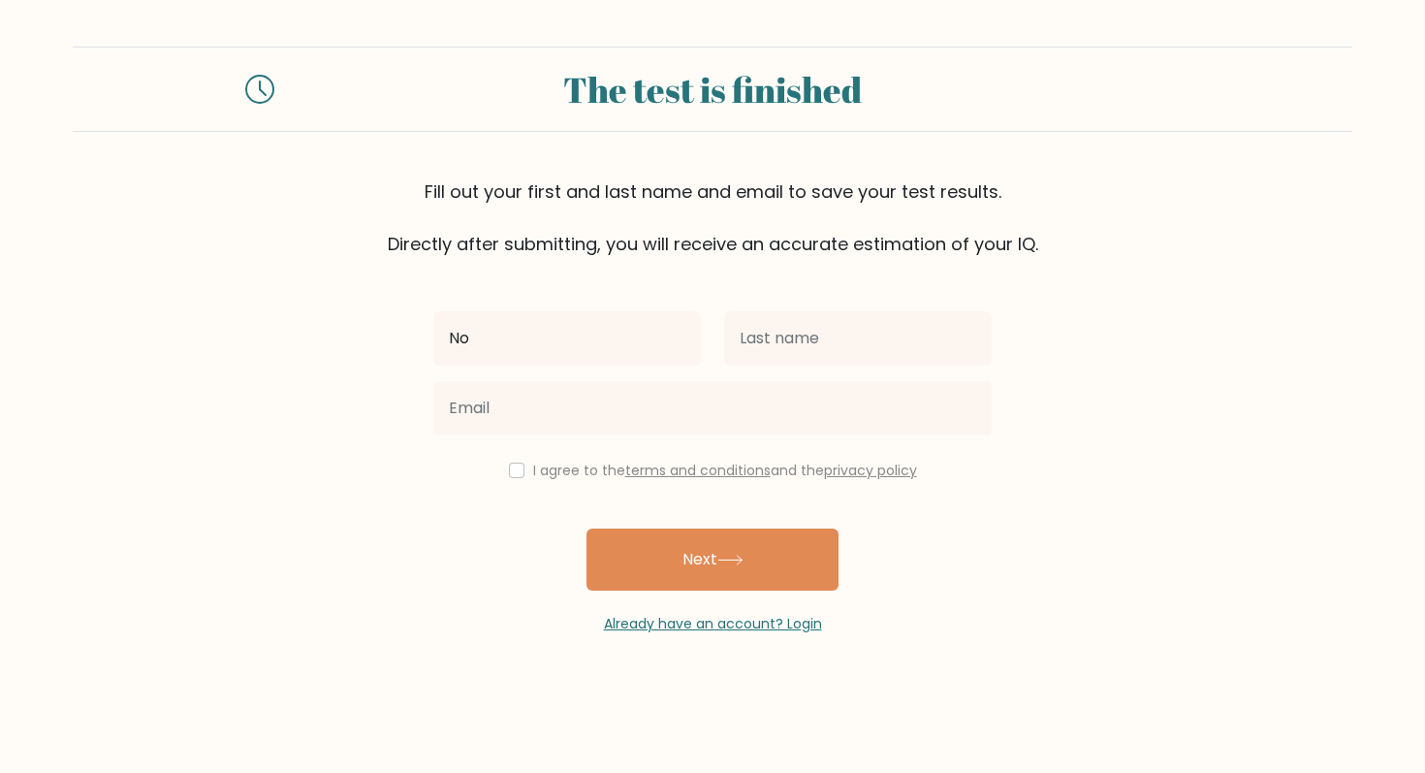
type input "N"
type input "[PERSON_NAME]"
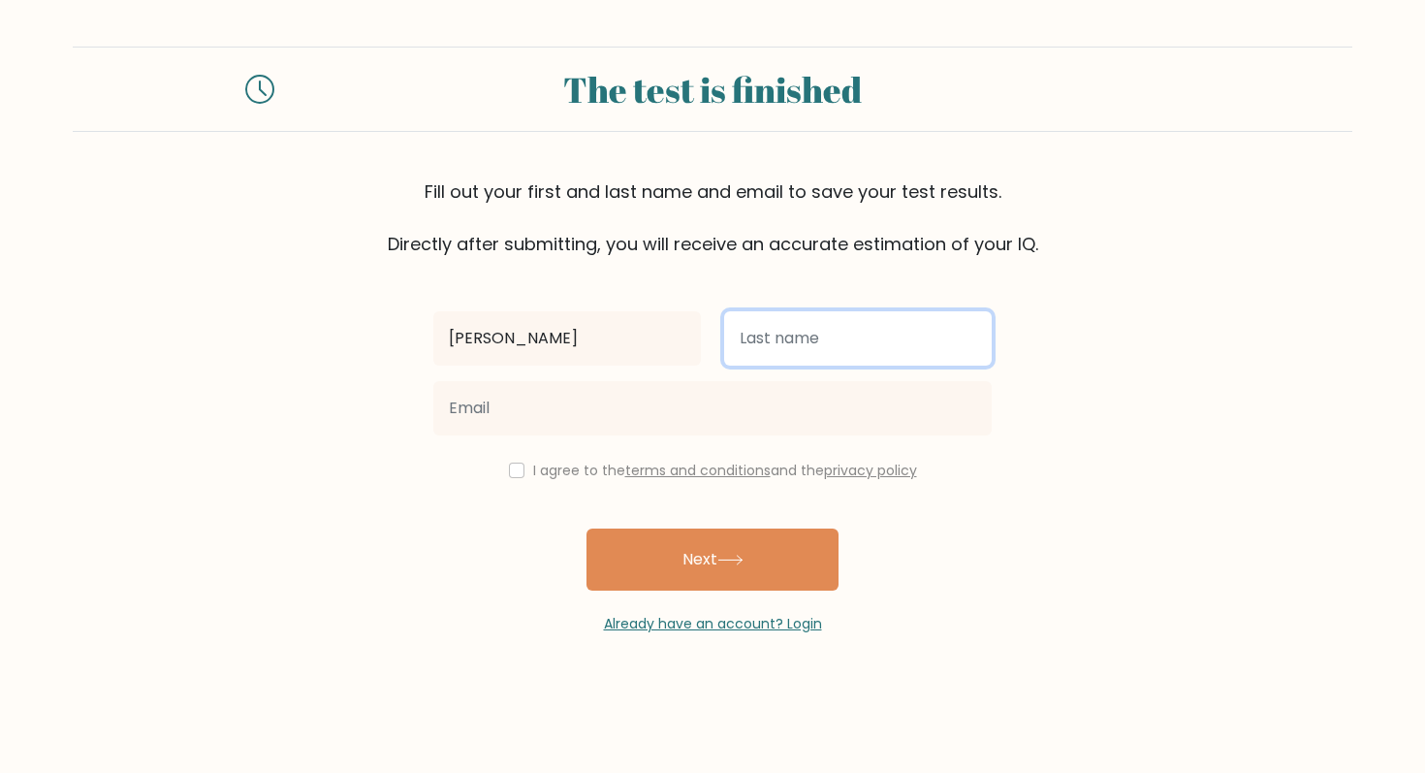
click at [866, 353] on input "text" at bounding box center [858, 338] width 268 height 54
type input "Wick"
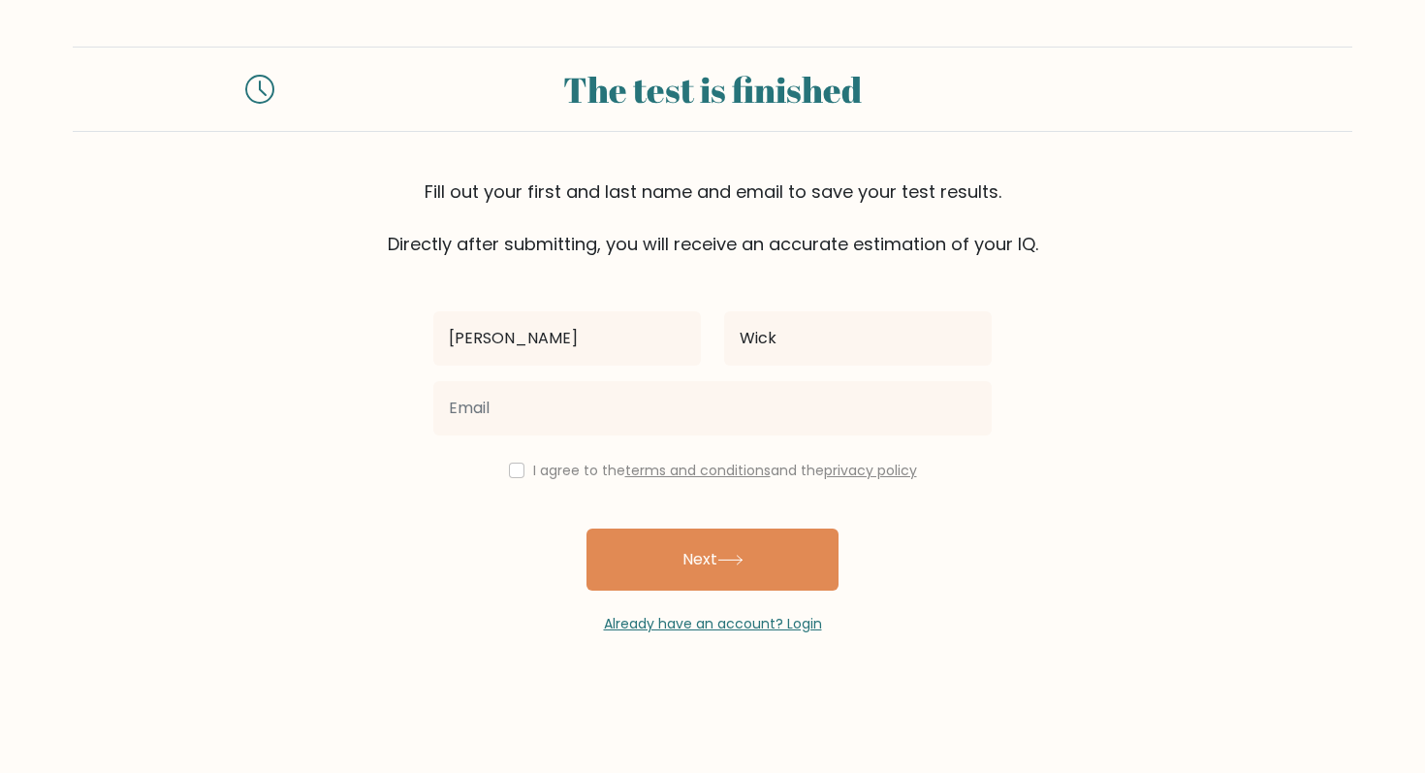
click at [716, 442] on div at bounding box center [713, 408] width 582 height 70
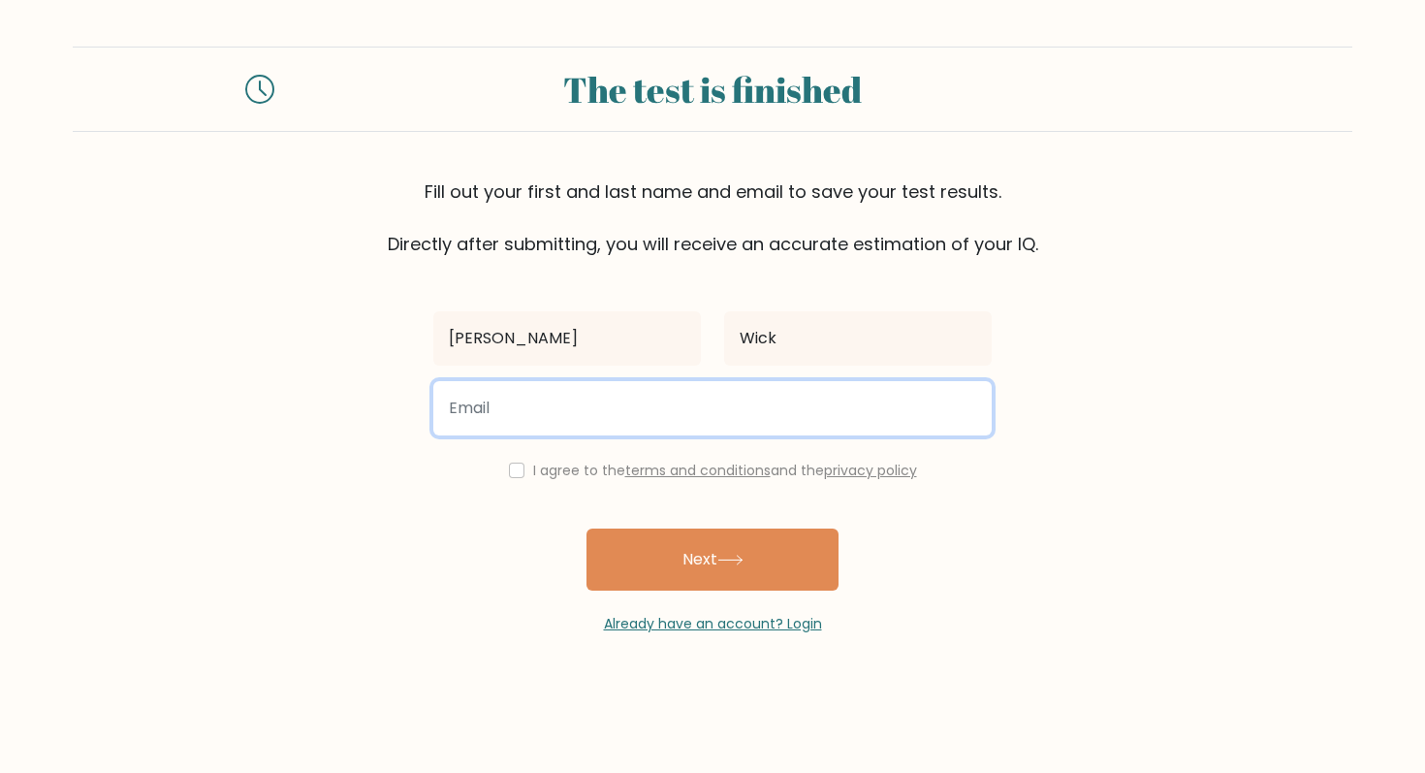
click at [714, 418] on input "email" at bounding box center [712, 408] width 558 height 54
type input "noahasfaha165@gmail.com"
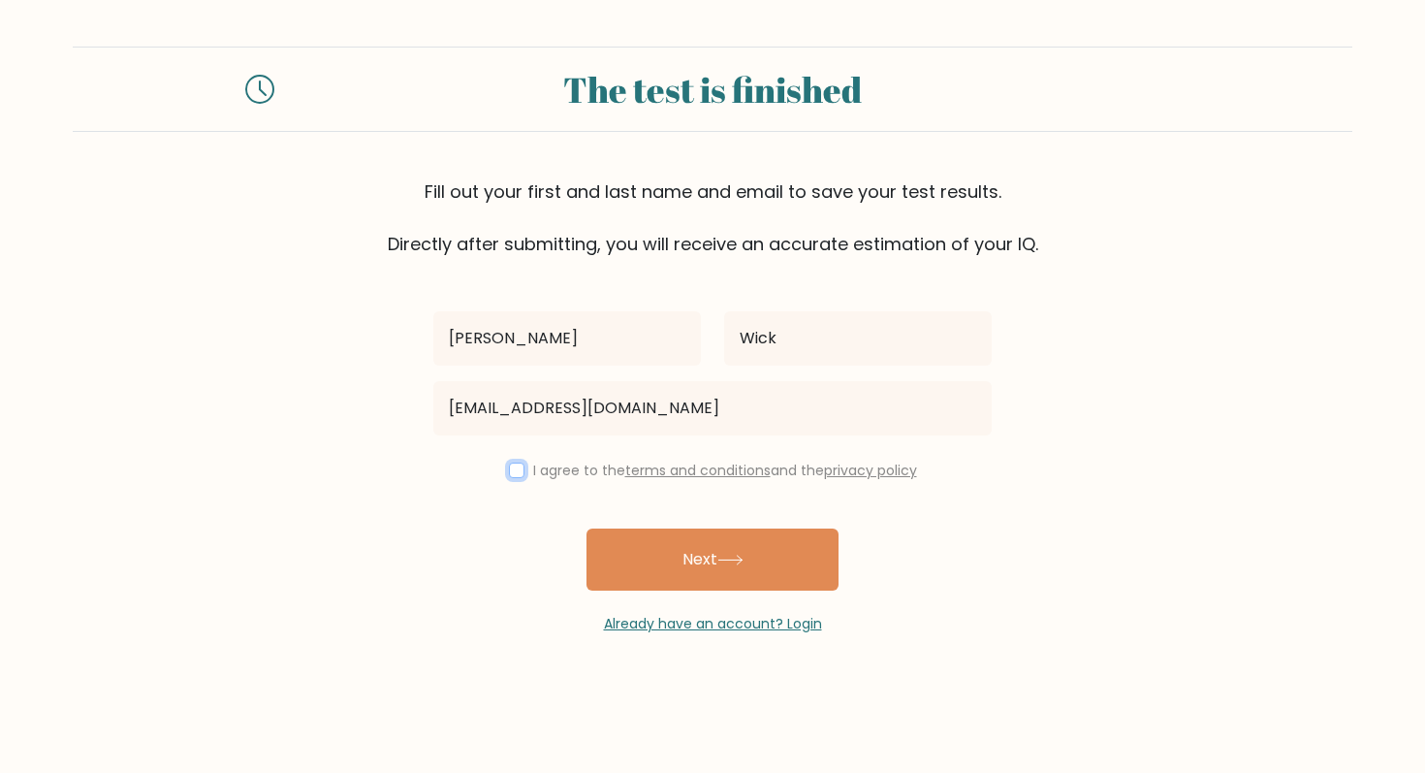
click at [515, 474] on input "checkbox" at bounding box center [517, 470] width 16 height 16
checkbox input "true"
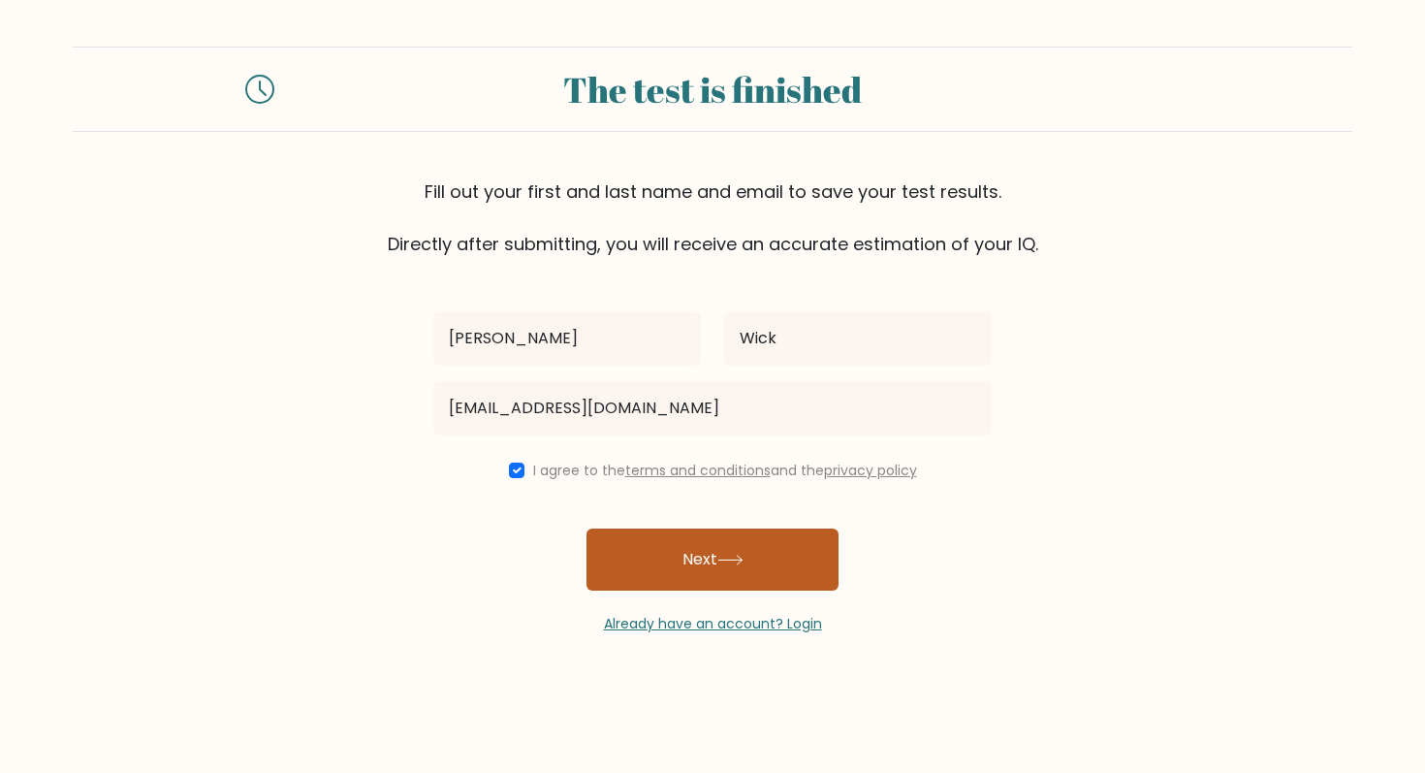
click at [647, 564] on button "Next" at bounding box center [712, 559] width 252 height 62
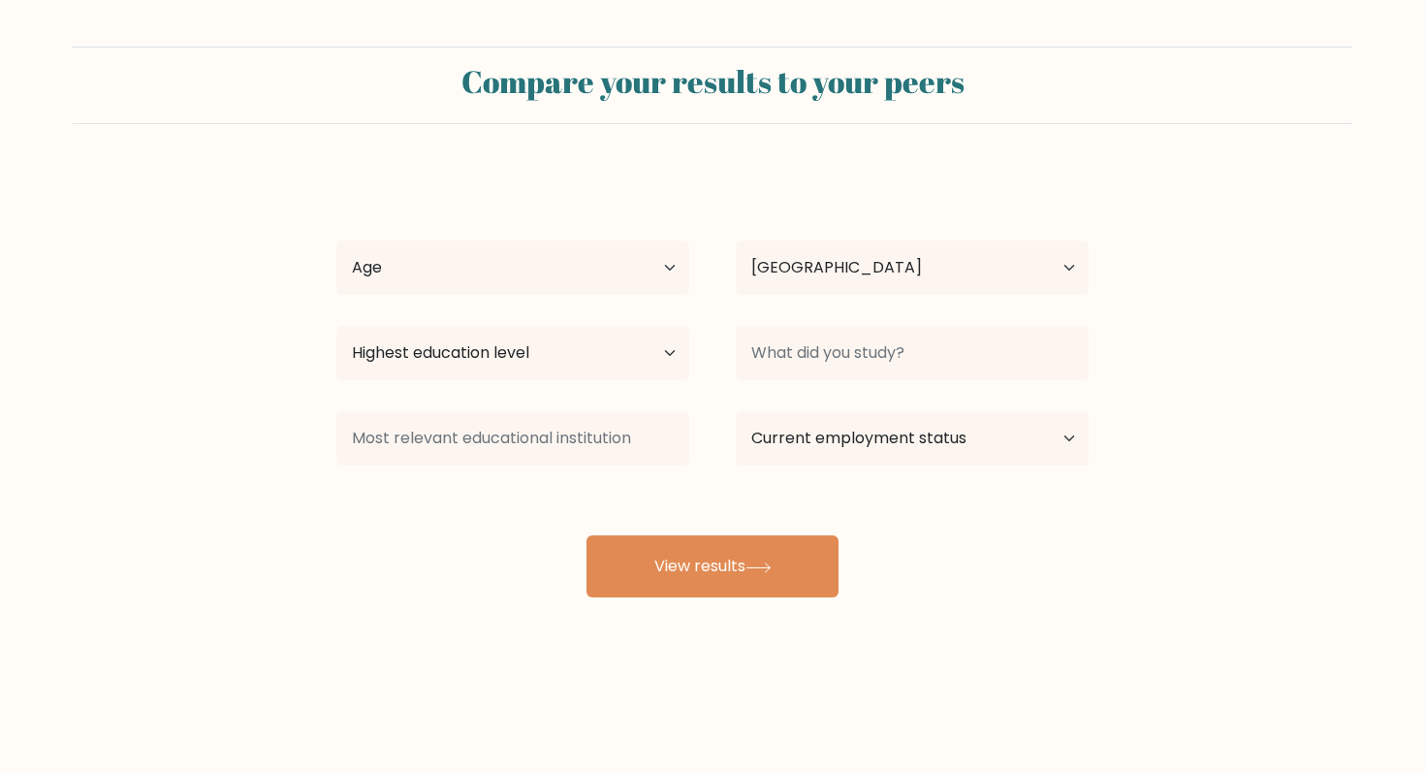
select select "SN"
click at [662, 271] on select "Age Under [DEMOGRAPHIC_DATA] [DEMOGRAPHIC_DATA] [DEMOGRAPHIC_DATA] [DEMOGRAPHIC…" at bounding box center [512, 267] width 353 height 54
select select "min_18"
click at [336, 240] on select "Age Under [DEMOGRAPHIC_DATA] [DEMOGRAPHIC_DATA] [DEMOGRAPHIC_DATA] [DEMOGRAPHIC…" at bounding box center [512, 267] width 353 height 54
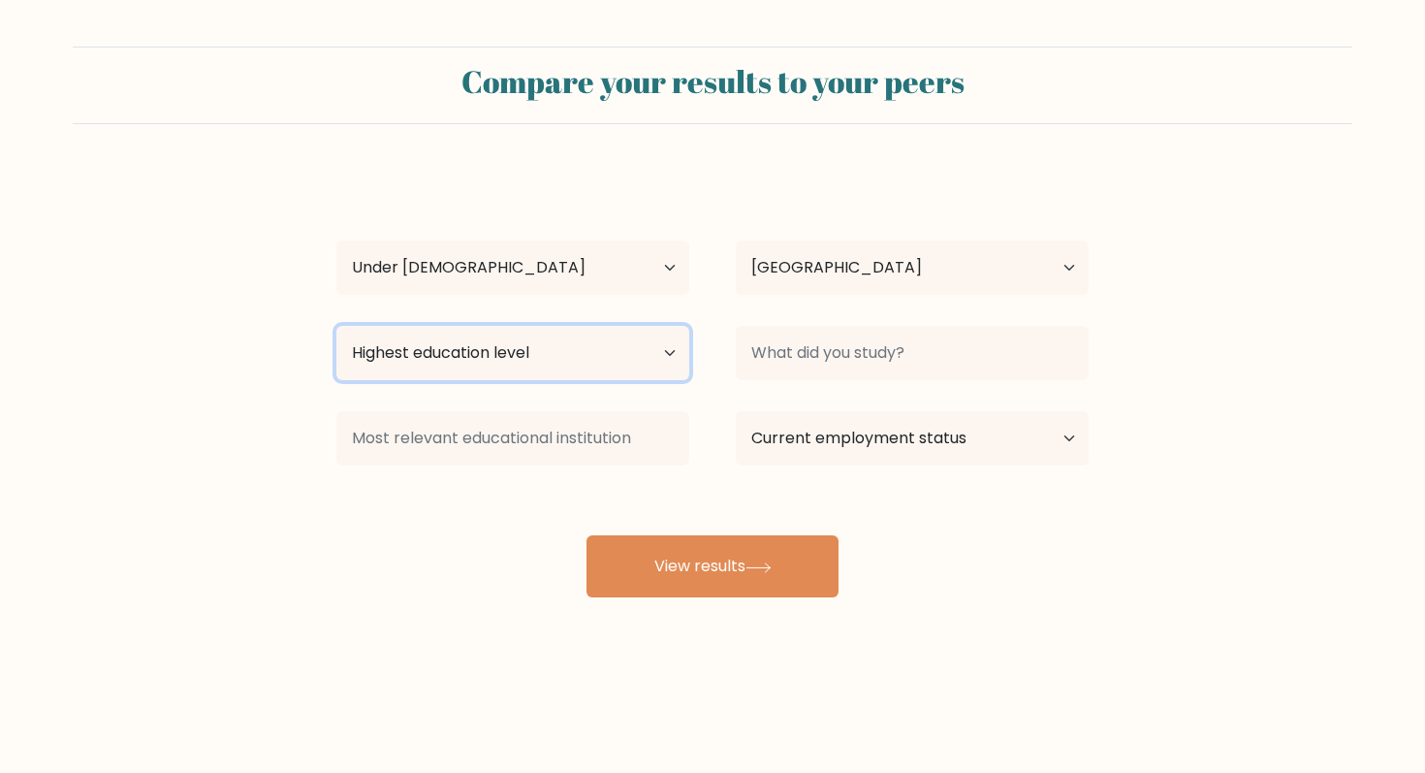
click at [511, 345] on select "Highest education level No schooling Primary Lower Secondary Upper Secondary Oc…" at bounding box center [512, 353] width 353 height 54
click at [557, 335] on select "Highest education level No schooling Primary Lower Secondary Upper Secondary Oc…" at bounding box center [512, 353] width 353 height 54
click at [621, 343] on select "Highest education level No schooling Primary Lower Secondary Upper Secondary Oc…" at bounding box center [512, 353] width 353 height 54
select select "lower_secondary"
click at [336, 326] on select "Highest education level No schooling Primary Lower Secondary Upper Secondary Oc…" at bounding box center [512, 353] width 353 height 54
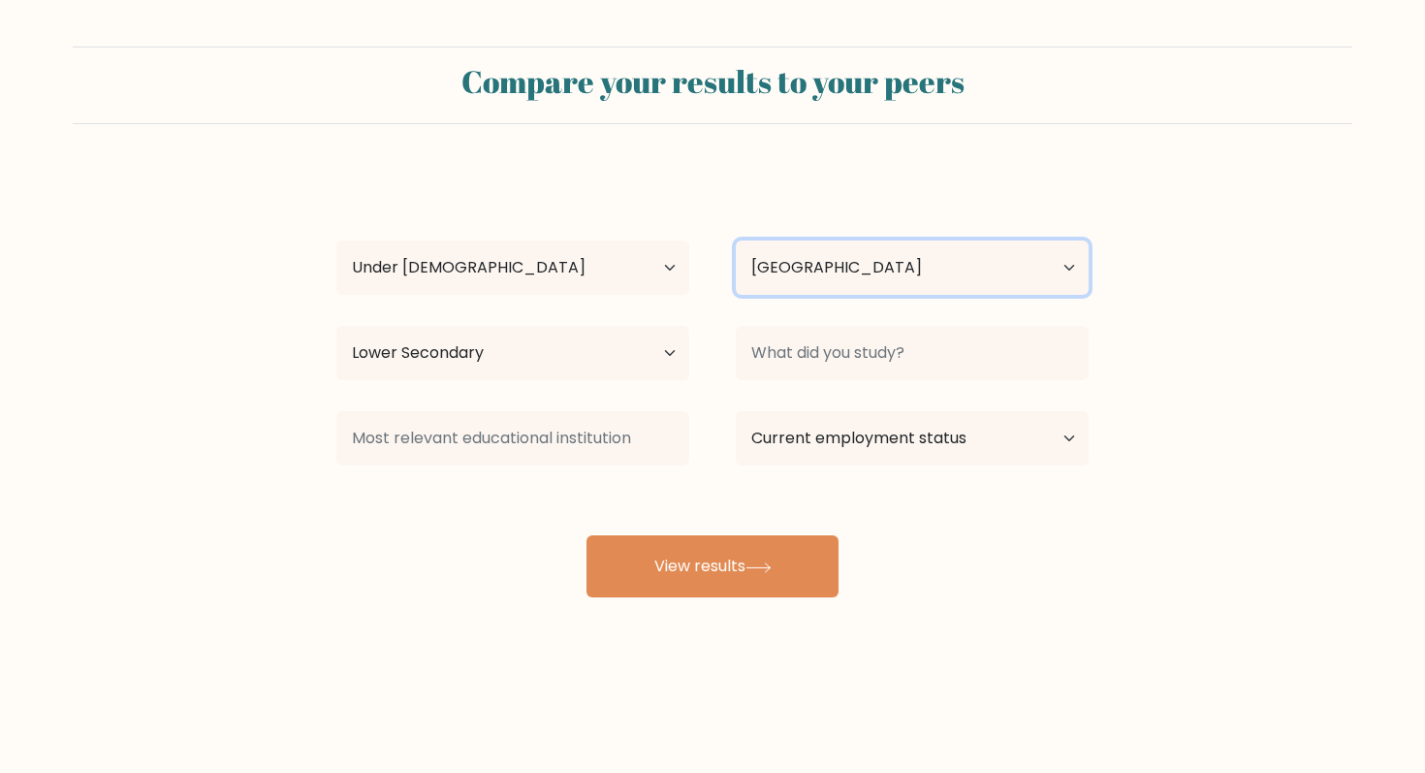
click at [833, 275] on select "Country Afghanistan Albania Algeria American Samoa Andorra Angola Anguilla Anta…" at bounding box center [912, 267] width 353 height 54
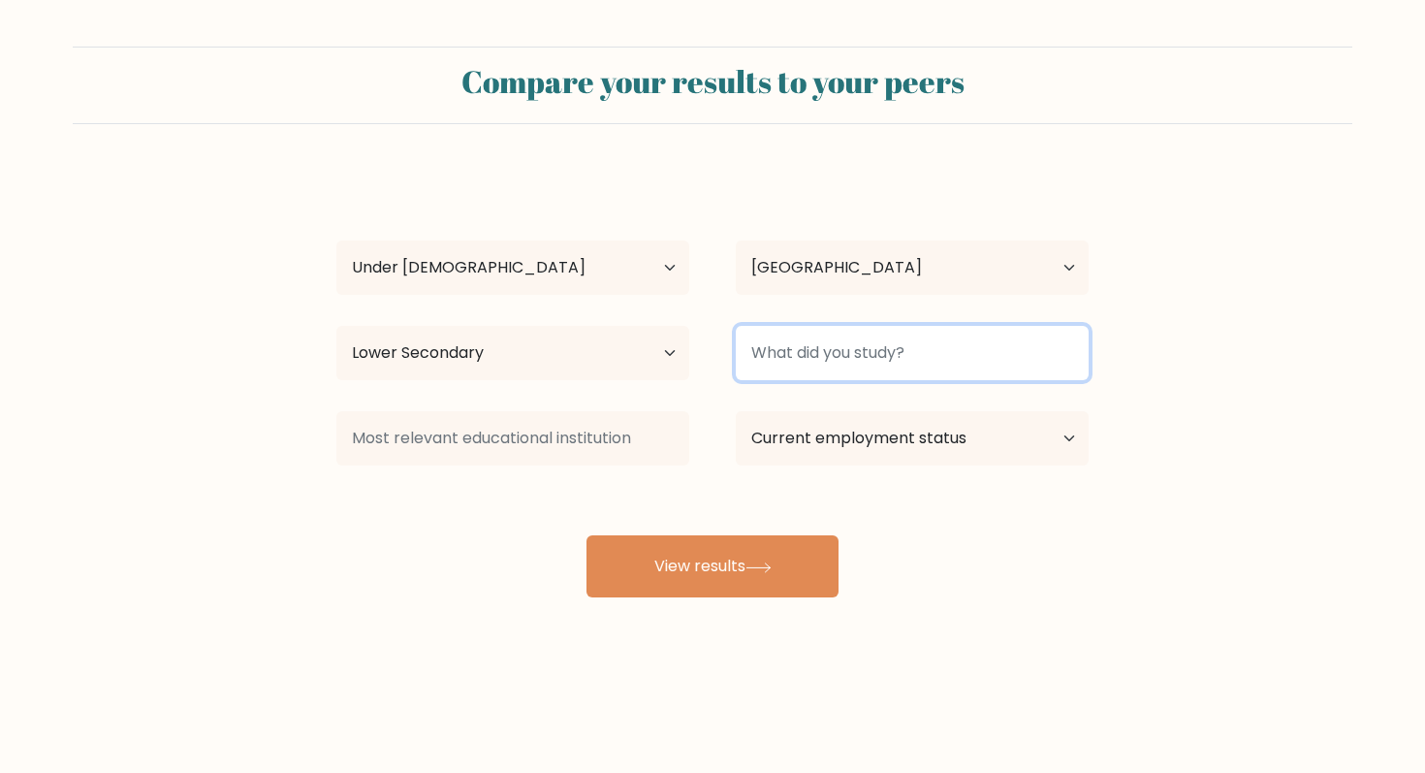
click at [859, 358] on input at bounding box center [912, 353] width 353 height 54
type input "I"
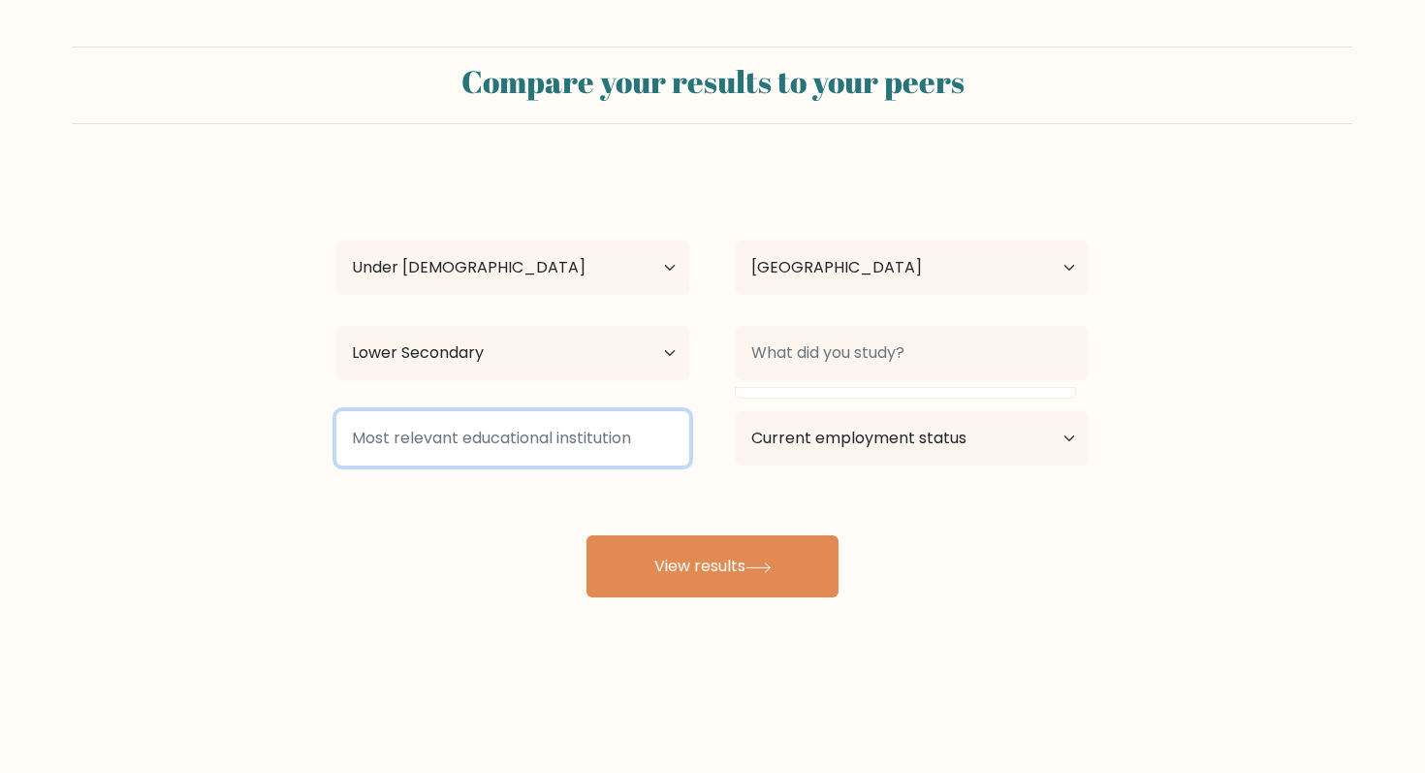
click at [593, 425] on input at bounding box center [512, 438] width 353 height 54
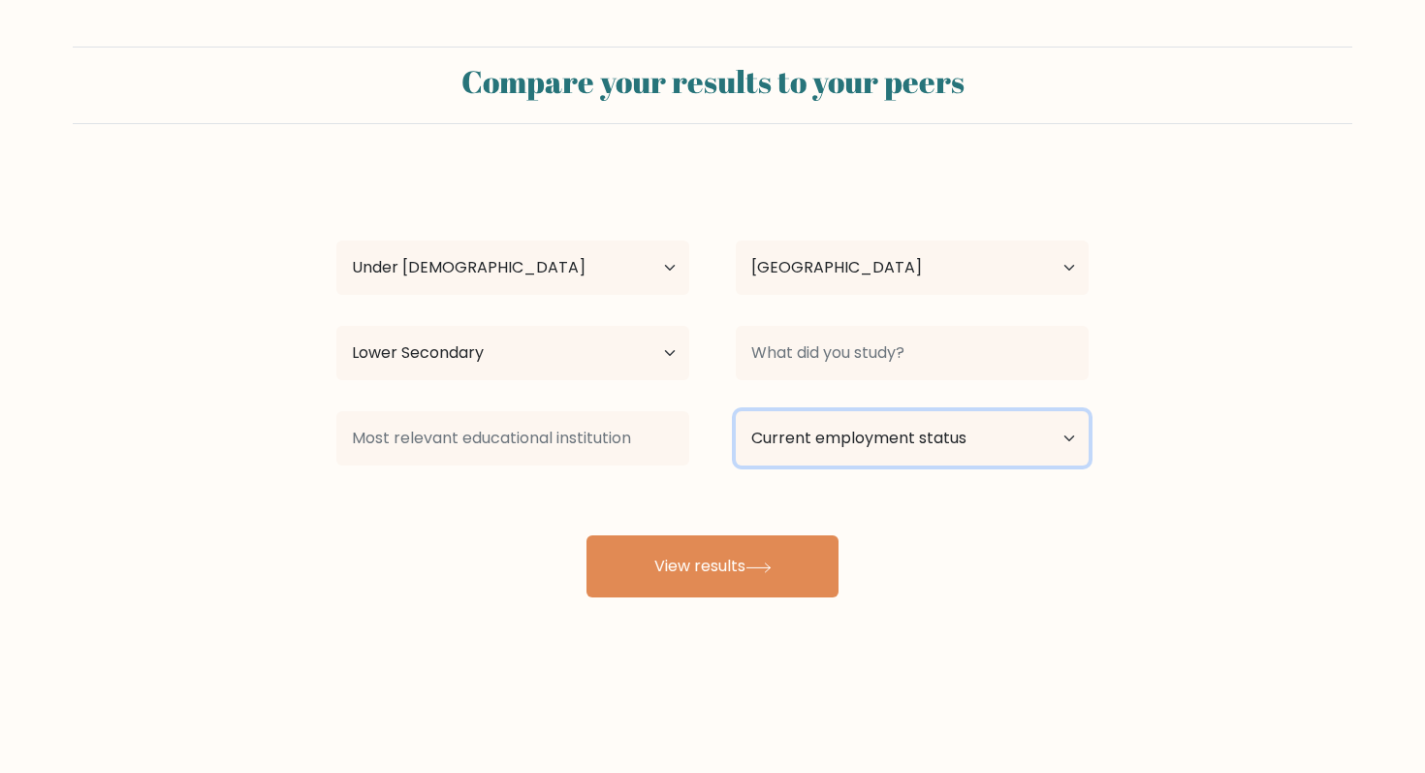
click at [749, 441] on select "Current employment status Employed Student Retired Other / prefer not to answer" at bounding box center [912, 438] width 353 height 54
select select "student"
click at [736, 411] on select "Current employment status Employed Student Retired Other / prefer not to answer" at bounding box center [912, 438] width 353 height 54
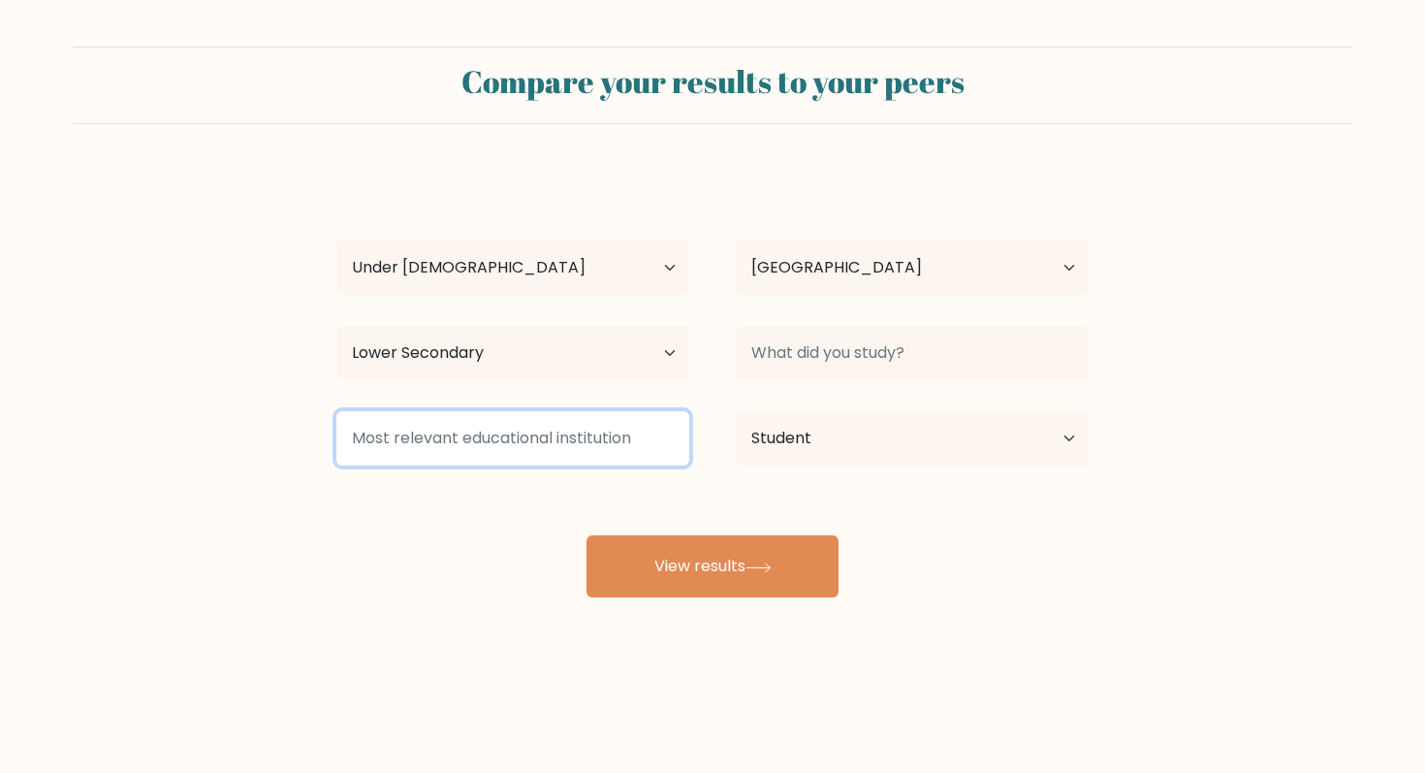
click at [666, 448] on input at bounding box center [512, 438] width 353 height 54
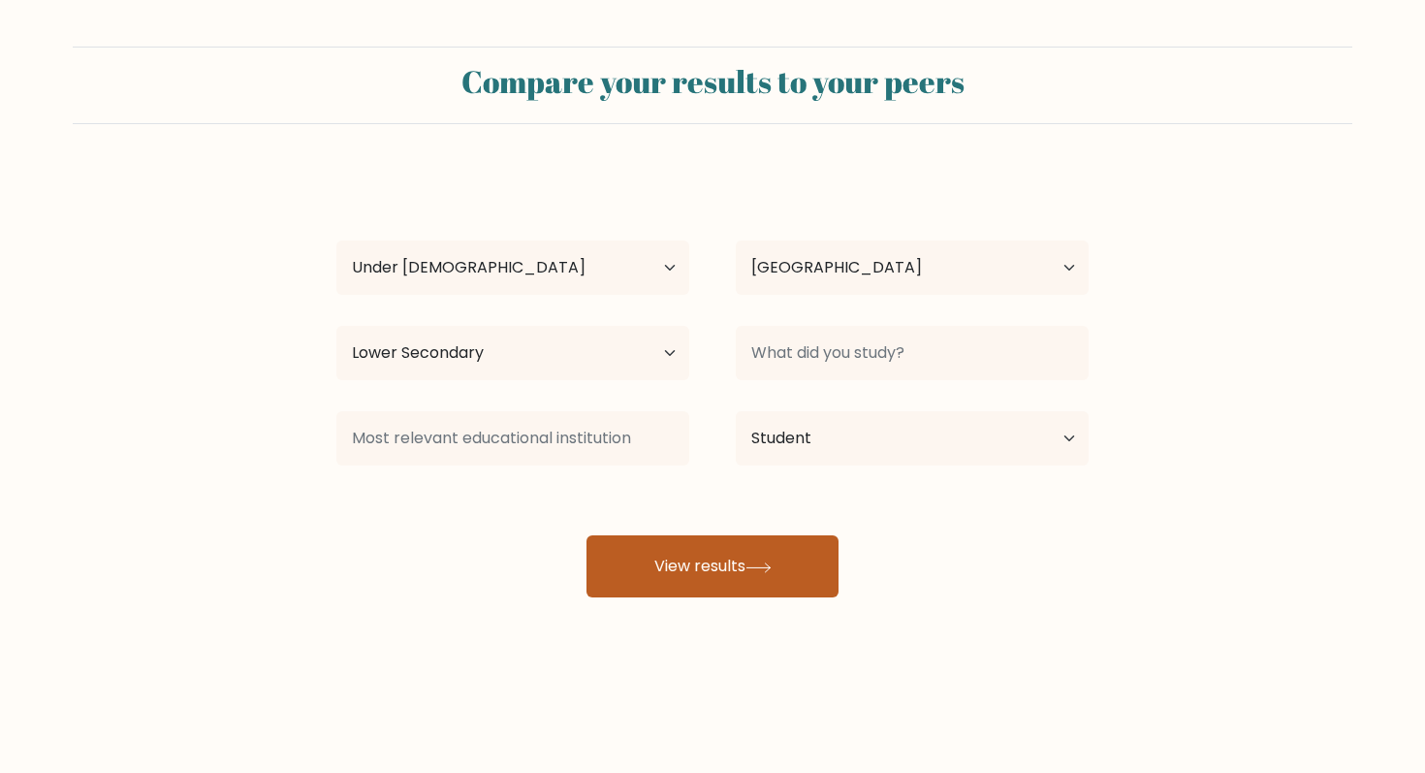
click at [696, 544] on button "View results" at bounding box center [712, 566] width 252 height 62
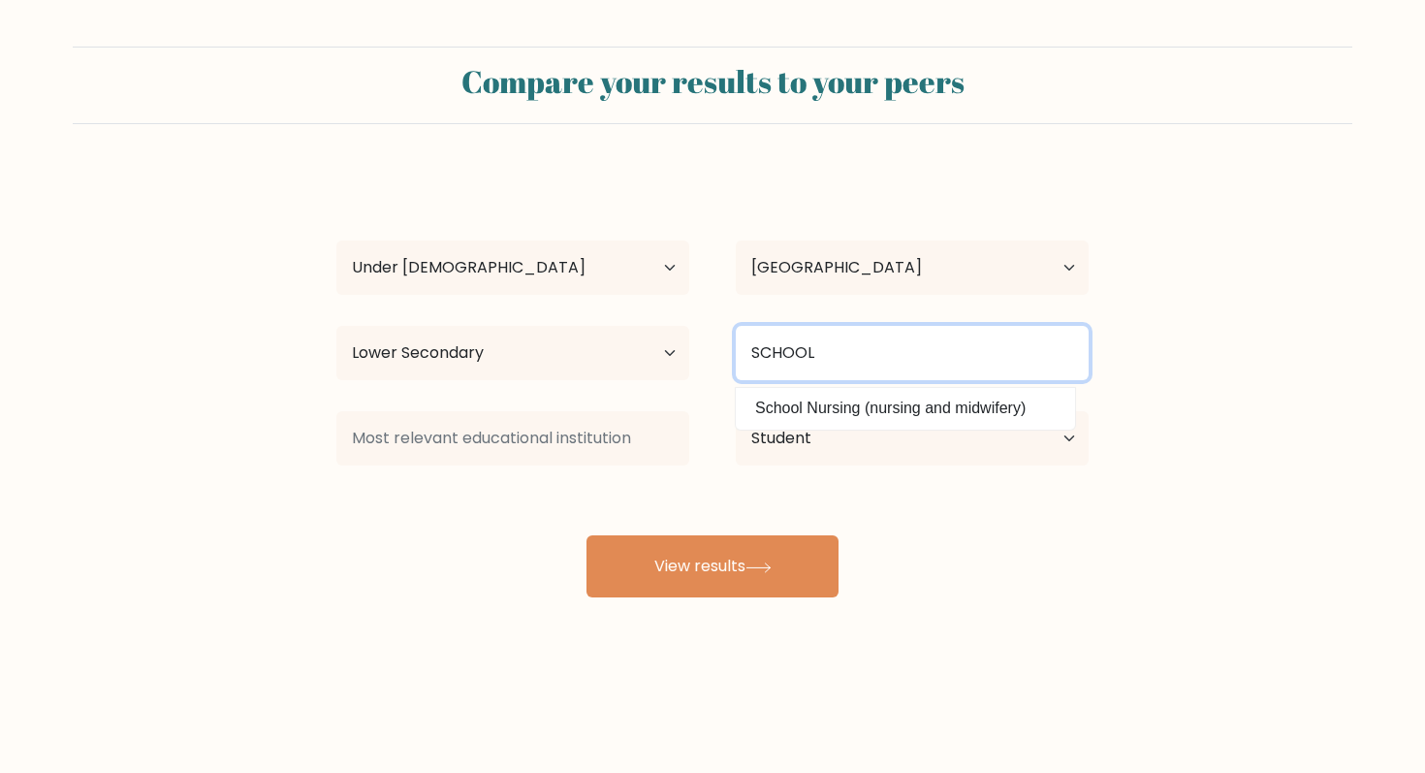
type input "SCHOOL"
click at [586, 535] on button "View results" at bounding box center [712, 566] width 252 height 62
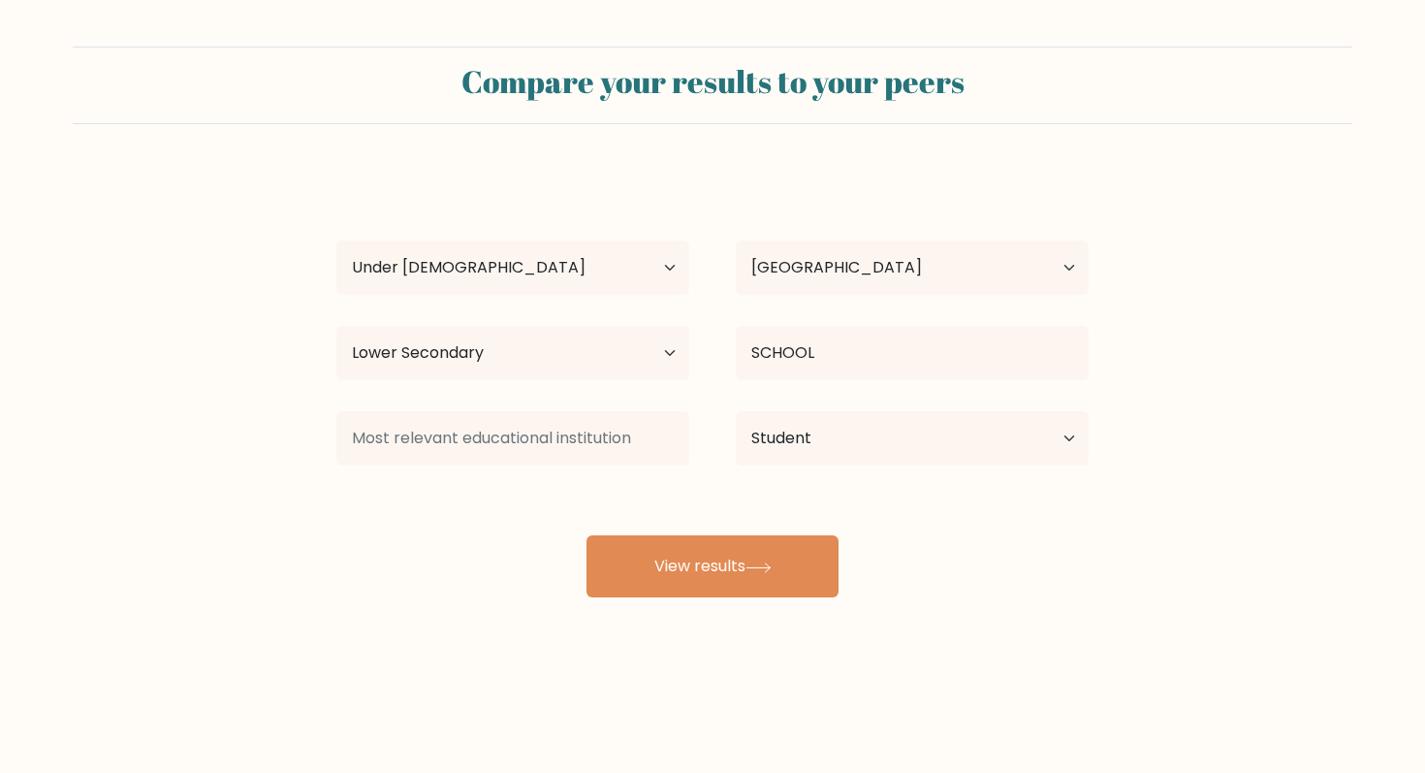
click at [613, 477] on div "John Wick Age Under 18 years old 18-24 years old 25-34 years old 35-44 years ol…" at bounding box center [712, 384] width 775 height 426
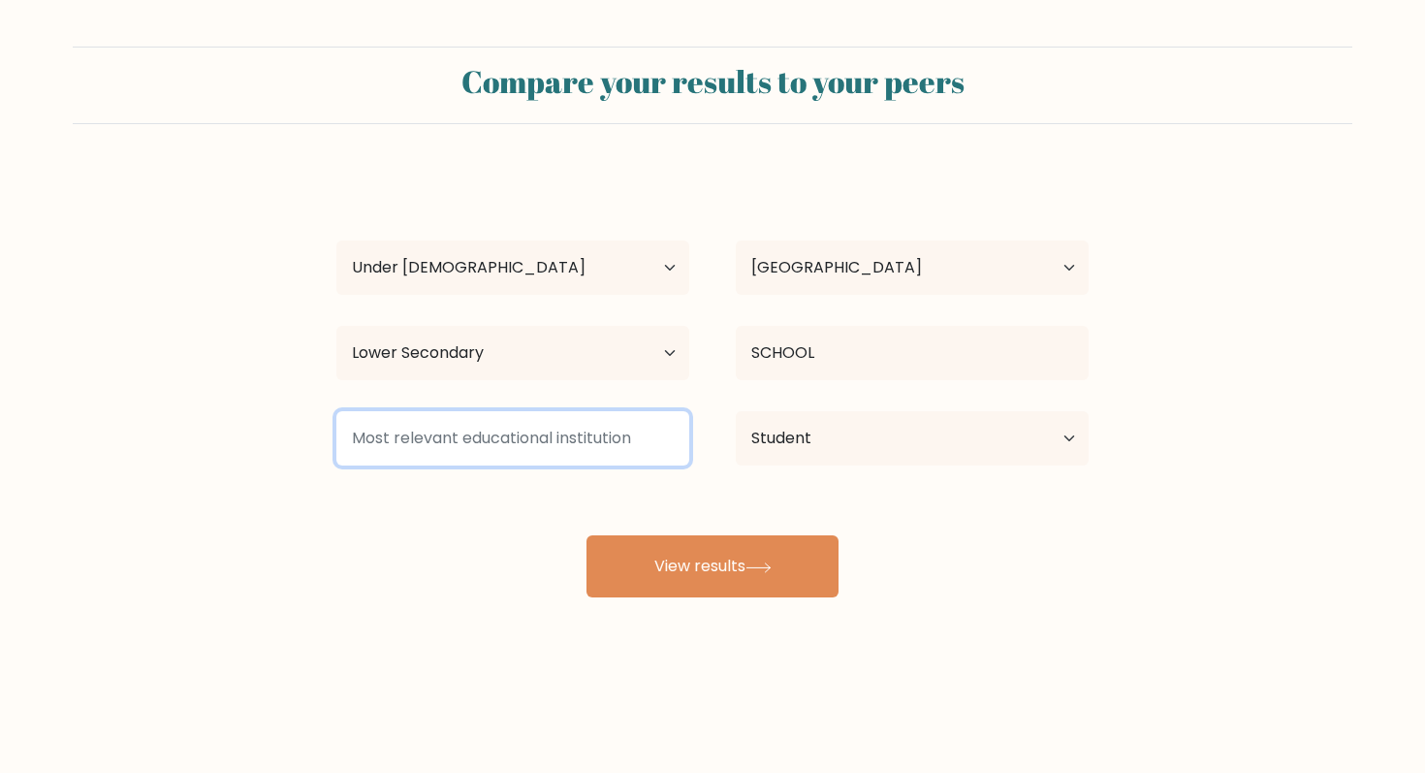
click at [613, 455] on input at bounding box center [512, 438] width 353 height 54
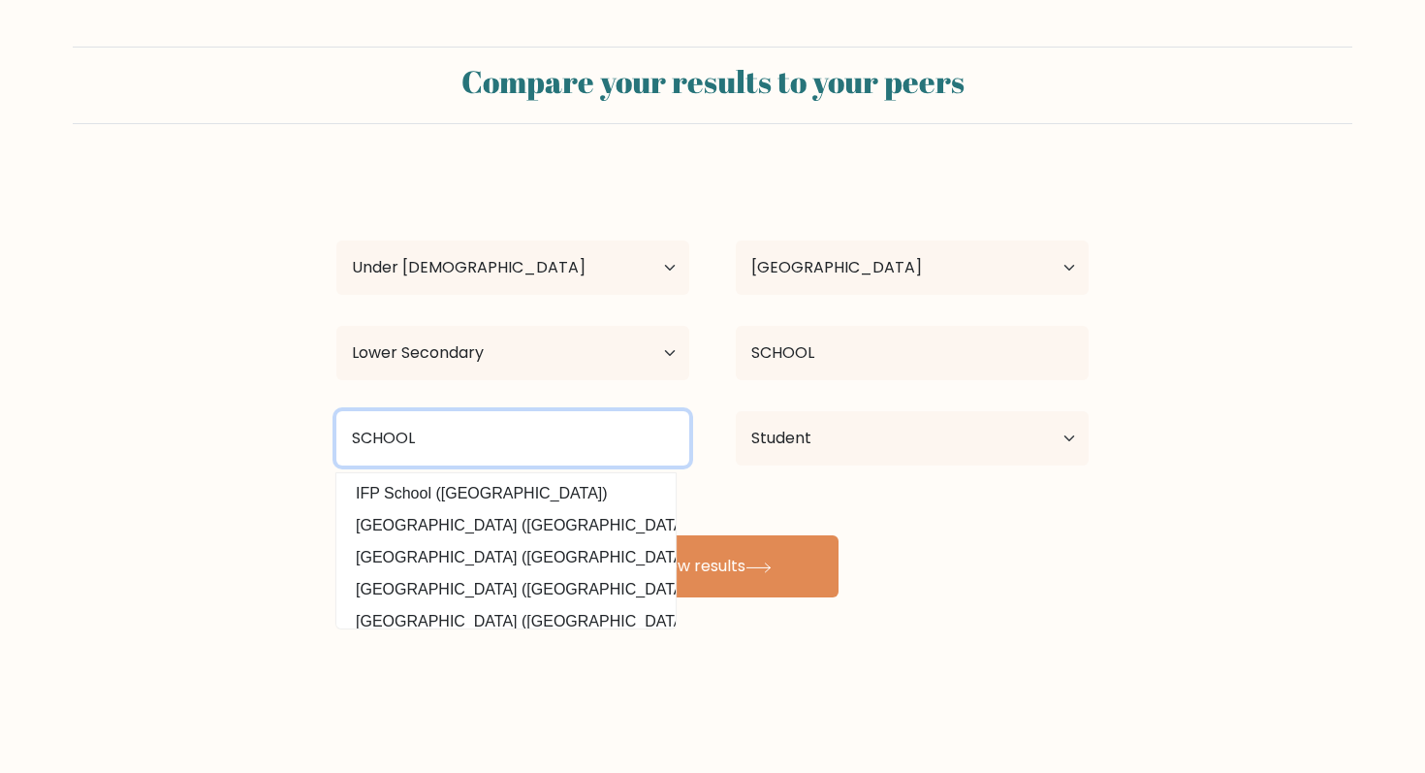
type input "SCHOOL"
click at [586, 535] on button "View results" at bounding box center [712, 566] width 252 height 62
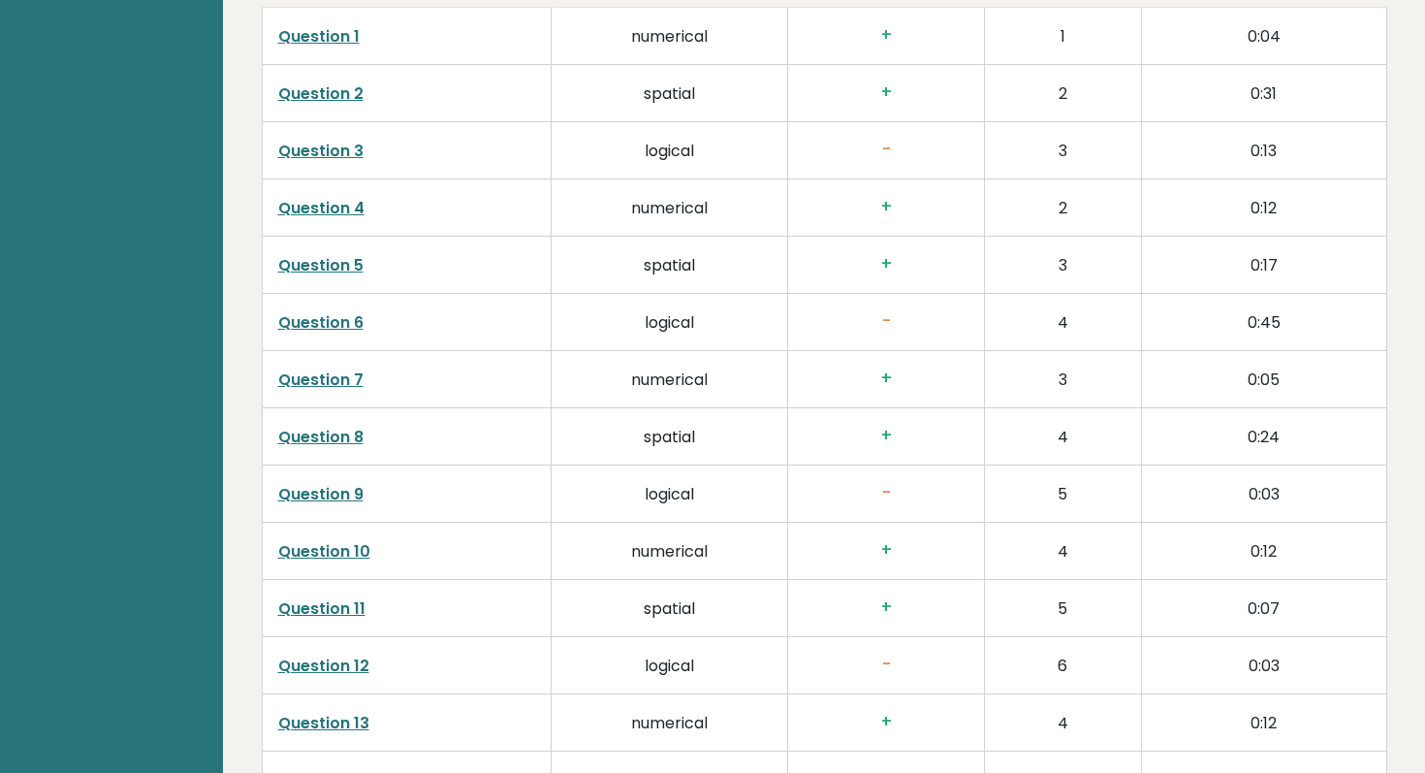
scroll to position [3079, 0]
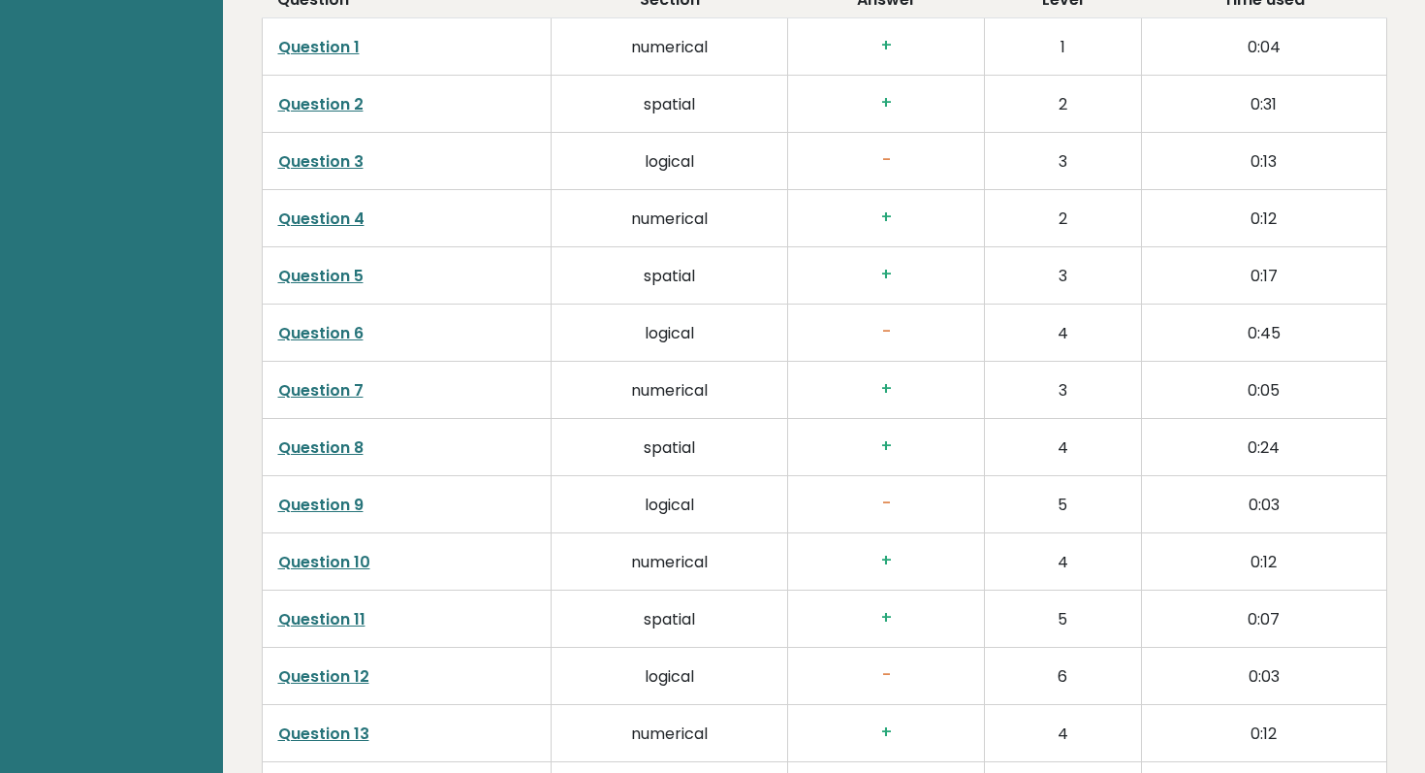
click at [353, 322] on link "Question 6" at bounding box center [320, 333] width 85 height 22
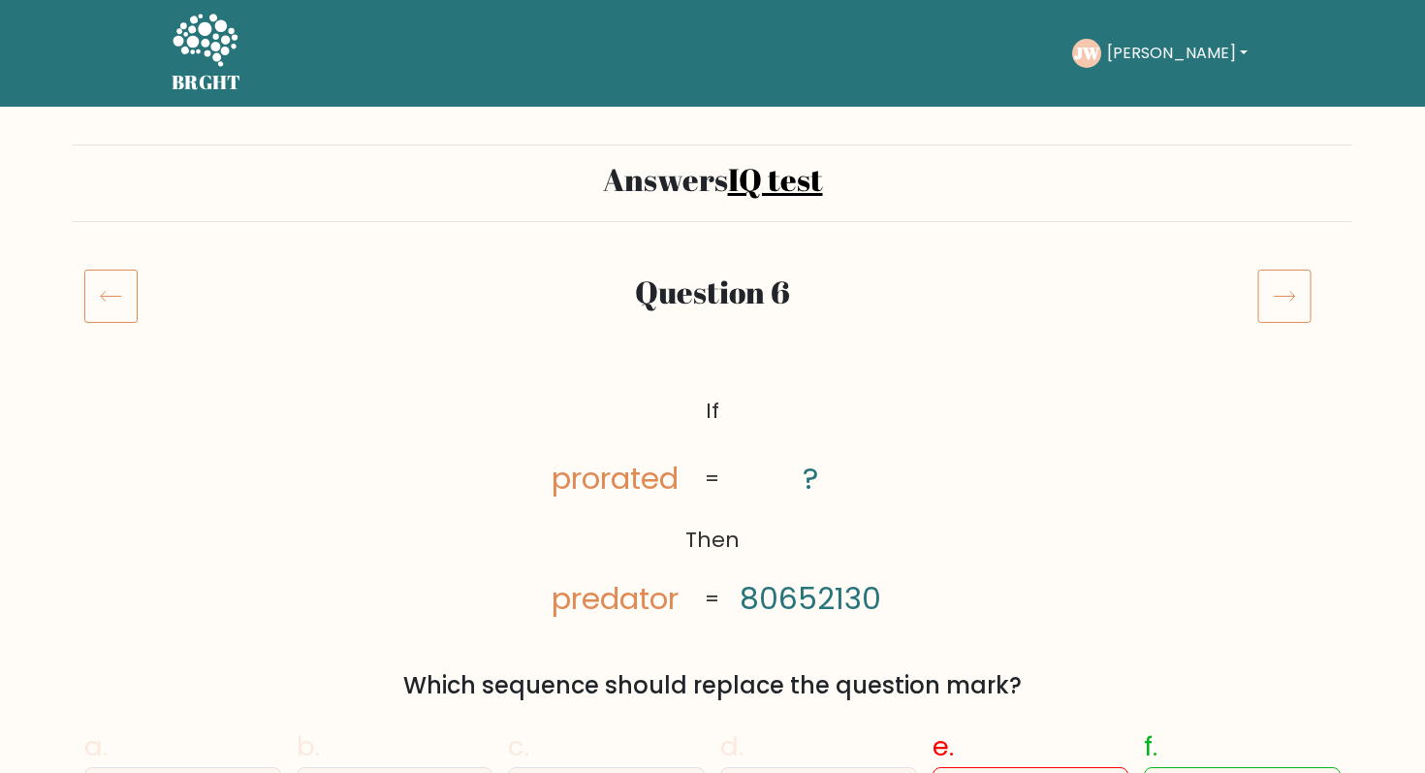
click at [121, 303] on icon at bounding box center [110, 295] width 53 height 54
